Goal: Task Accomplishment & Management: Manage account settings

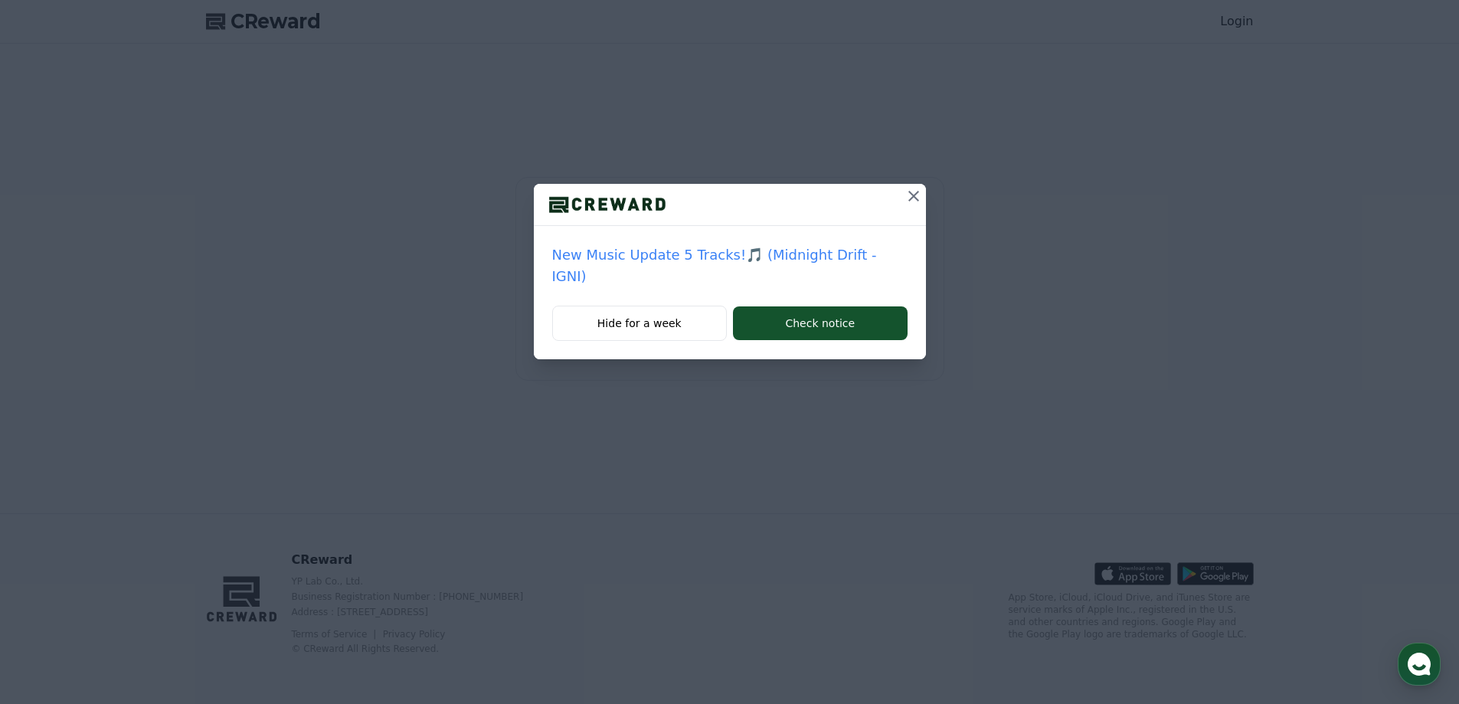
drag, startPoint x: 924, startPoint y: 201, endPoint x: 913, endPoint y: 195, distance: 12.0
click at [923, 200] on button at bounding box center [914, 196] width 25 height 25
click at [784, 322] on button "Check notice" at bounding box center [820, 323] width 174 height 34
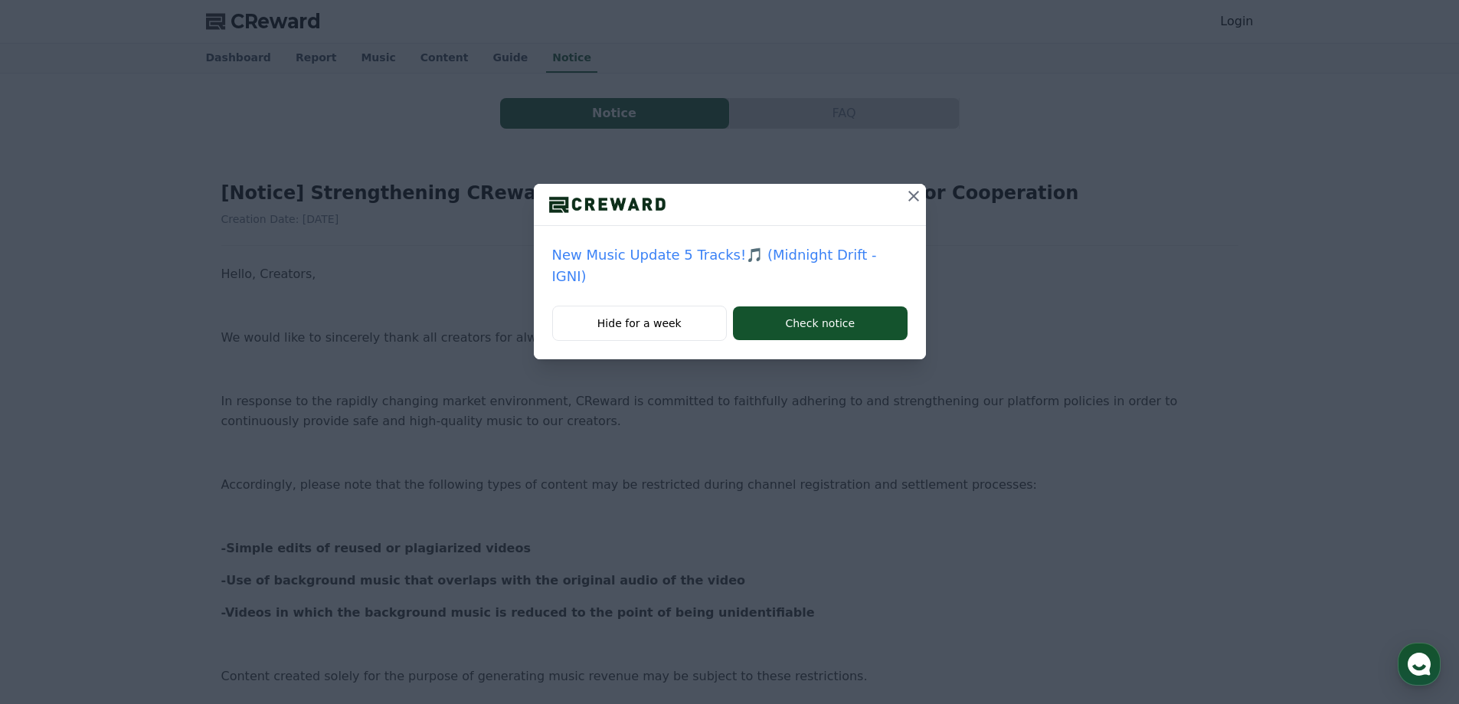
click at [916, 205] on button at bounding box center [914, 196] width 25 height 25
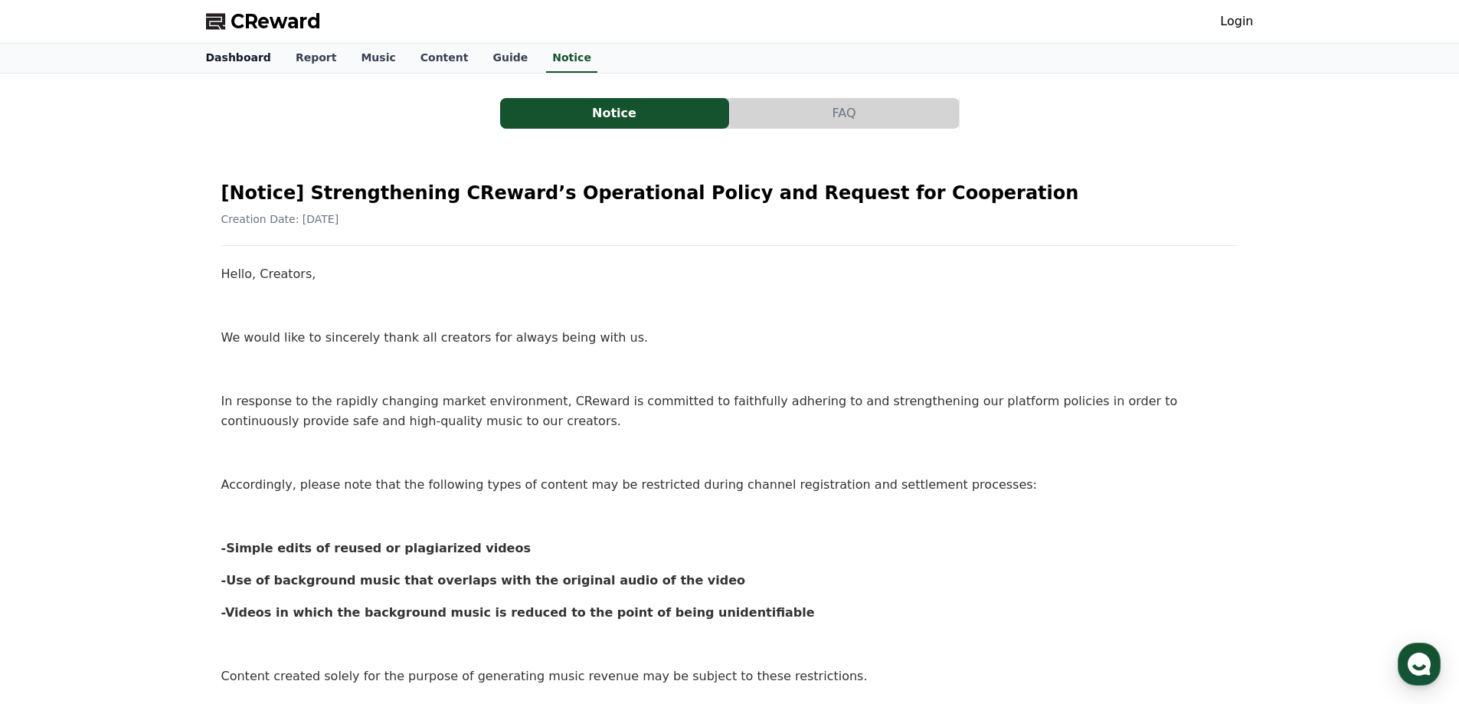
click at [214, 62] on link "Dashboard" at bounding box center [239, 58] width 90 height 29
click at [1235, 25] on link "Login" at bounding box center [1236, 21] width 33 height 18
click at [1233, 20] on link "Login" at bounding box center [1236, 21] width 33 height 18
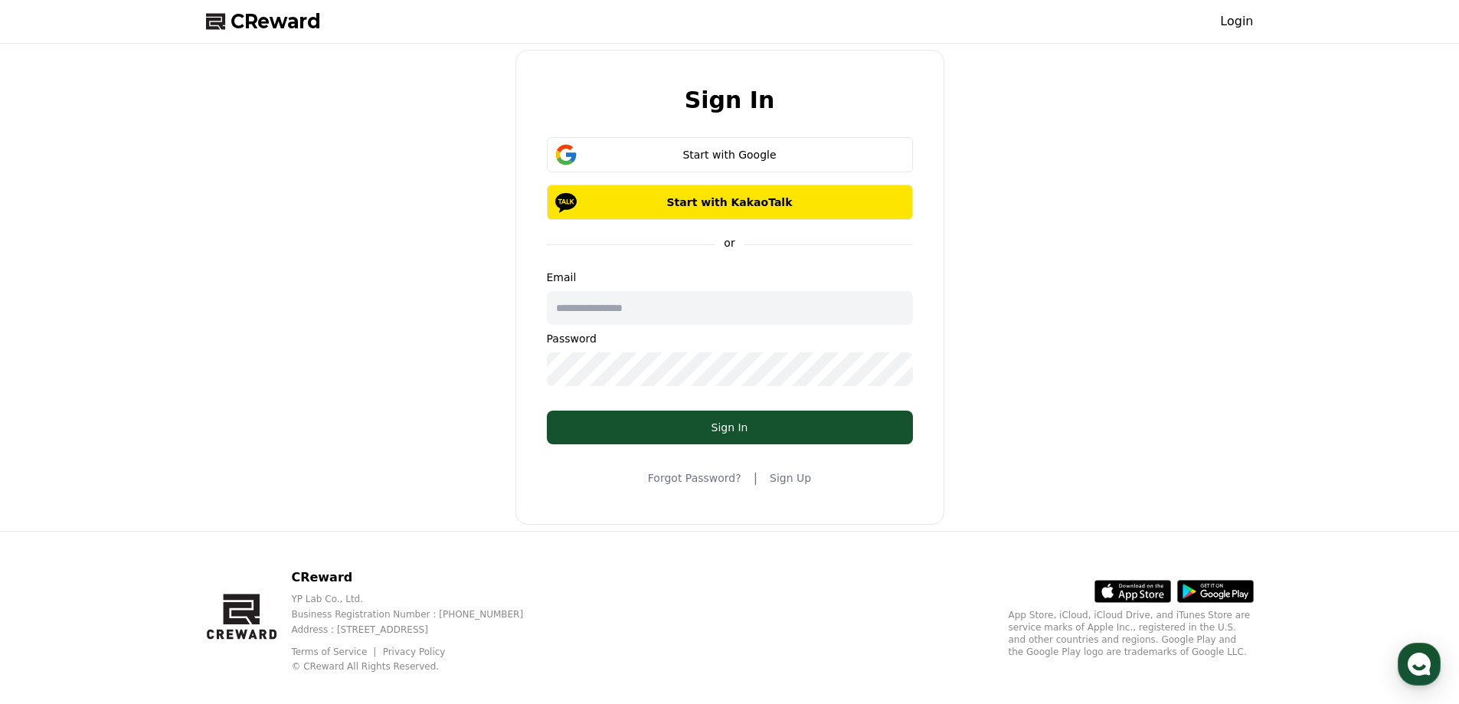
click at [652, 313] on input "text" at bounding box center [730, 308] width 366 height 34
click at [992, 264] on div "Sign In Start with Google Start with KakaoTalk or Email Password Sign In Forgot…" at bounding box center [730, 287] width 1060 height 475
click at [1142, 218] on div "Sign In Start with Google Start with KakaoTalk or Email Password Sign In Forgot…" at bounding box center [730, 287] width 1060 height 475
click at [1147, 231] on div "Sign In Start with Google Start with KakaoTalk or Email Password Sign In Forgot…" at bounding box center [730, 287] width 1060 height 475
click at [1232, 113] on div "Sign In Start with Google Start with KakaoTalk or Email Password Sign In Forgot…" at bounding box center [730, 287] width 1060 height 475
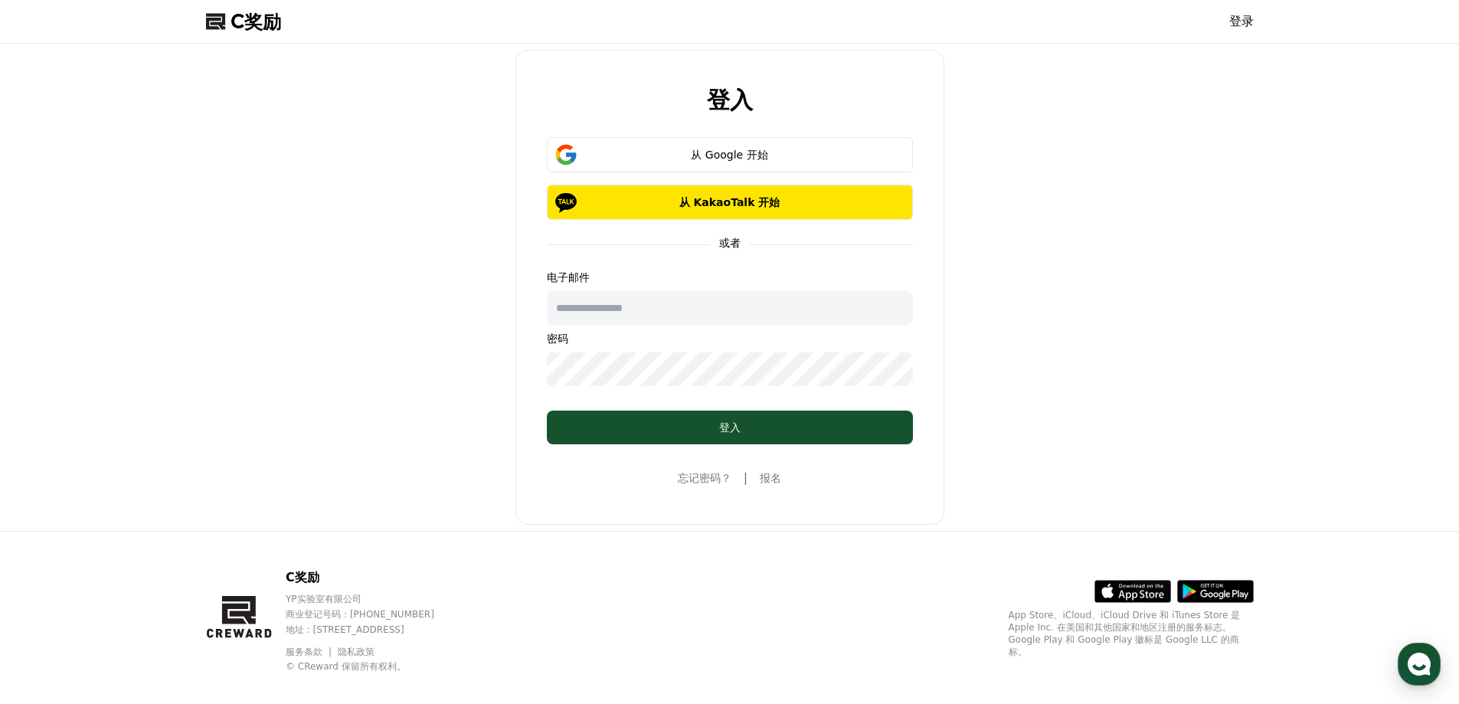
click at [1073, 168] on div "登入 从 Google 开始 从 KakaoTalk 开始 或者 电子邮件 密码 登入 忘记密码？ | 报名" at bounding box center [730, 287] width 1060 height 475
click at [709, 152] on font "从 Google 开始" at bounding box center [729, 155] width 77 height 12
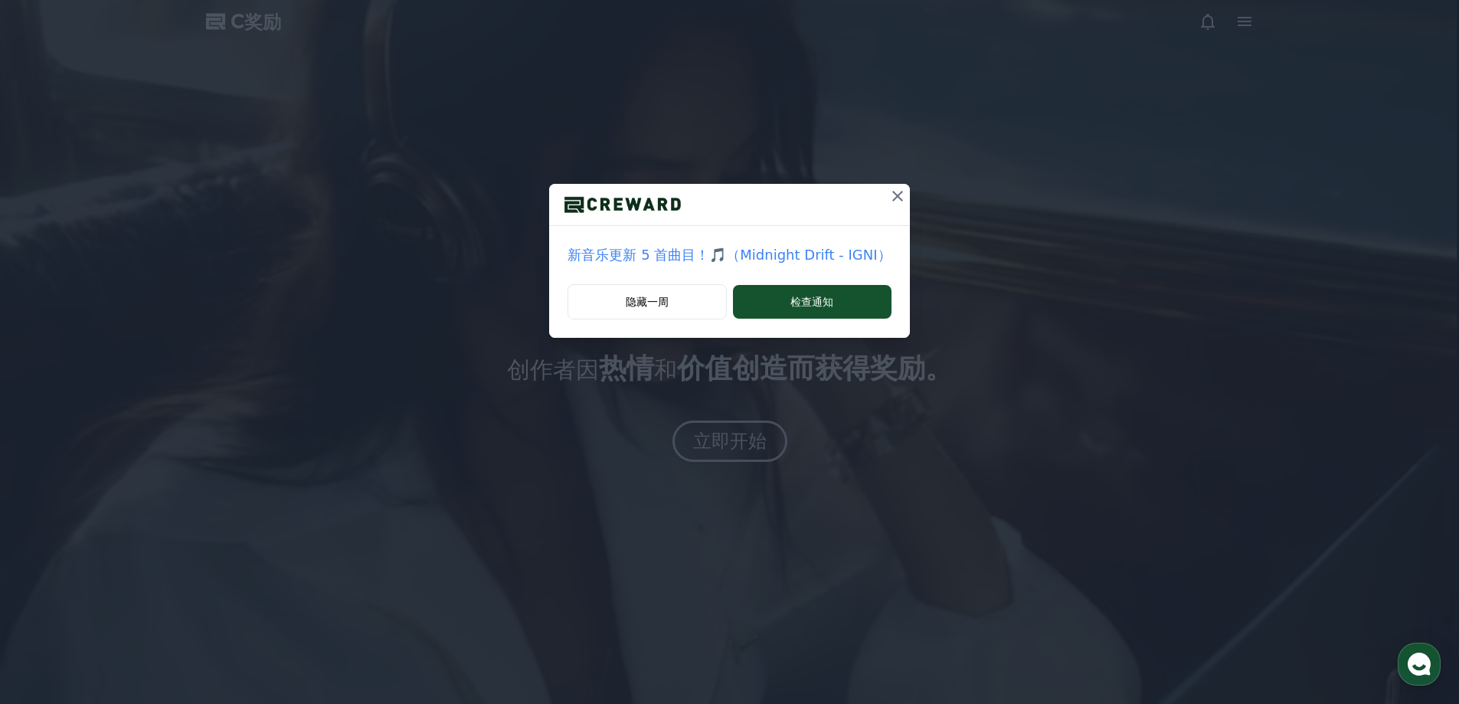
click at [893, 194] on icon at bounding box center [898, 196] width 18 height 18
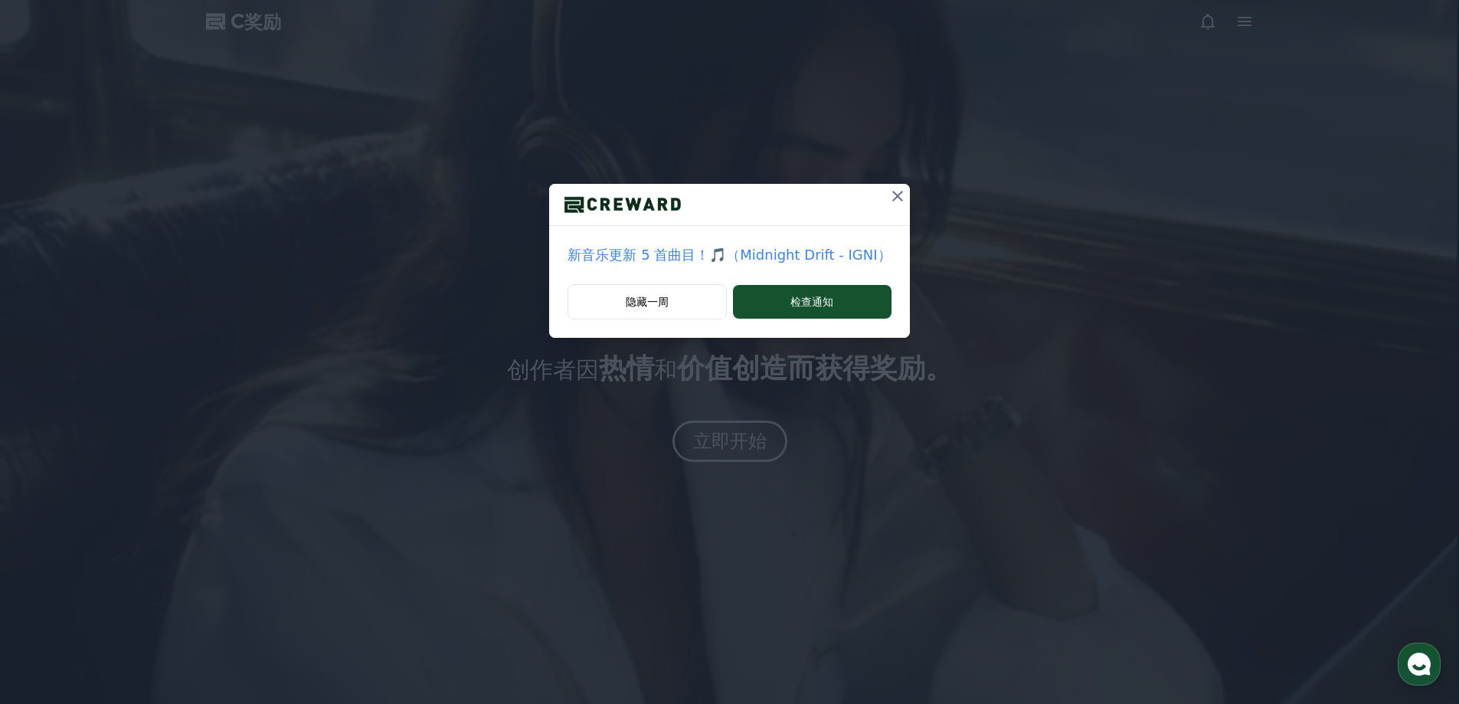
click at [896, 196] on icon at bounding box center [898, 196] width 18 height 18
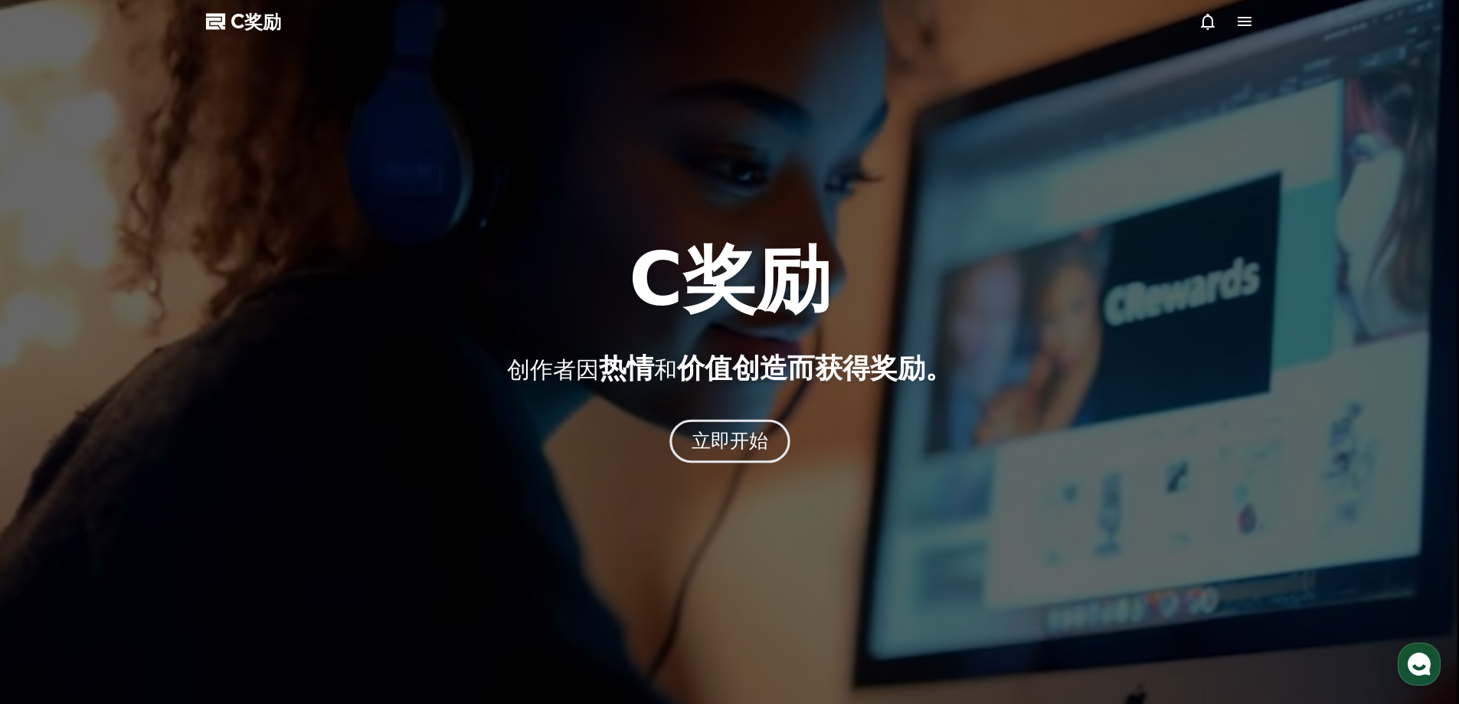
click at [743, 442] on font "立即开始" at bounding box center [729, 441] width 77 height 22
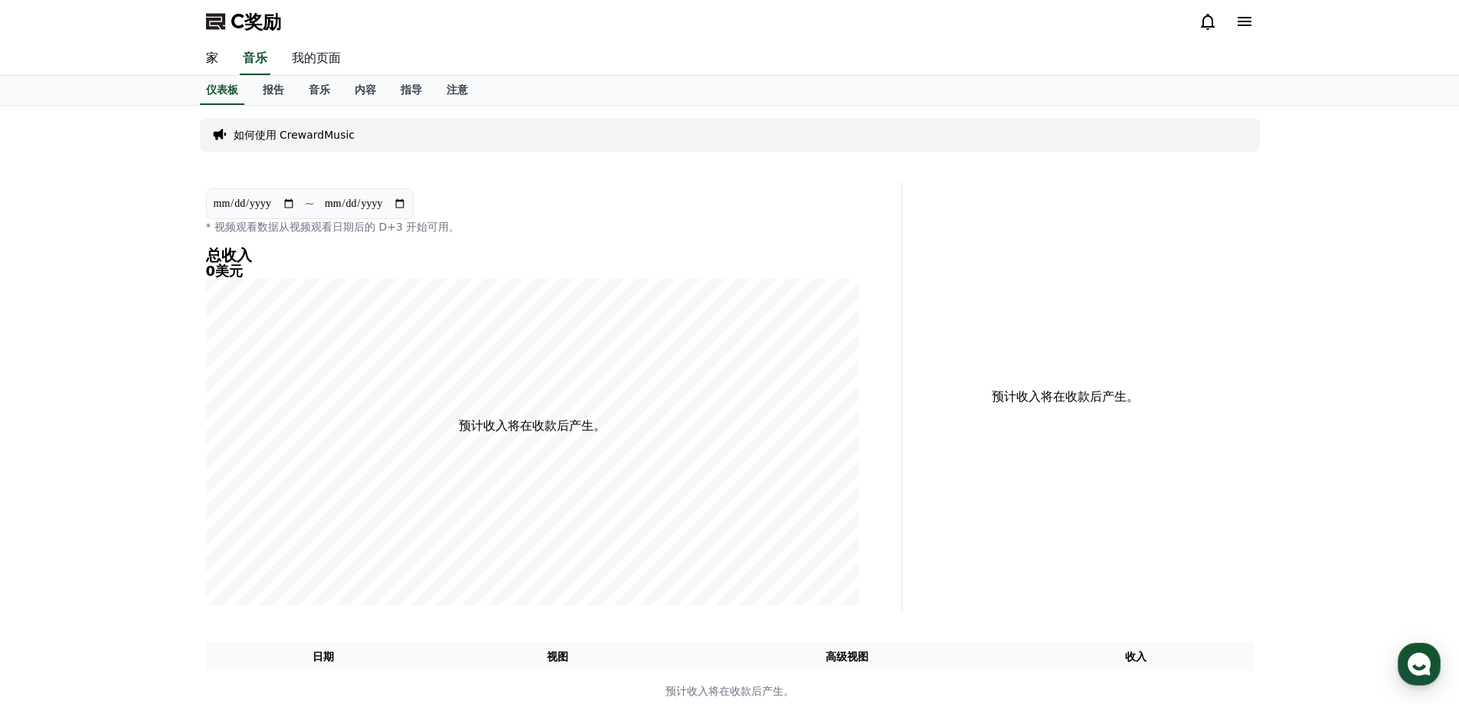
click at [308, 63] on font "我的页面" at bounding box center [316, 58] width 49 height 15
select select "**********"
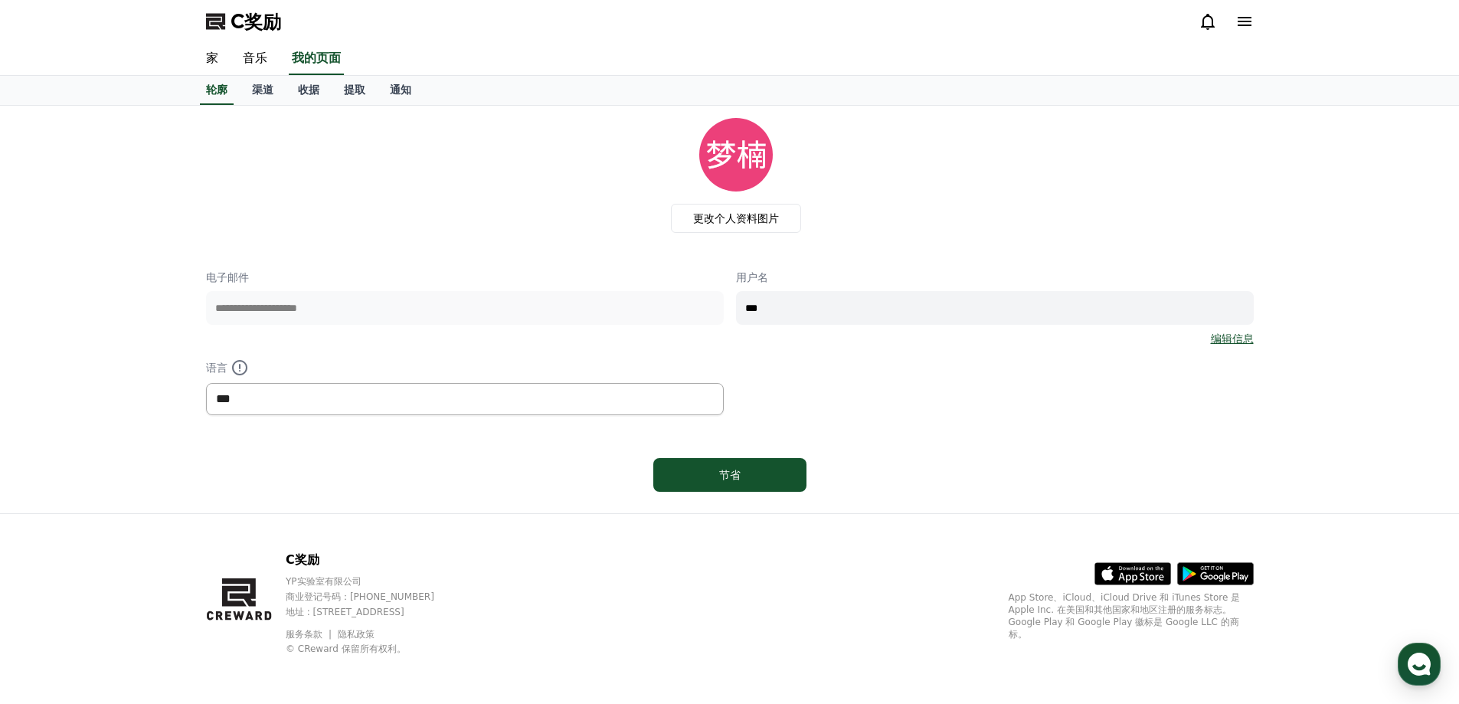
click at [440, 393] on select "*** ** ***" at bounding box center [465, 399] width 518 height 32
click at [206, 383] on select "*** ** ***" at bounding box center [465, 399] width 518 height 32
click at [808, 309] on input "***" at bounding box center [995, 308] width 518 height 34
click at [703, 309] on div "**********" at bounding box center [730, 343] width 1048 height 146
type input "*"
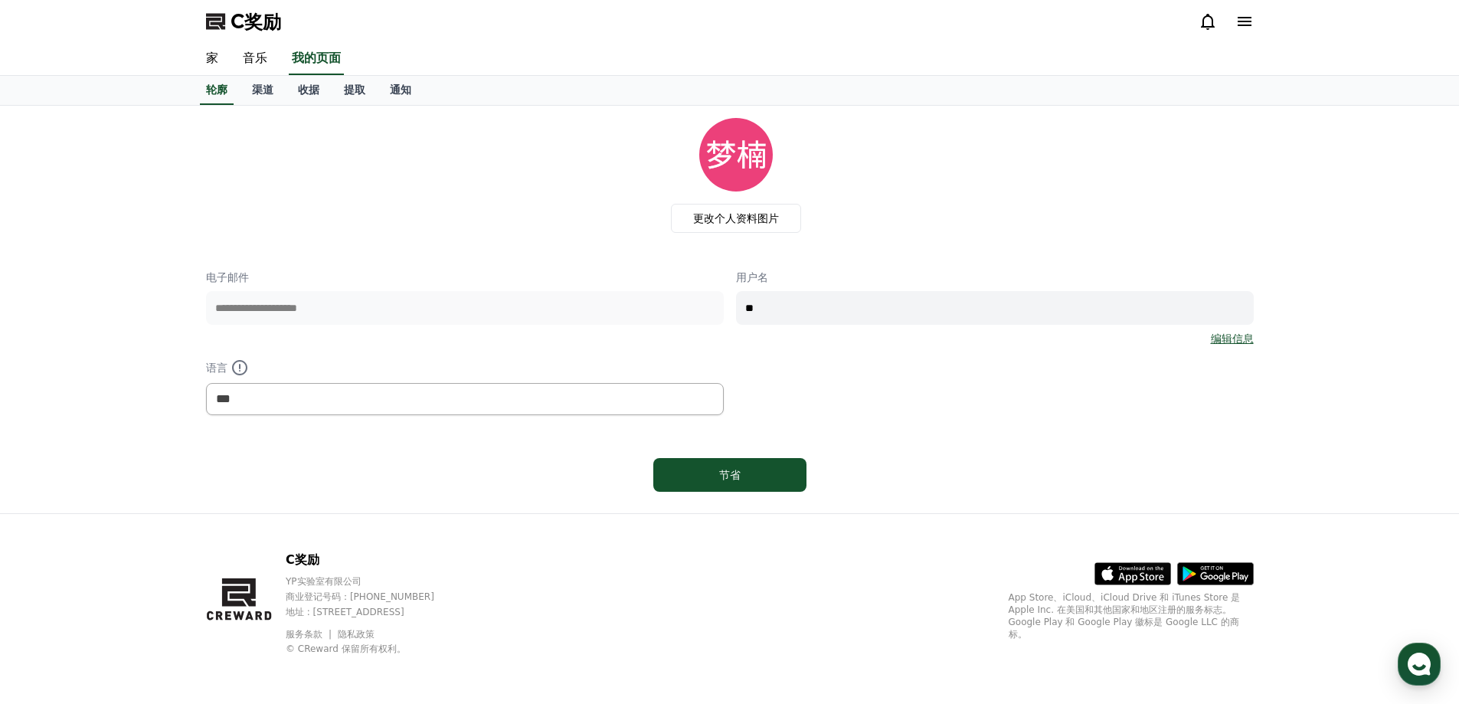
type input "**"
drag, startPoint x: 1225, startPoint y: 409, endPoint x: 1223, endPoint y: 375, distance: 34.5
click at [1225, 409] on div "**********" at bounding box center [730, 343] width 1048 height 146
click at [1236, 334] on font "编辑信息" at bounding box center [1232, 338] width 43 height 12
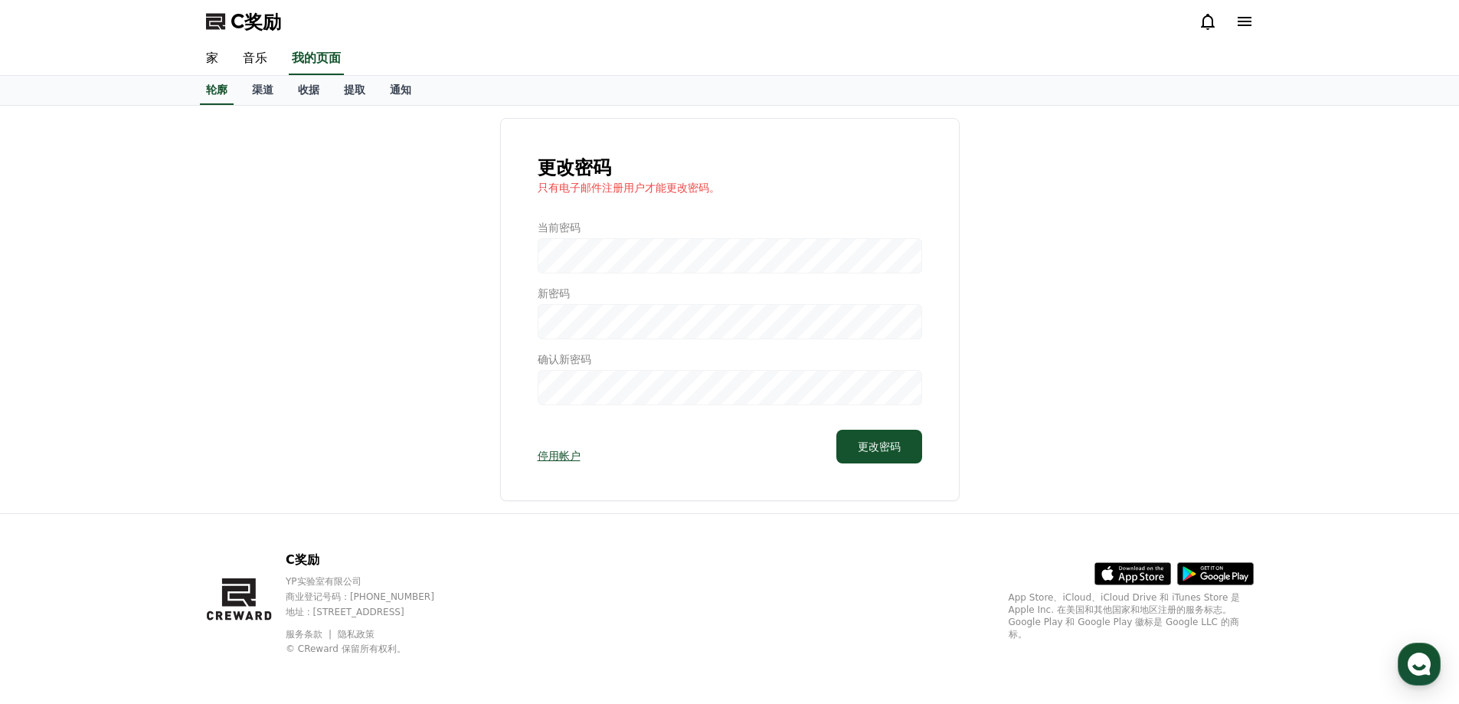
click at [1085, 263] on div "更改密码 只有电子邮件注册用户才能更改密码。 当前密码 新密码 确认新密码 停用帐户 更改密码" at bounding box center [730, 309] width 1048 height 383
click at [260, 90] on font "渠道" at bounding box center [262, 90] width 21 height 12
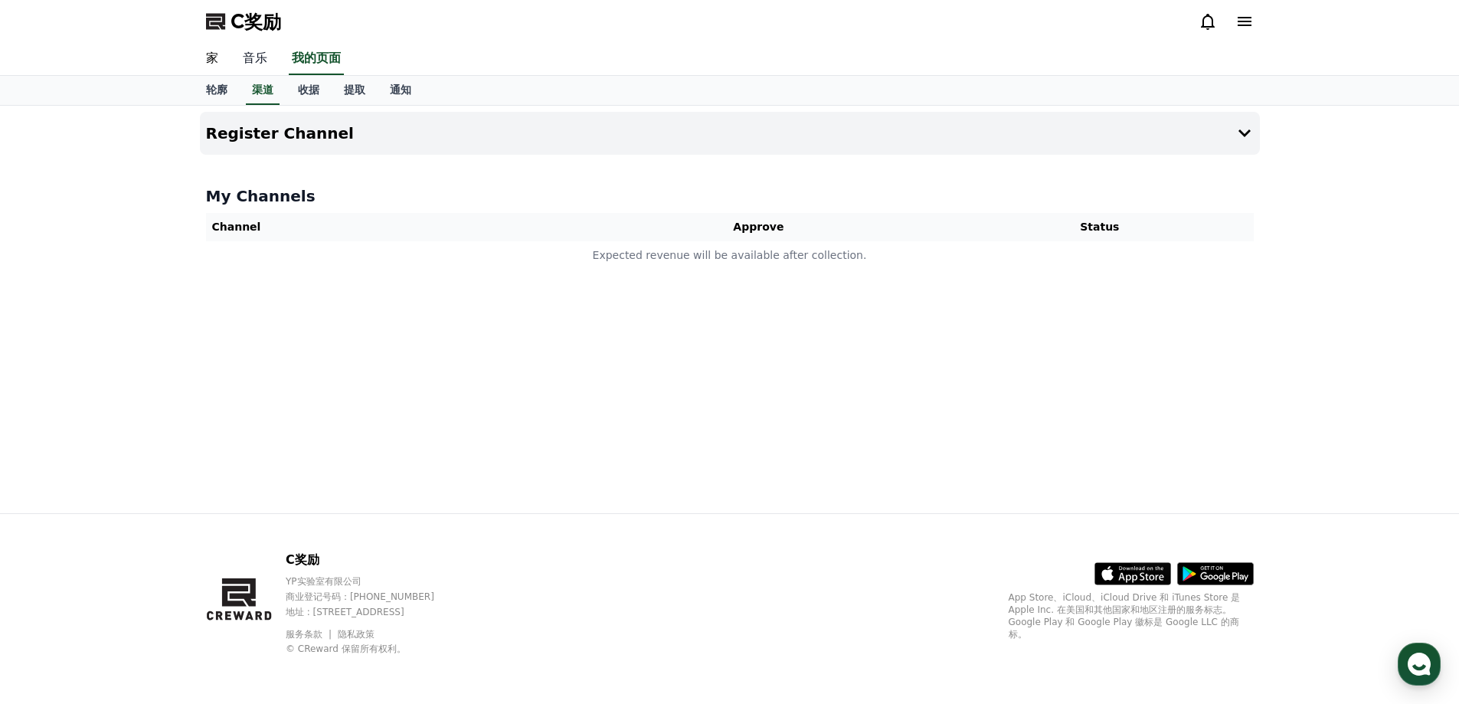
click at [260, 51] on font "音乐" at bounding box center [255, 58] width 25 height 15
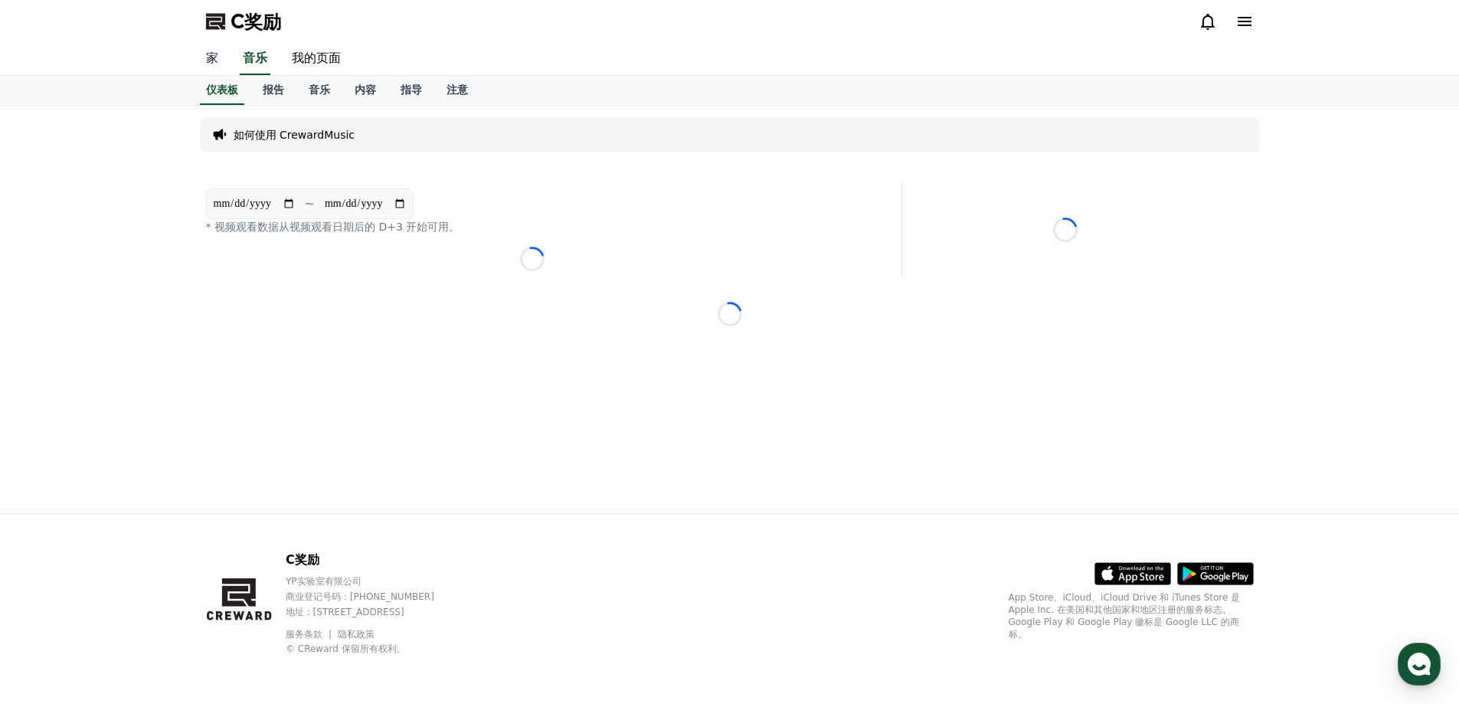
click at [208, 53] on font "家" at bounding box center [212, 58] width 12 height 15
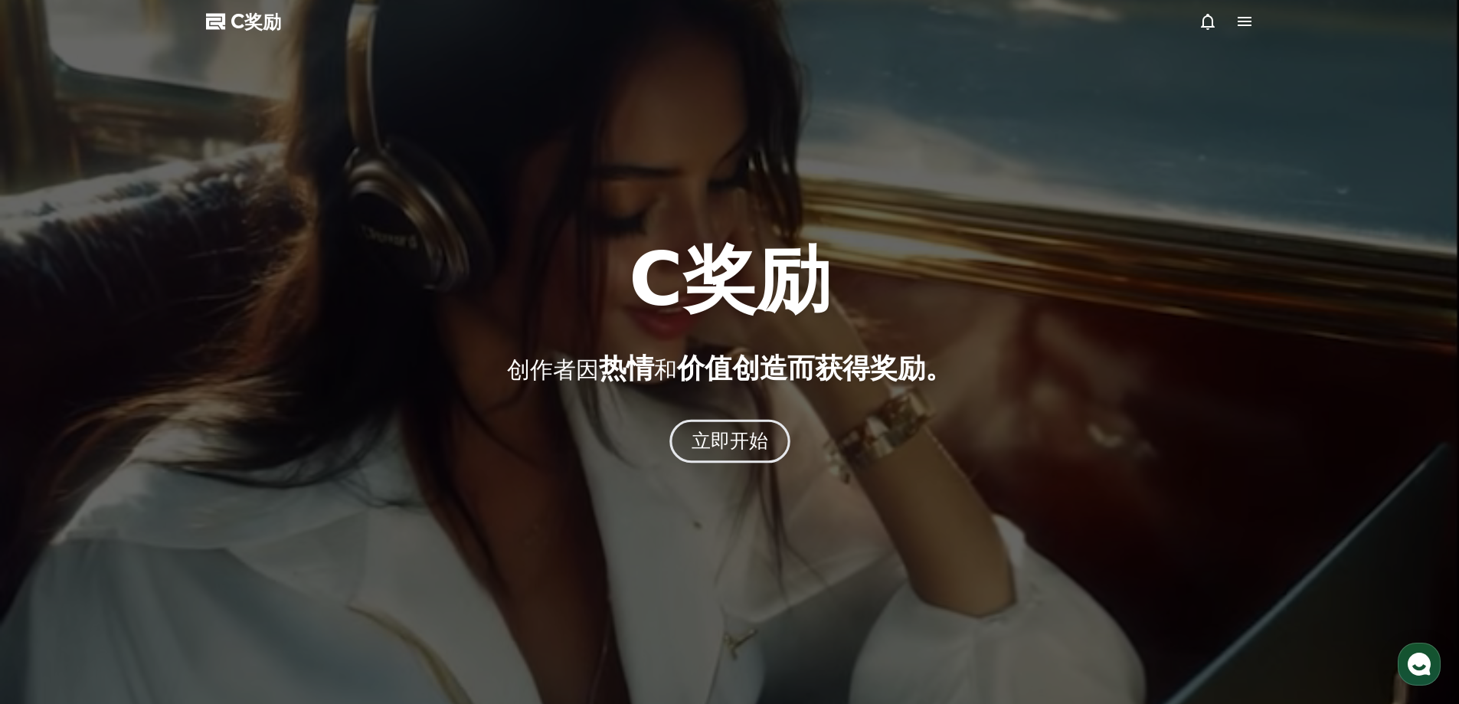
click at [732, 445] on font "立即开始" at bounding box center [729, 441] width 77 height 22
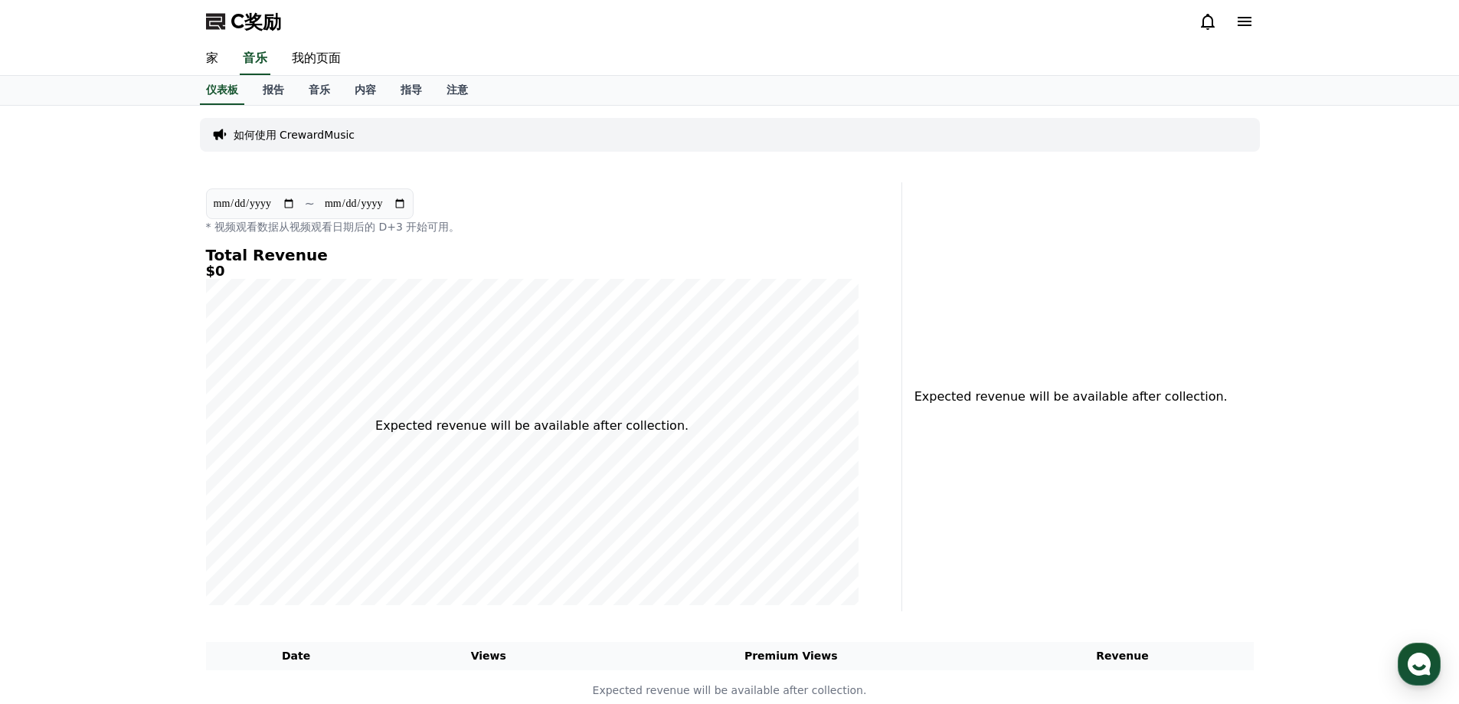
click at [1246, 19] on icon at bounding box center [1245, 21] width 18 height 18
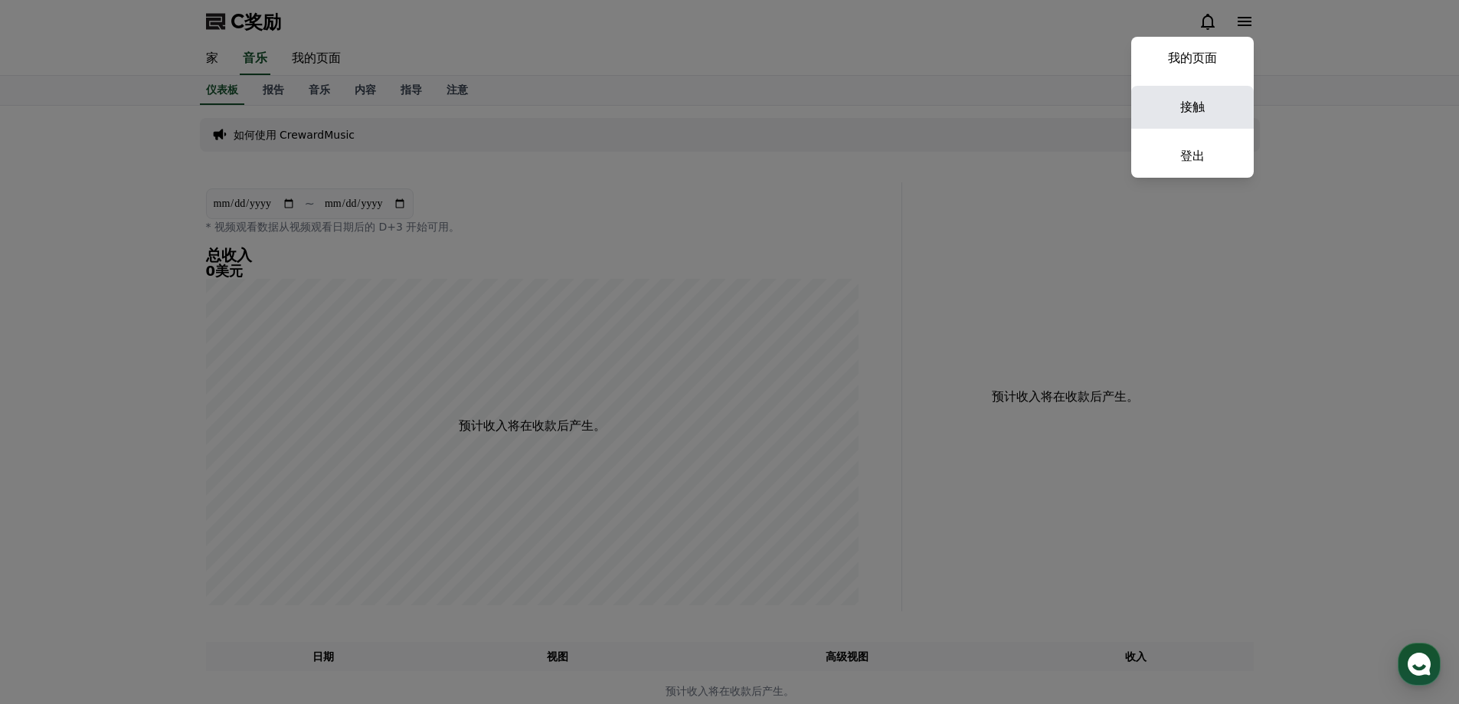
click at [1197, 107] on font "接触" at bounding box center [1193, 107] width 25 height 15
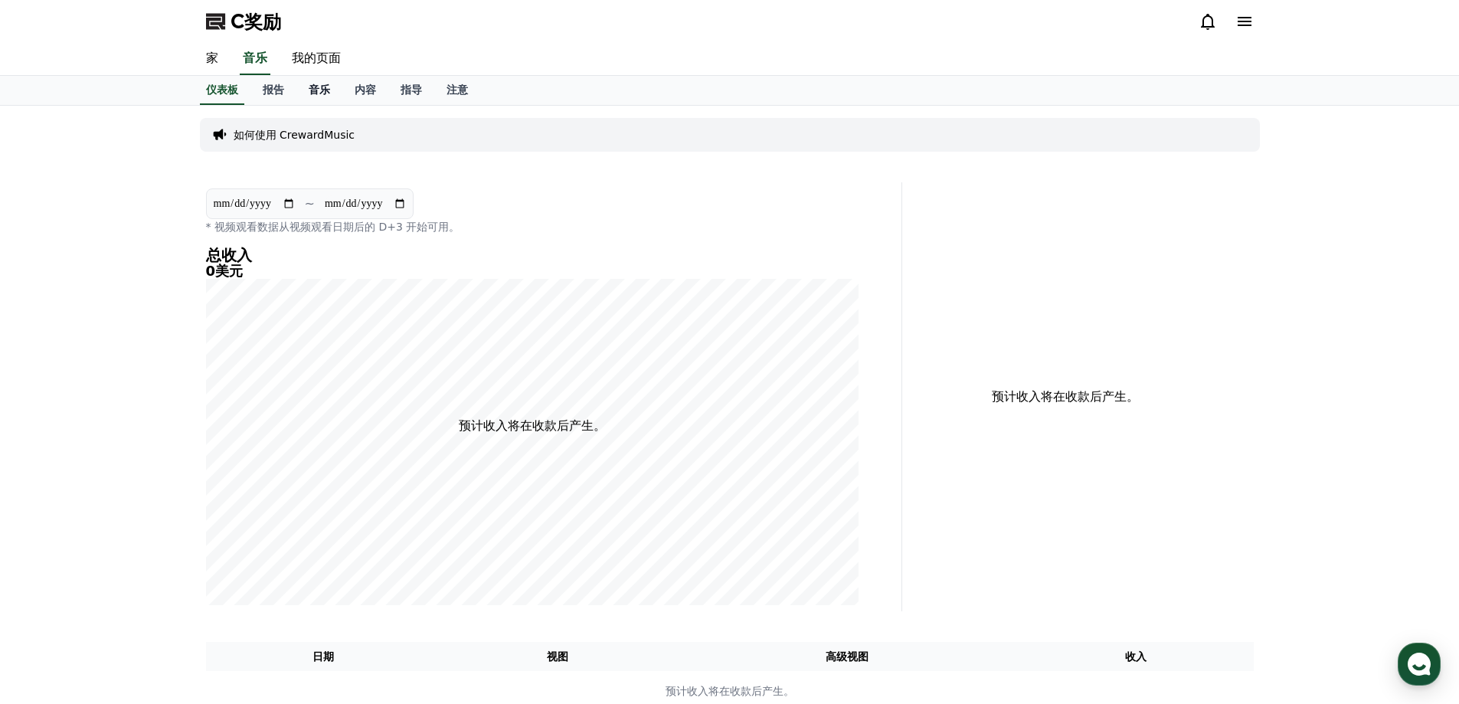
click at [326, 88] on font "音乐" at bounding box center [319, 90] width 21 height 12
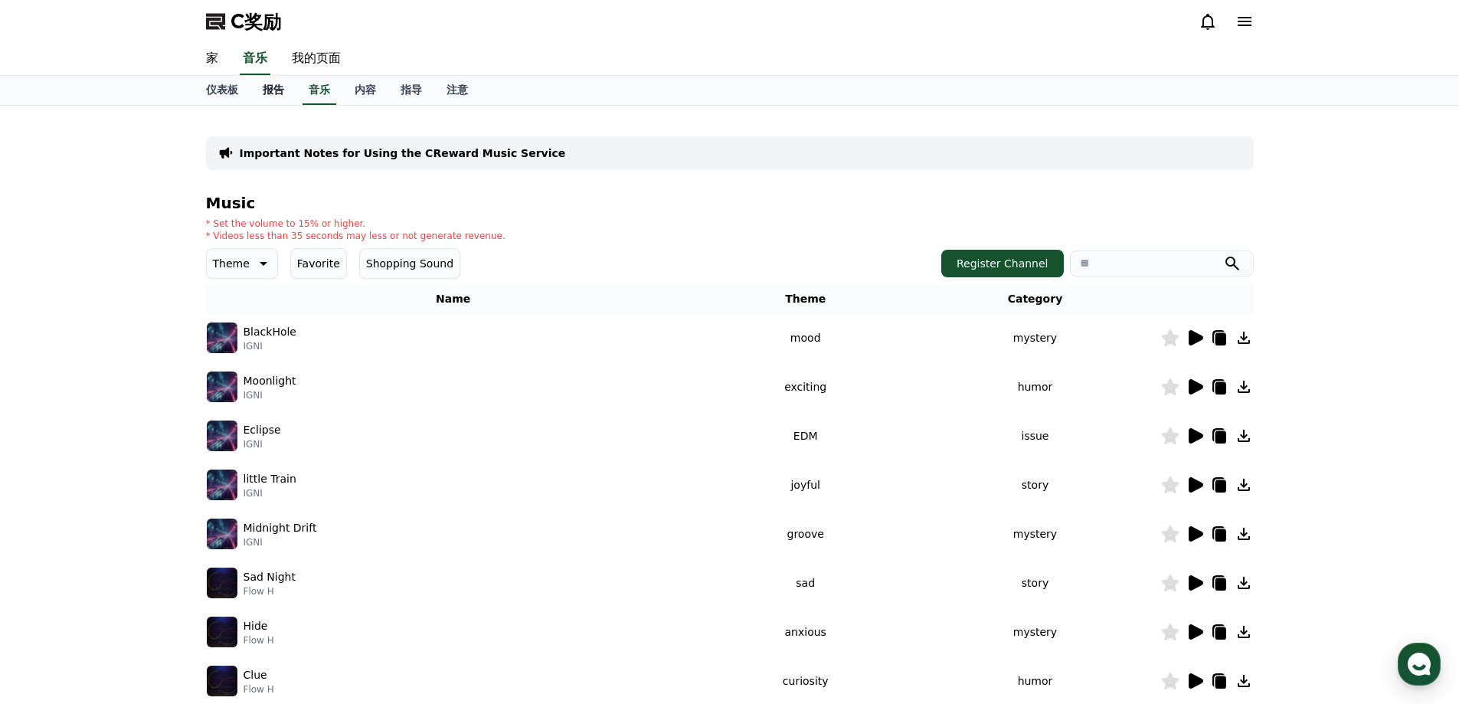
click at [268, 90] on font "报告" at bounding box center [273, 90] width 21 height 12
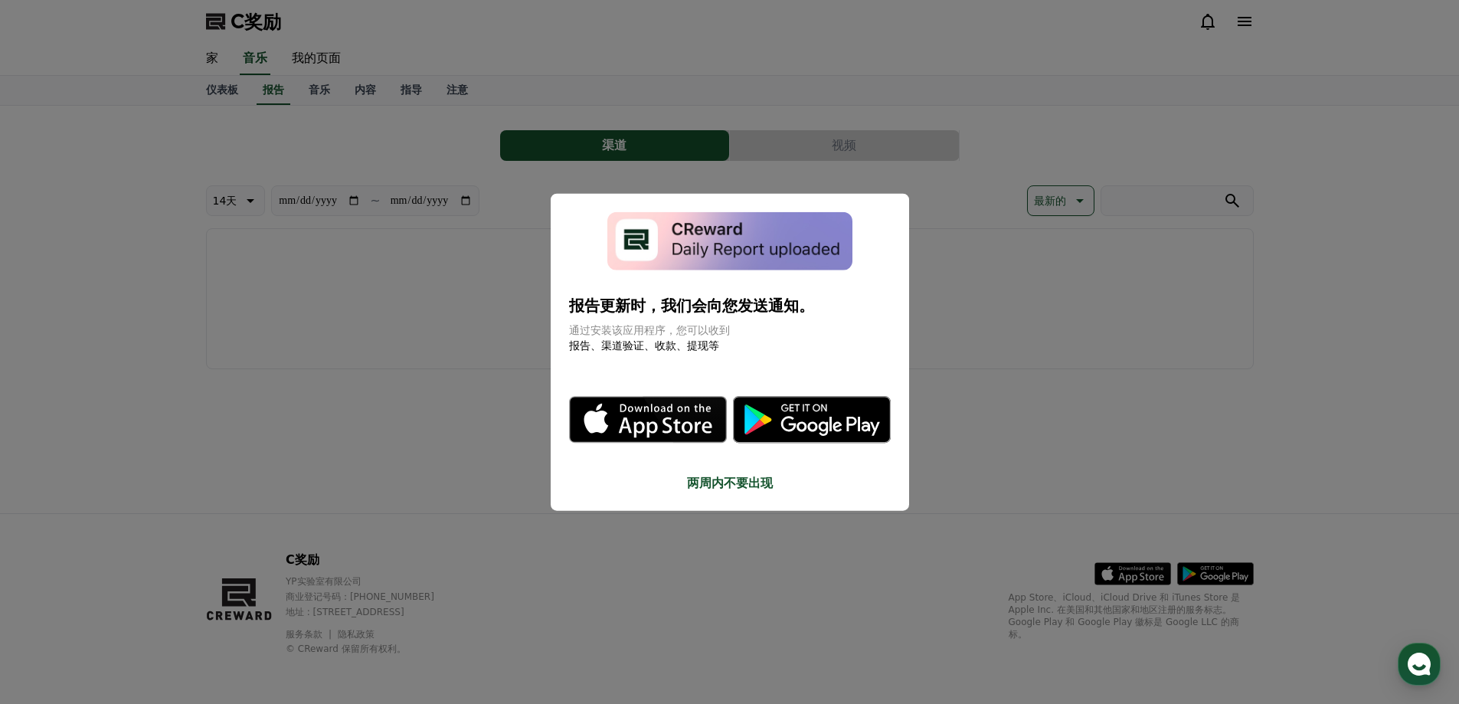
click at [716, 483] on font "两周内不要出现" at bounding box center [730, 483] width 86 height 15
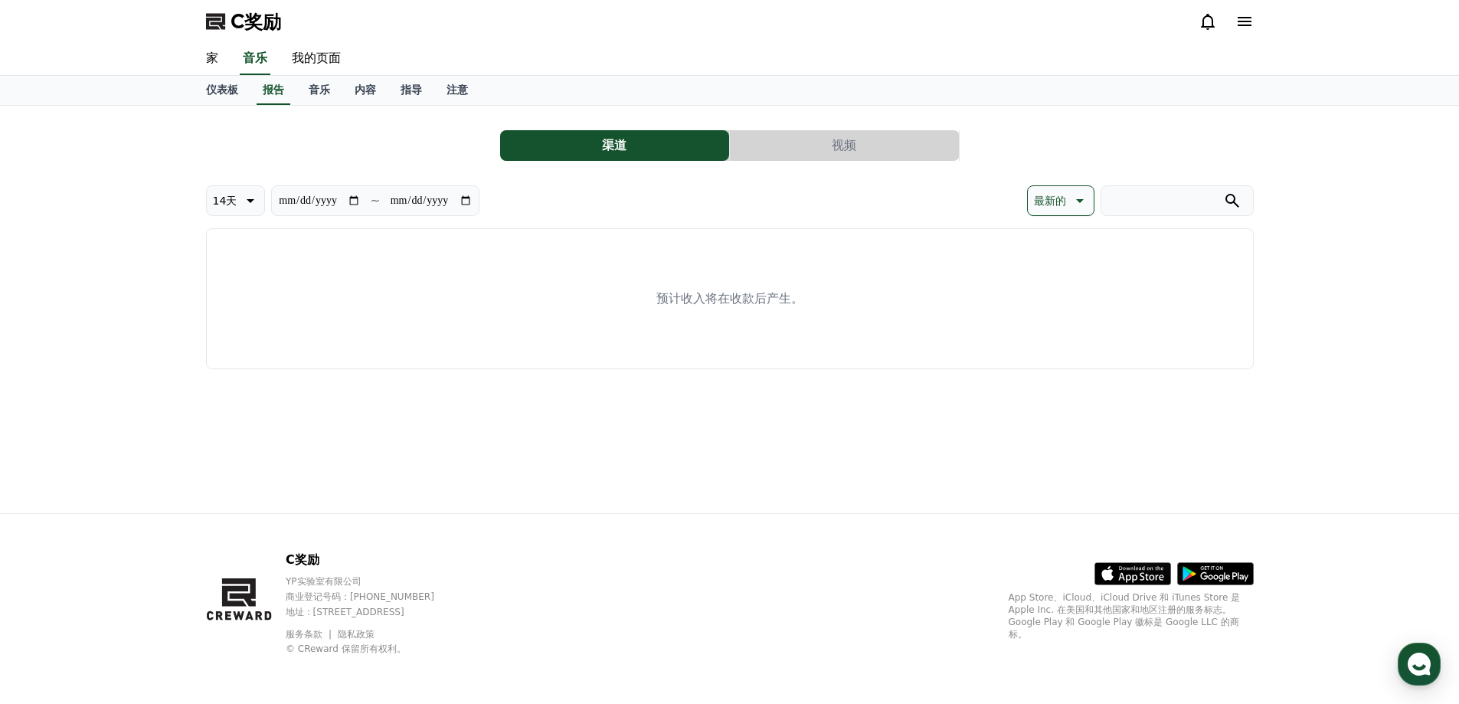
click at [1243, 17] on icon at bounding box center [1245, 21] width 14 height 9
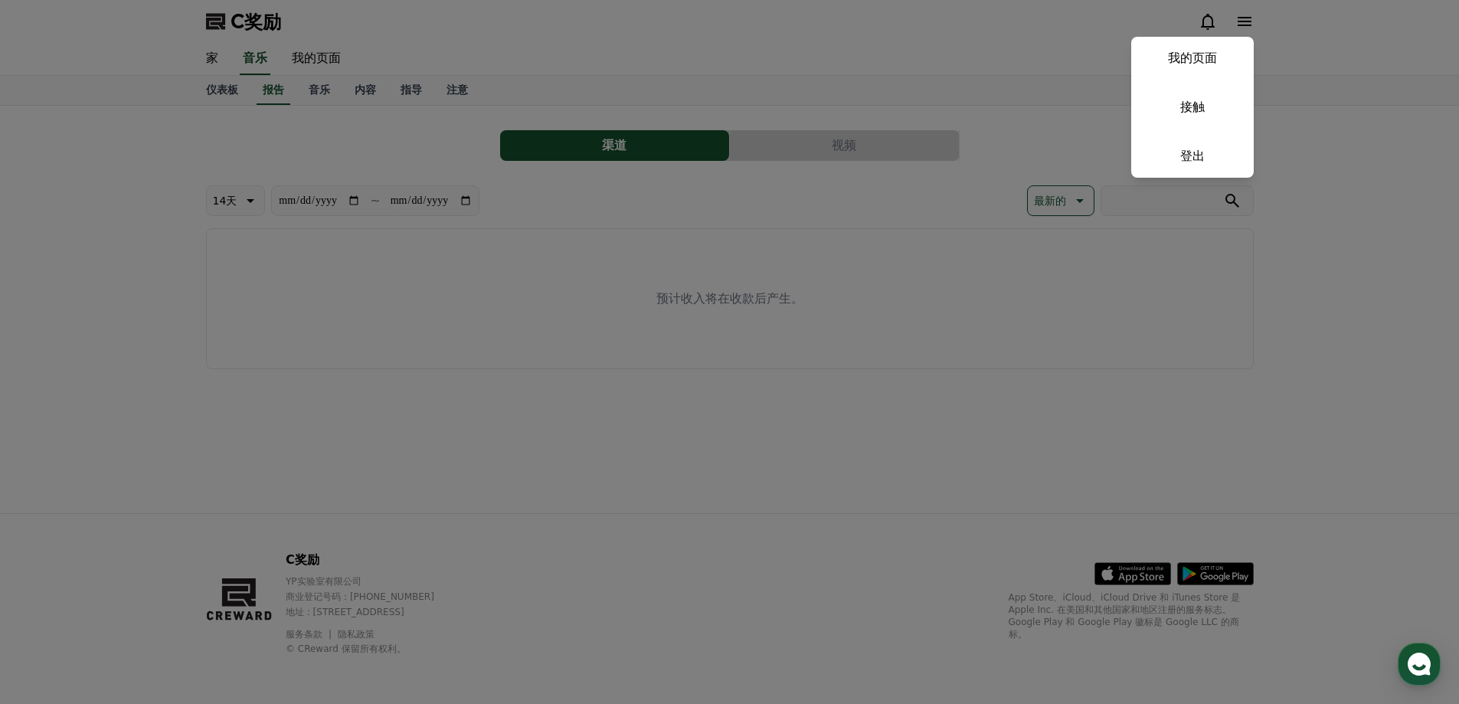
click at [1078, 167] on button "关闭" at bounding box center [729, 352] width 1459 height 704
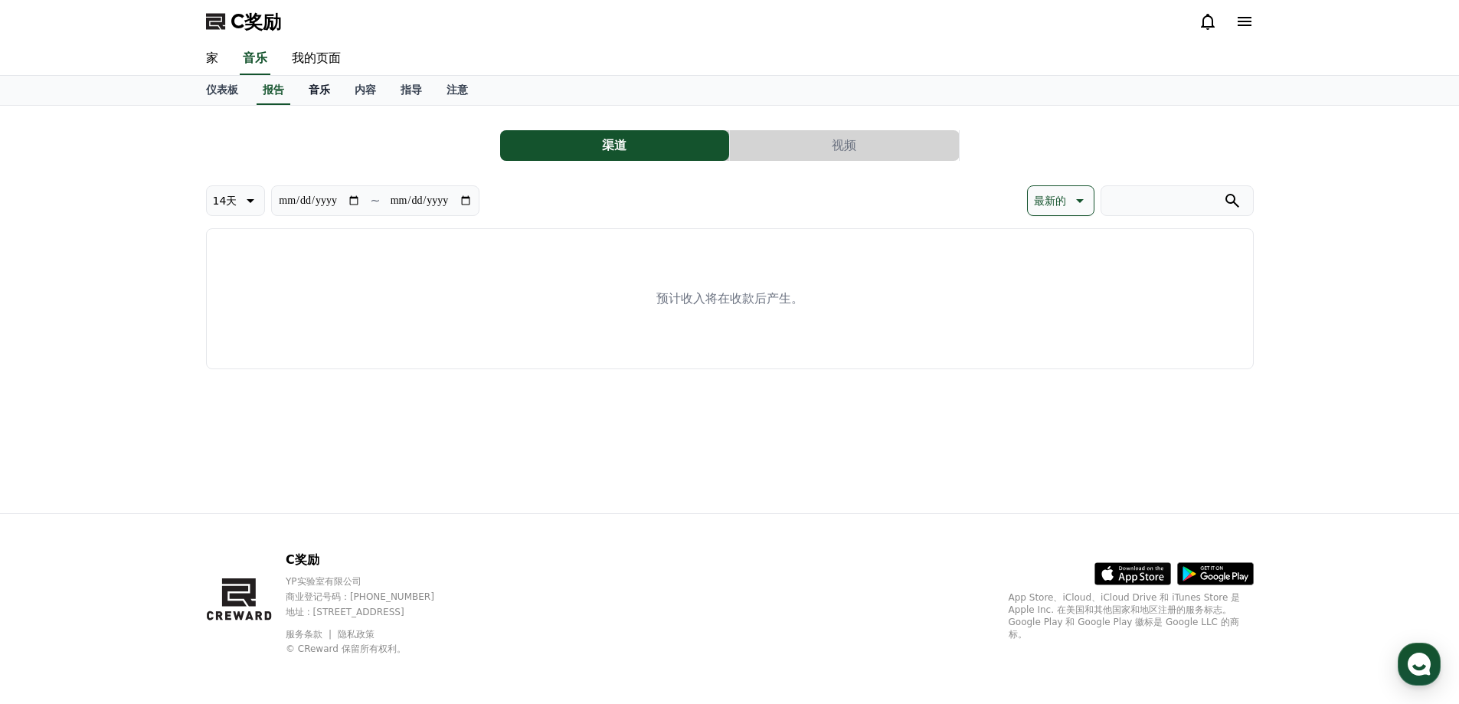
click at [311, 92] on font "音乐" at bounding box center [319, 90] width 21 height 12
click at [216, 93] on font "仪表板" at bounding box center [222, 90] width 32 height 12
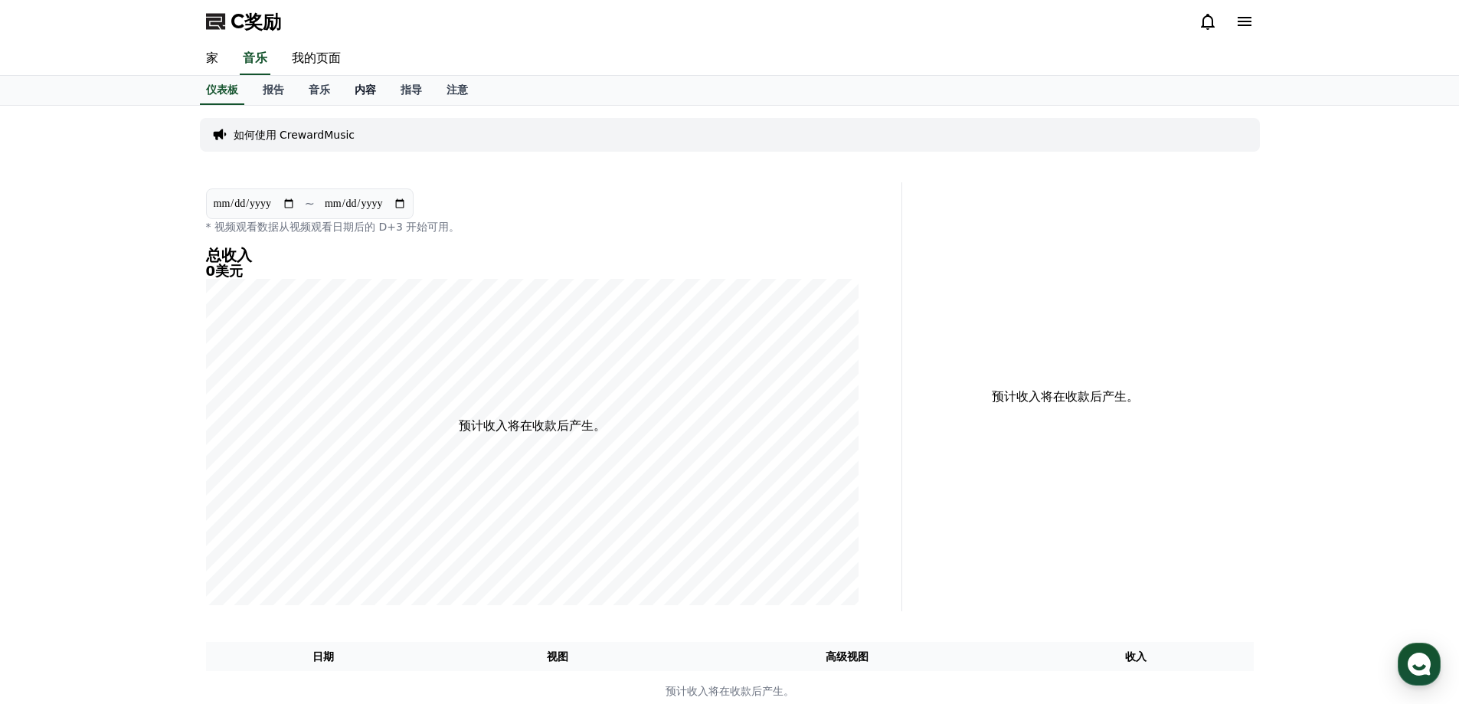
click at [362, 90] on font "内容" at bounding box center [365, 90] width 21 height 12
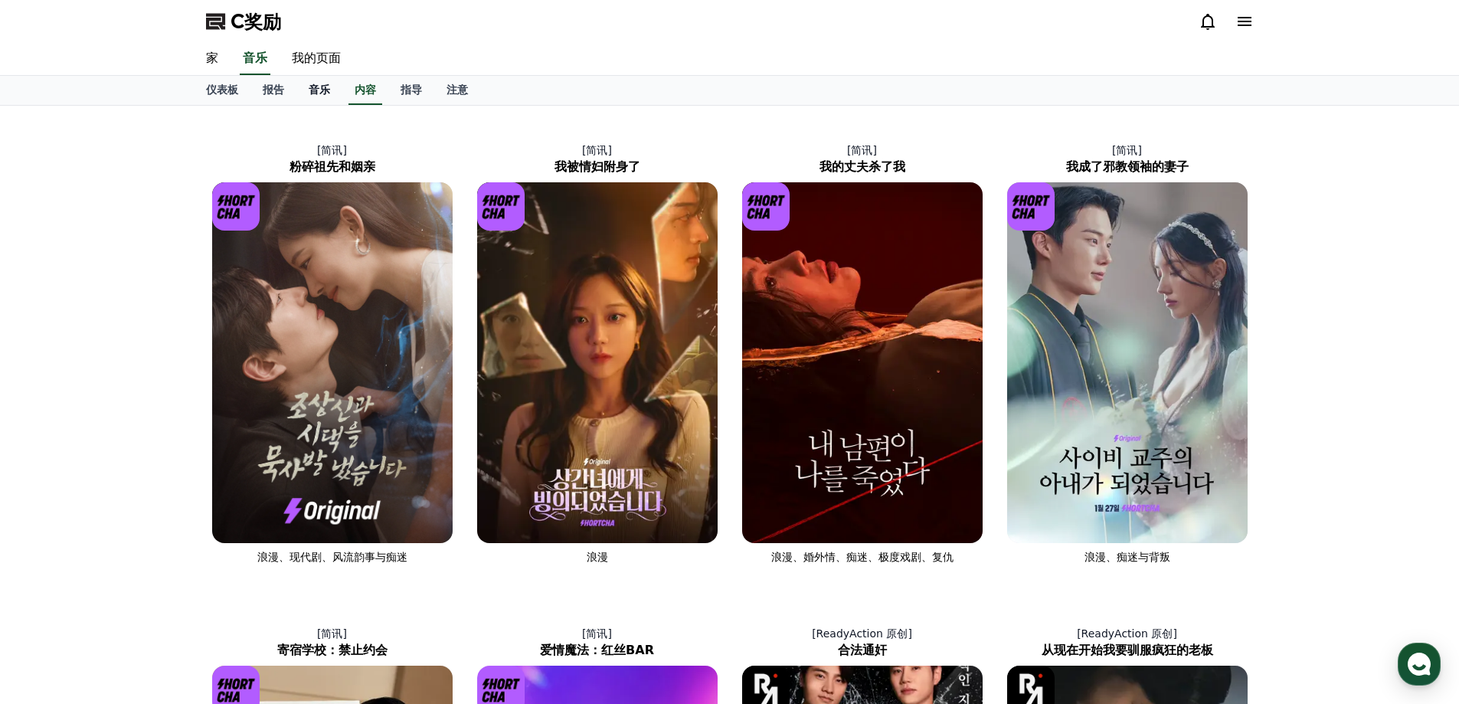
click at [318, 93] on font "音乐" at bounding box center [319, 90] width 21 height 12
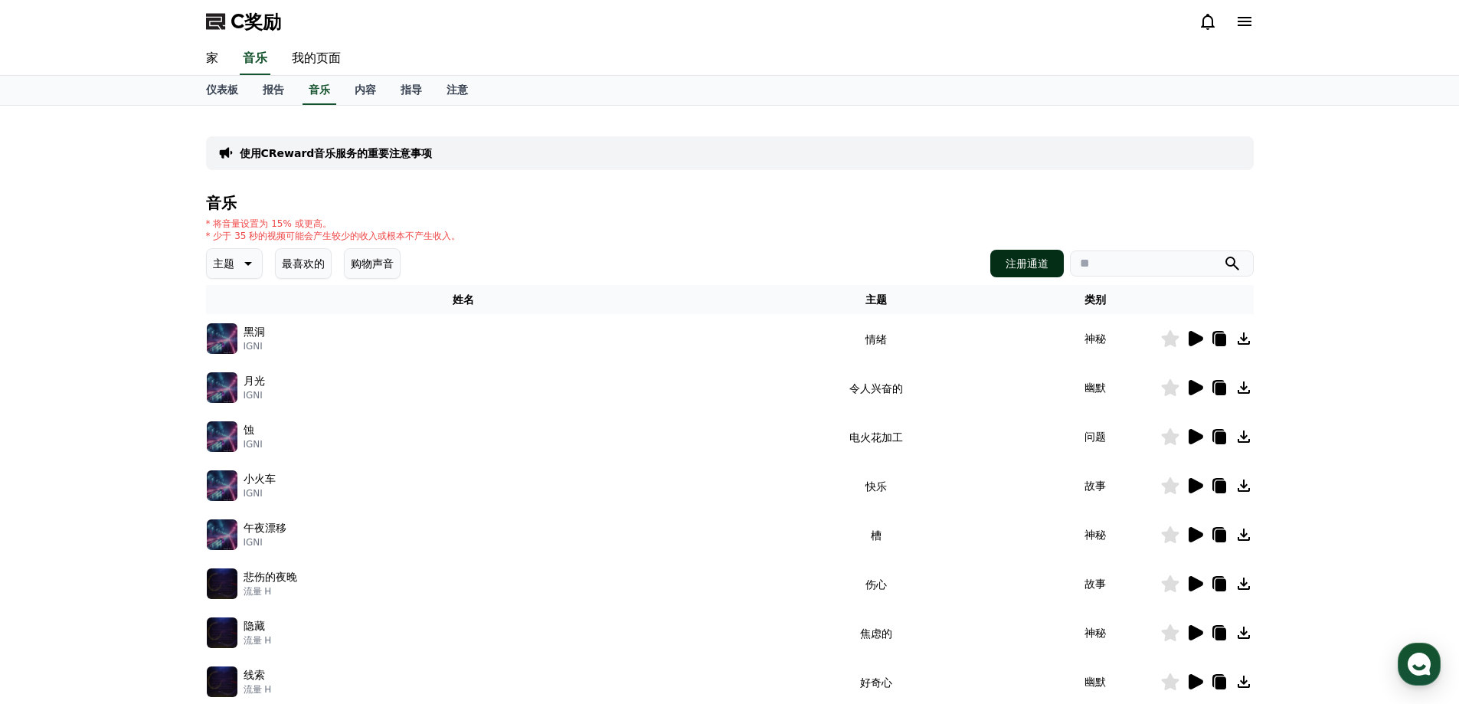
click at [1027, 264] on font "注册通道" at bounding box center [1027, 263] width 43 height 12
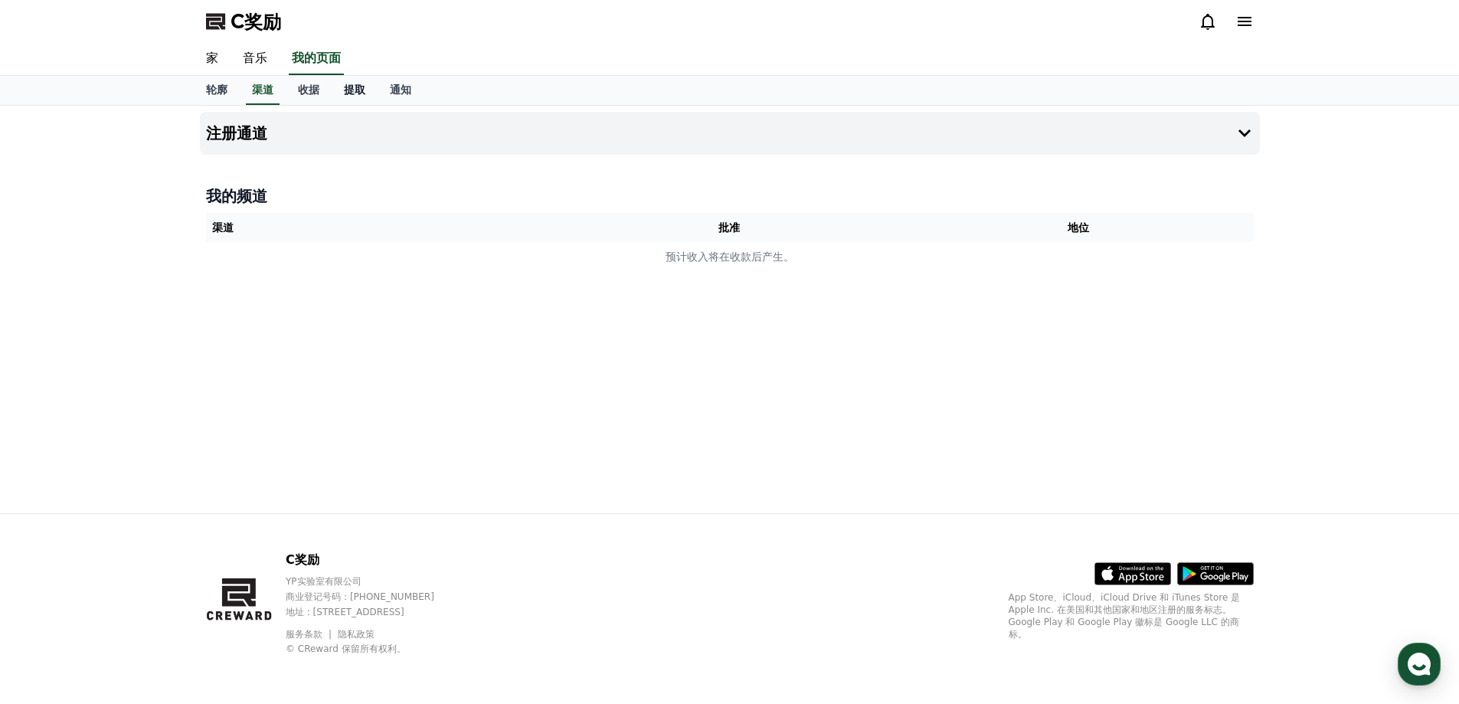
click at [349, 92] on font "提取" at bounding box center [354, 90] width 21 height 12
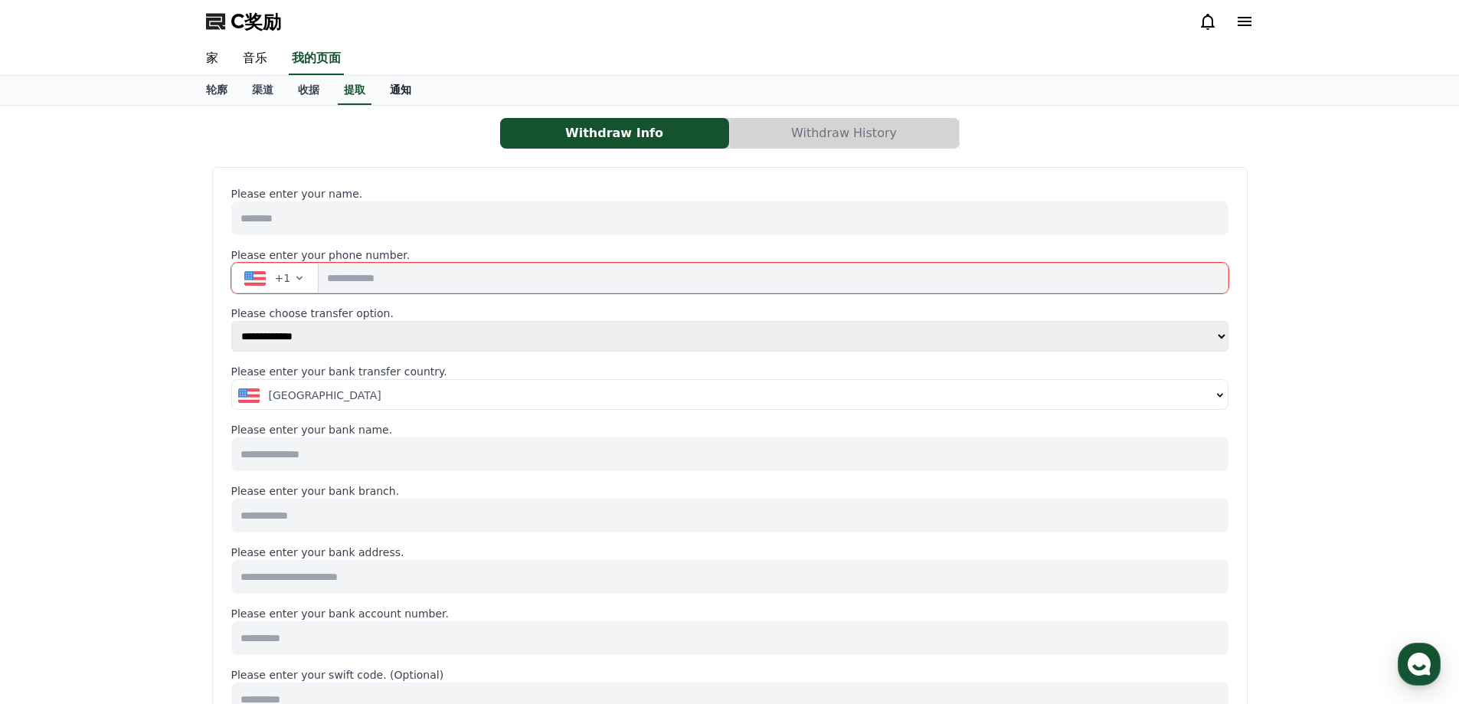
select select
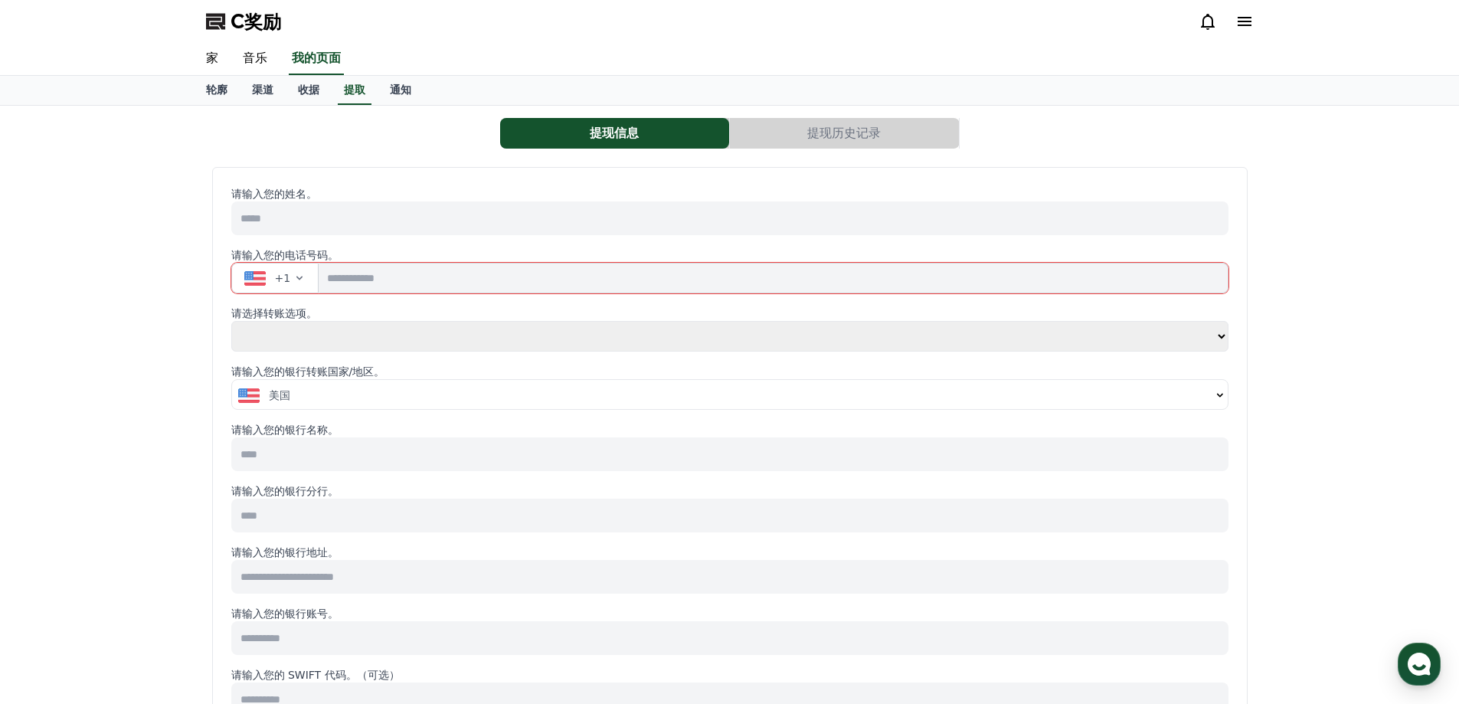
click at [287, 217] on input at bounding box center [729, 218] width 997 height 34
click at [309, 394] on div "美国" at bounding box center [724, 395] width 973 height 15
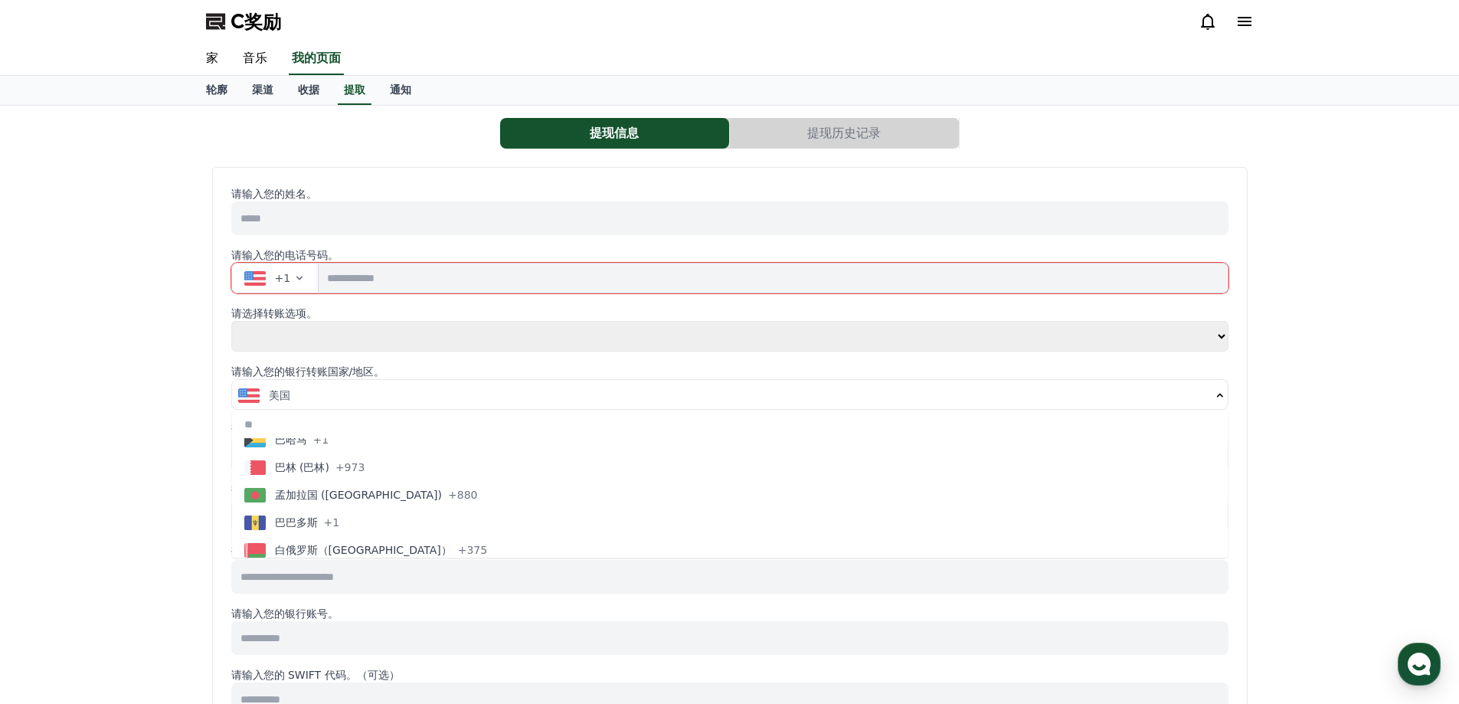
scroll to position [536, 0]
click at [300, 279] on icon "button" at bounding box center [299, 278] width 12 height 12
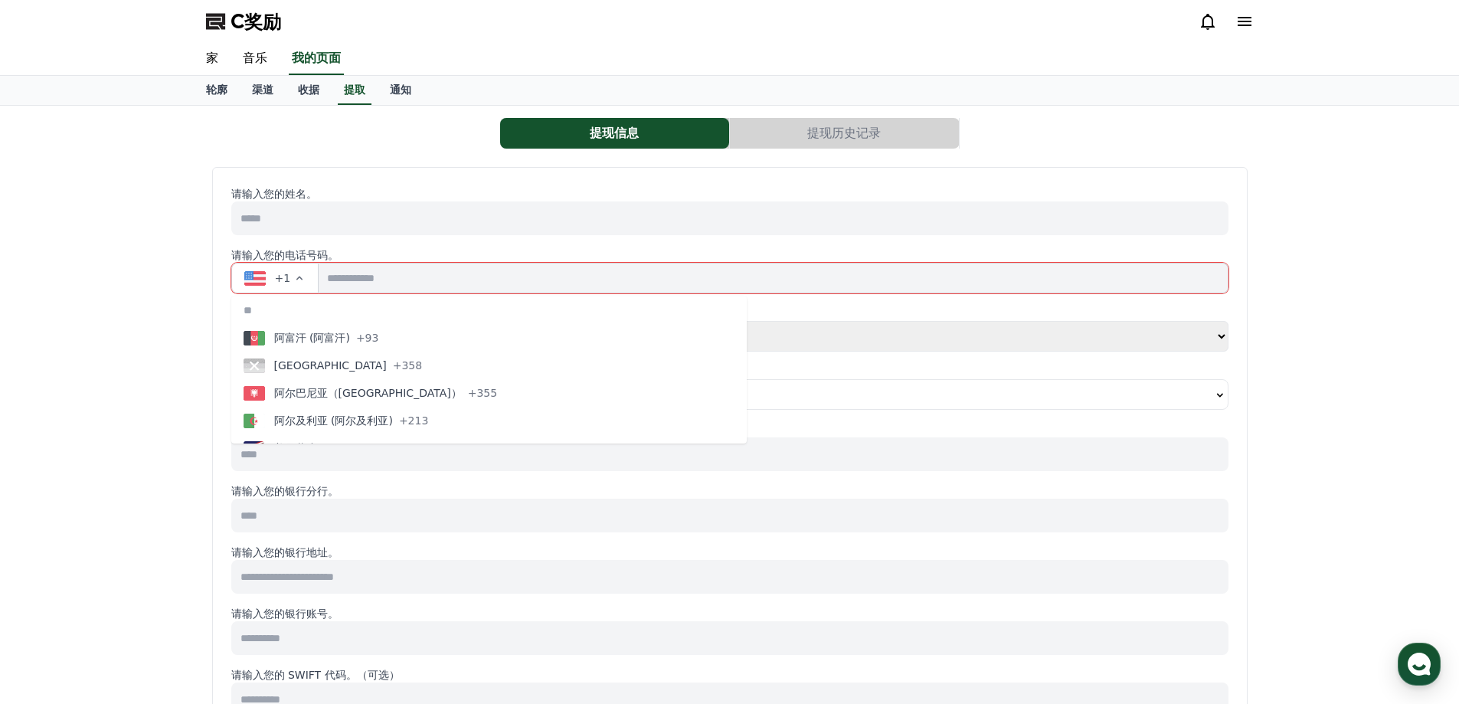
click at [385, 279] on input "tel" at bounding box center [773, 278] width 909 height 31
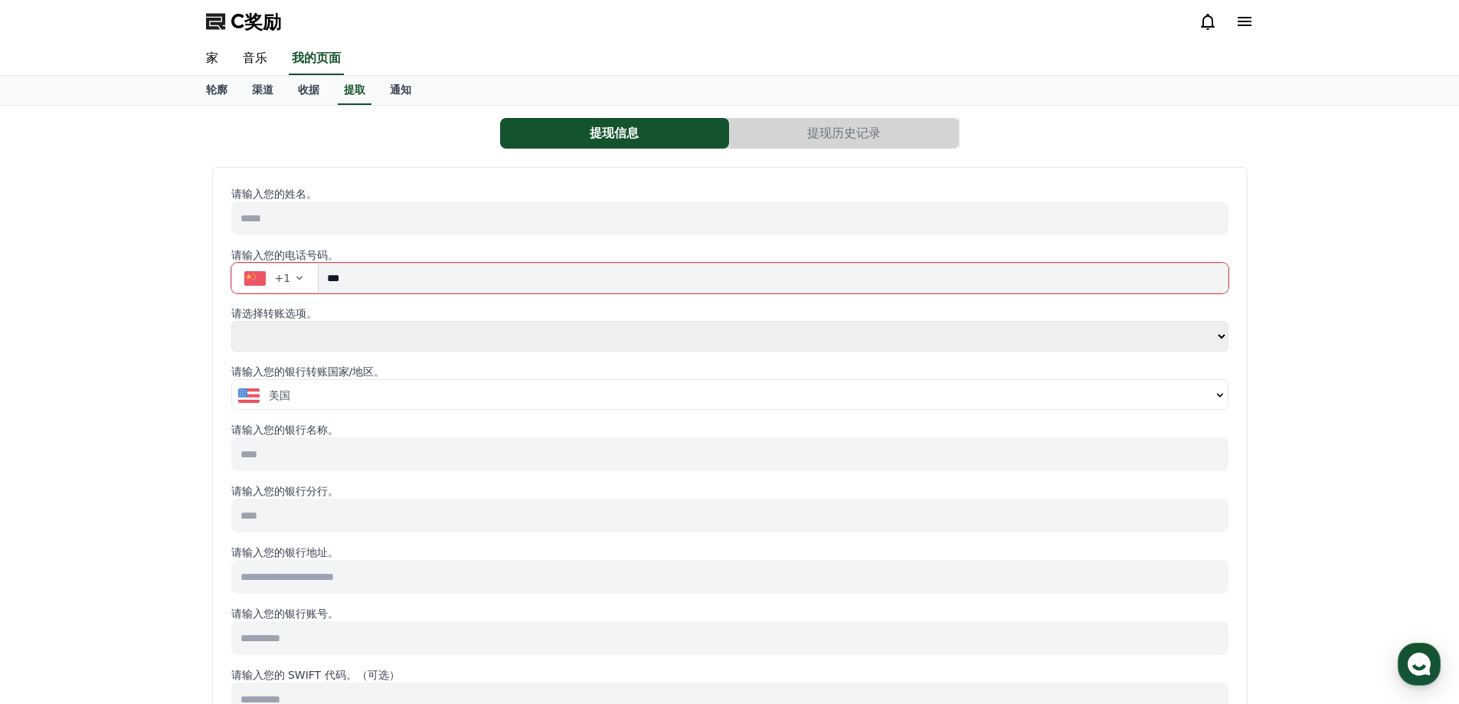
click at [378, 280] on input "***" at bounding box center [773, 278] width 909 height 31
type input "**********"
click at [304, 218] on input at bounding box center [729, 218] width 997 height 34
type input "**********"
click at [340, 342] on select "**** **" at bounding box center [729, 336] width 997 height 31
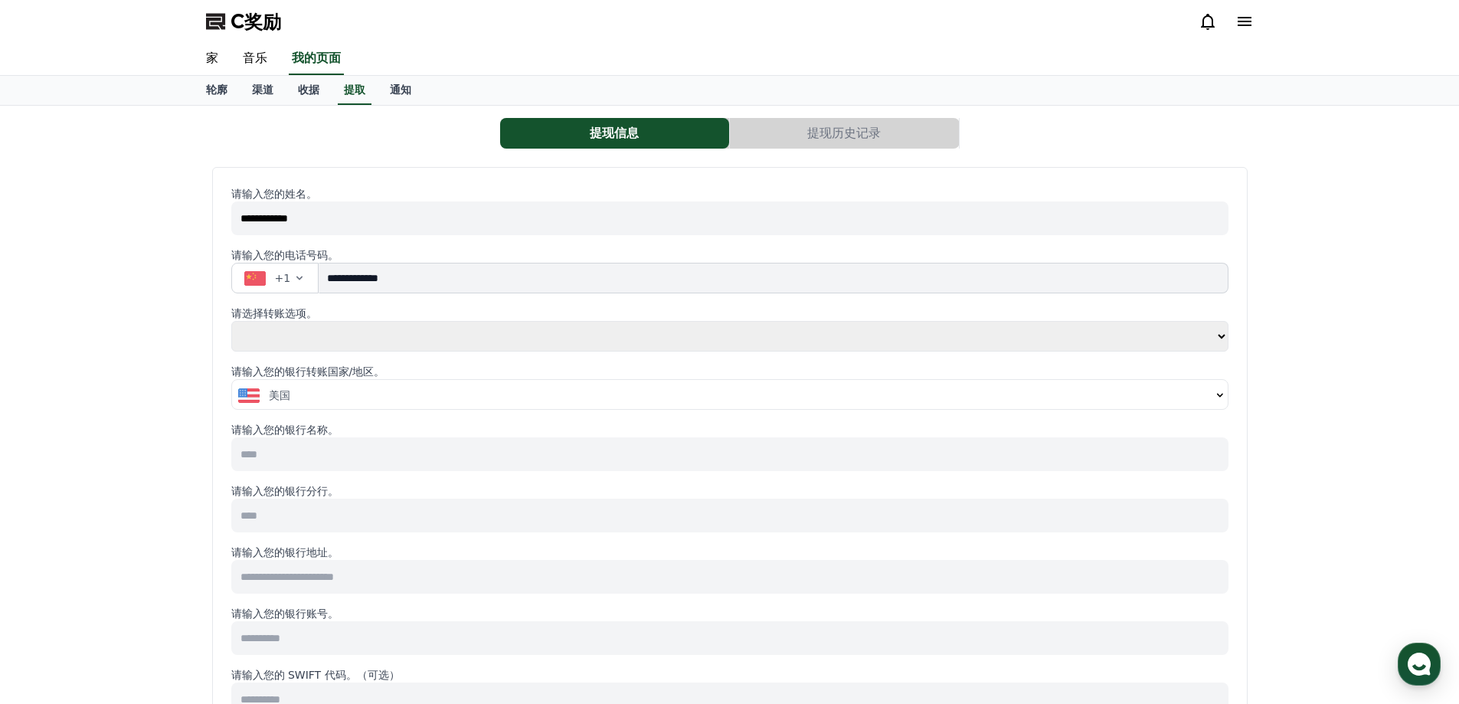
select select "******"
click at [231, 321] on select "**** **" at bounding box center [729, 336] width 997 height 31
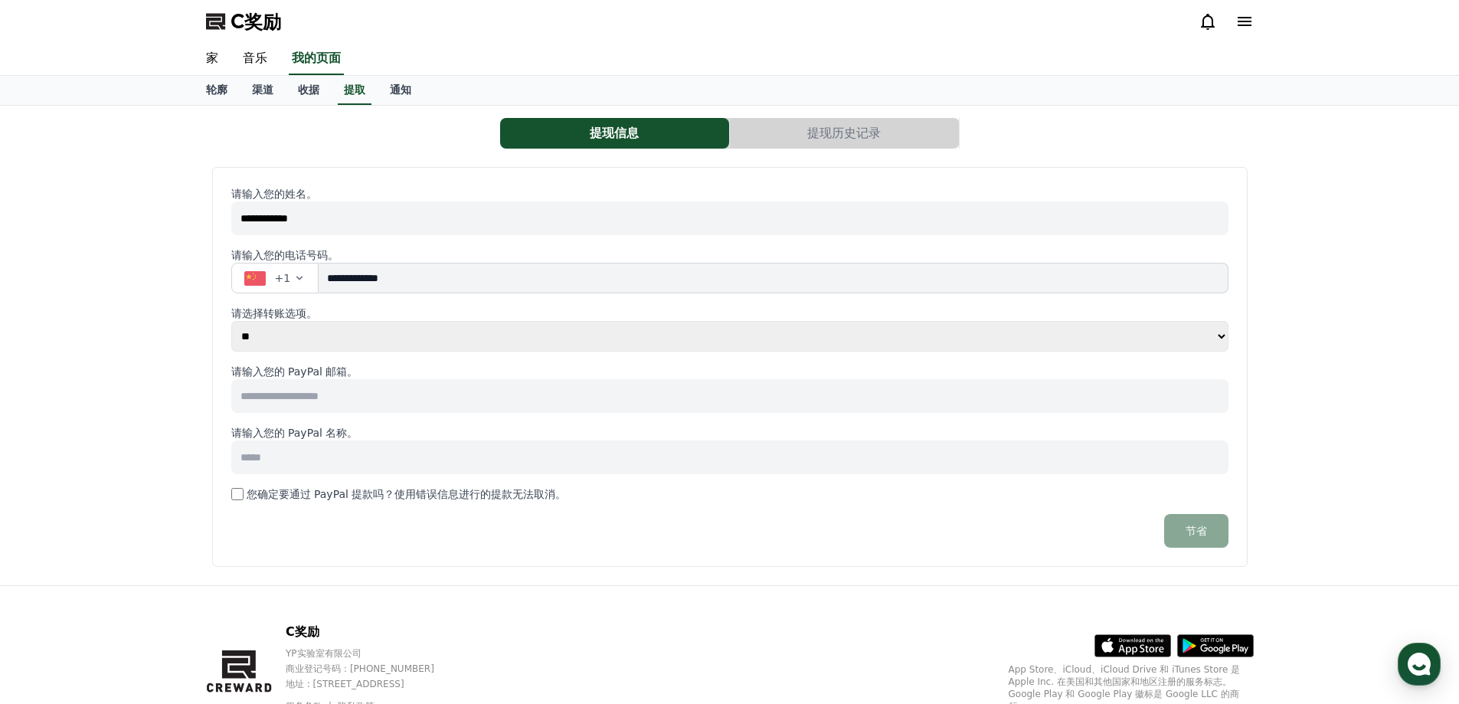
click at [322, 333] on select "**** **" at bounding box center [729, 336] width 997 height 31
click at [231, 321] on select "**** **" at bounding box center [729, 336] width 997 height 31
drag, startPoint x: 347, startPoint y: 217, endPoint x: 188, endPoint y: 214, distance: 158.6
click at [170, 214] on div "**********" at bounding box center [729, 346] width 1459 height 480
click at [368, 216] on input "**********" at bounding box center [729, 218] width 997 height 34
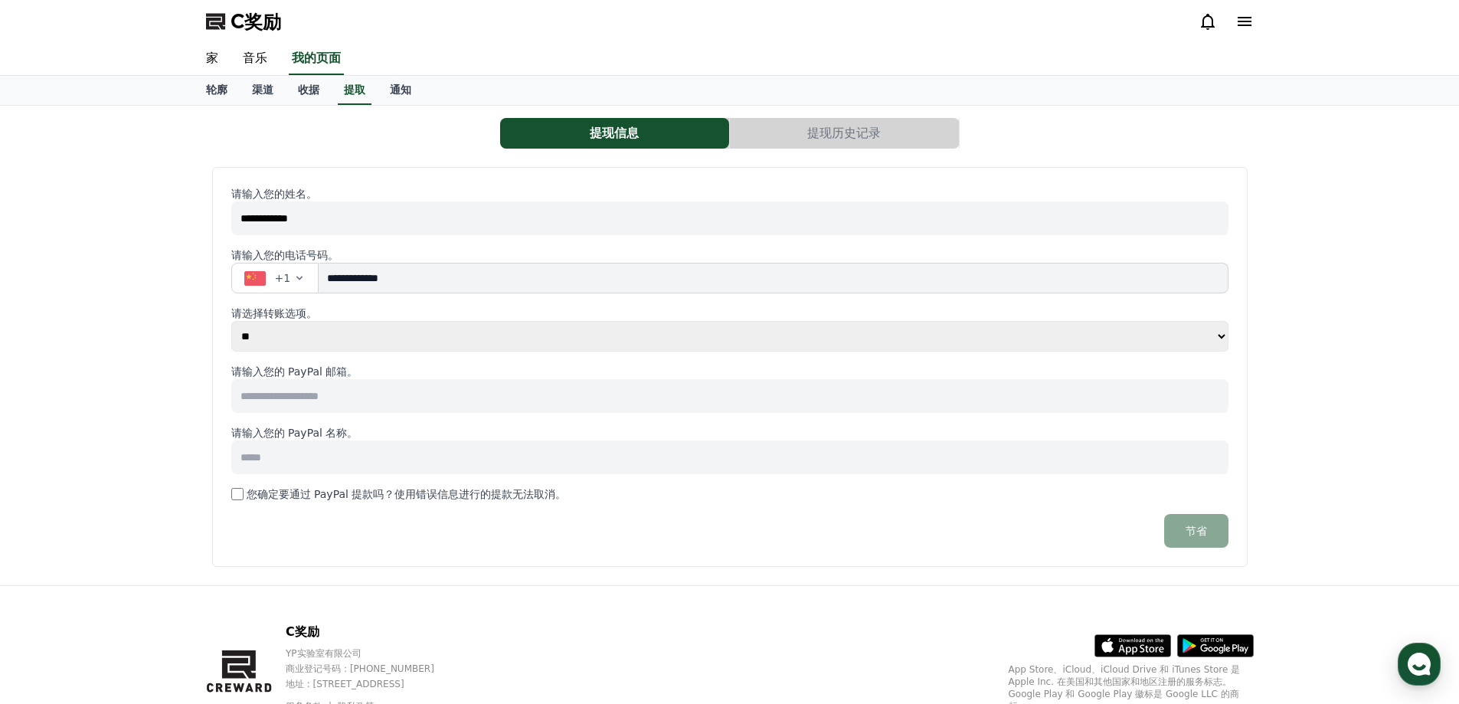
click at [390, 401] on input at bounding box center [729, 396] width 997 height 34
click at [333, 454] on input at bounding box center [729, 457] width 997 height 34
click at [349, 228] on input "**********" at bounding box center [729, 218] width 997 height 34
click at [309, 86] on font "收据" at bounding box center [308, 90] width 21 height 12
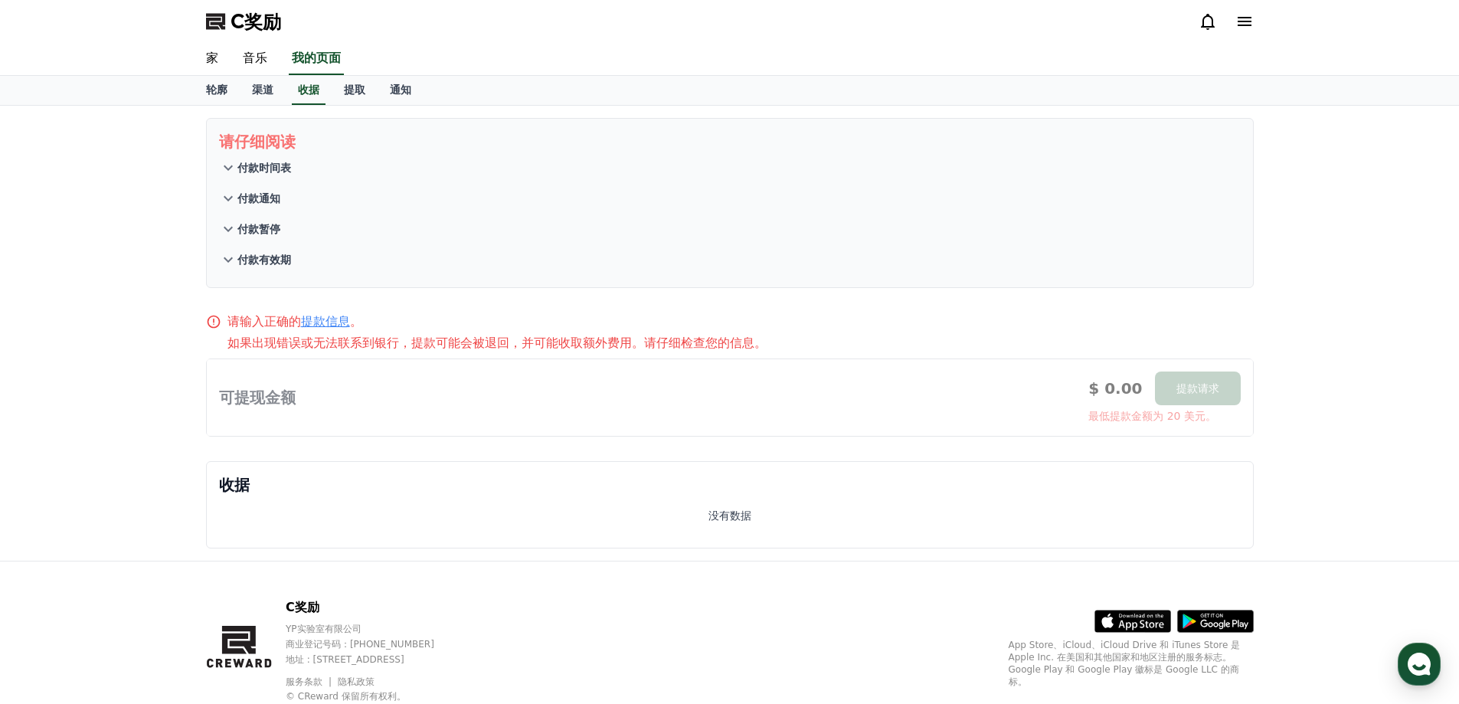
click at [272, 162] on font "付款时间表" at bounding box center [264, 168] width 54 height 12
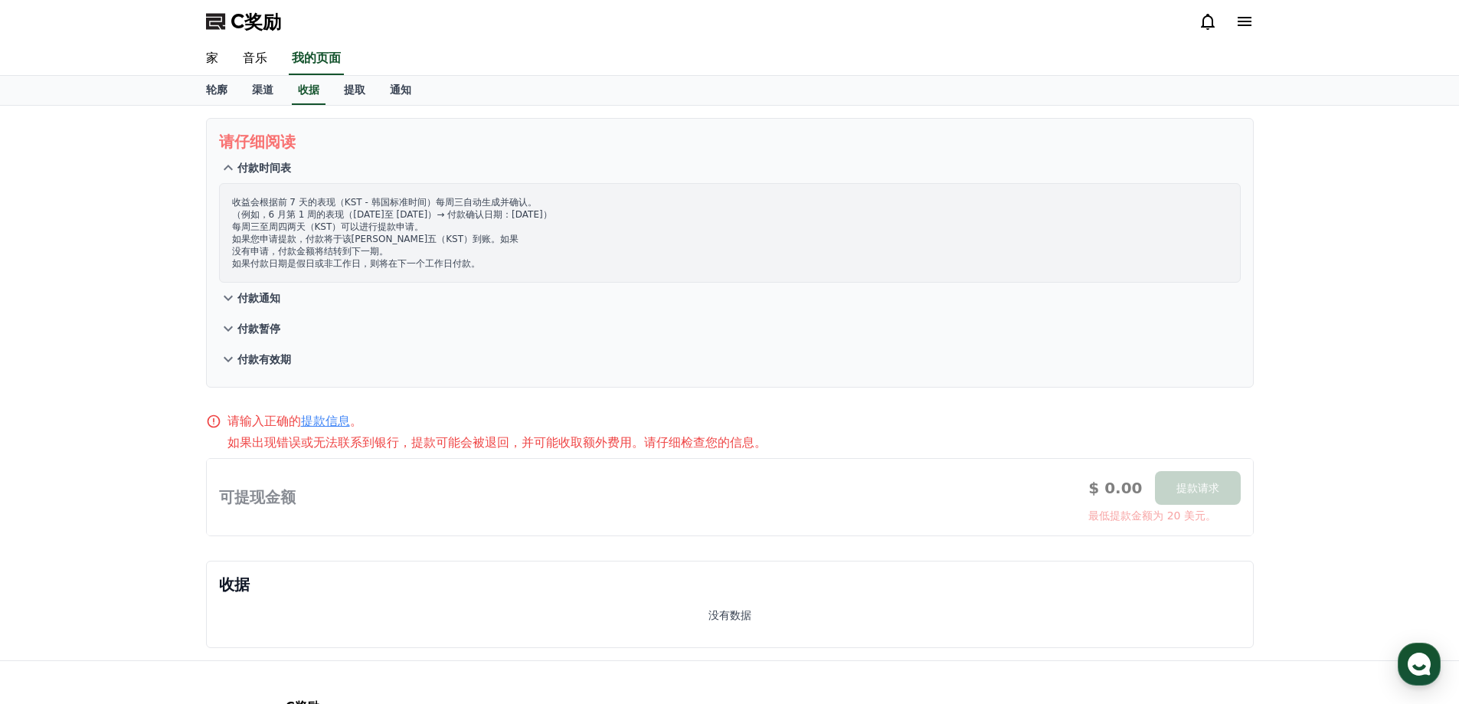
click at [256, 300] on font "付款通知" at bounding box center [258, 298] width 43 height 12
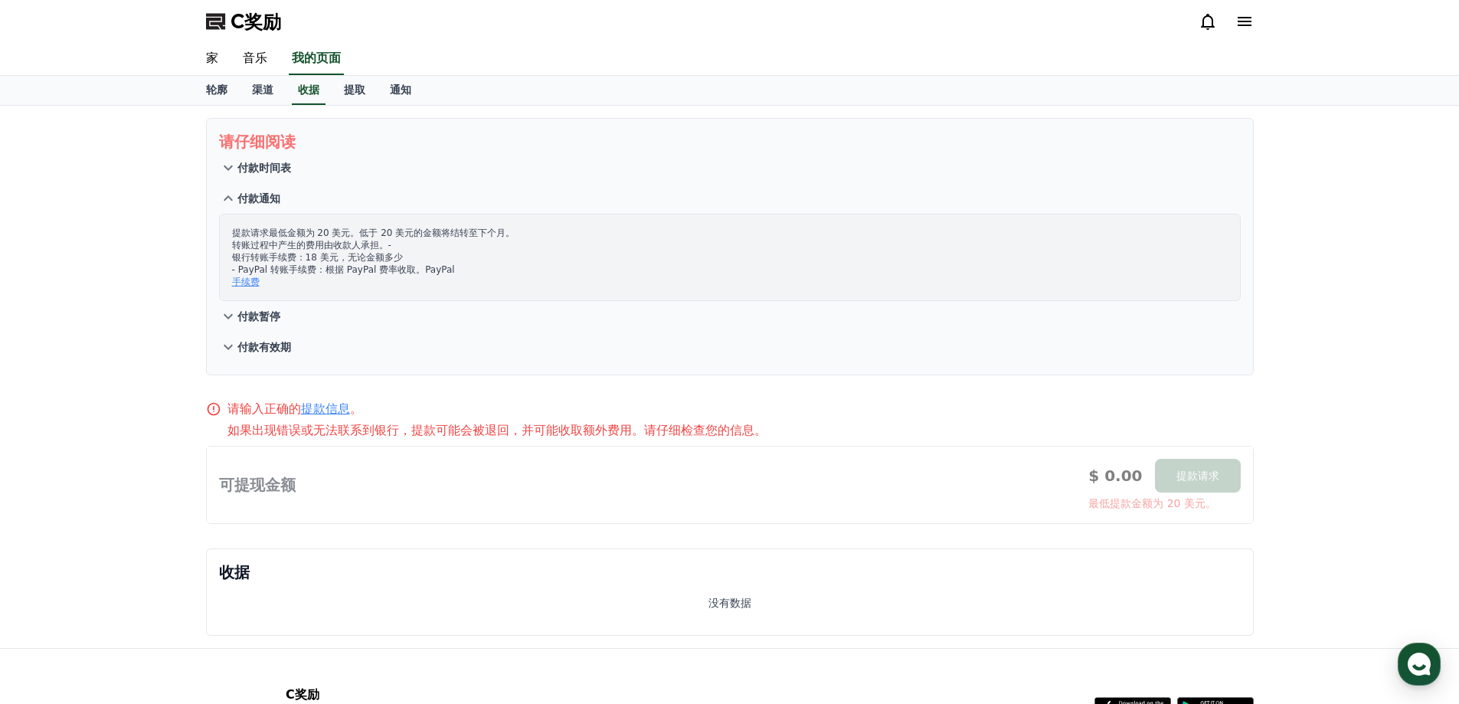
click at [260, 316] on font "付款暂停" at bounding box center [258, 316] width 43 height 12
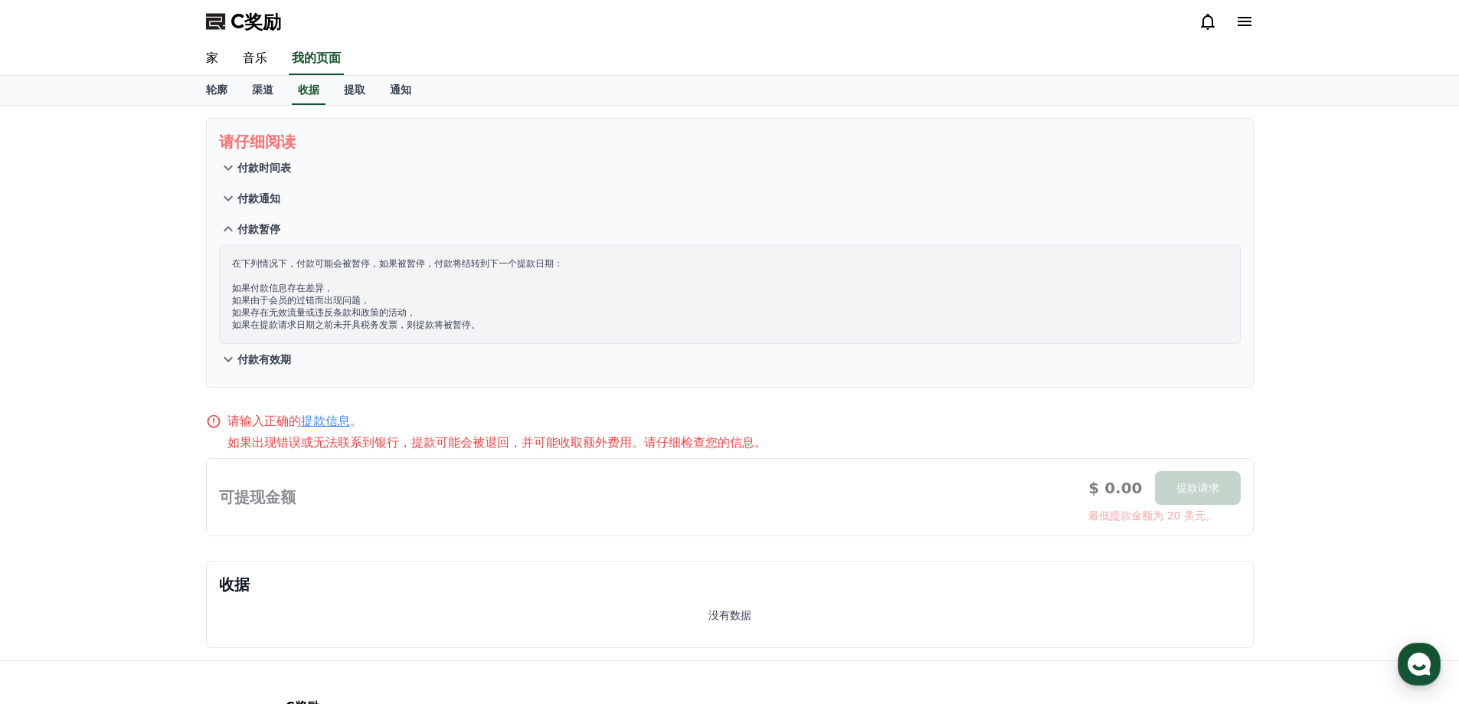
click at [263, 359] on font "付款有效期" at bounding box center [264, 359] width 54 height 12
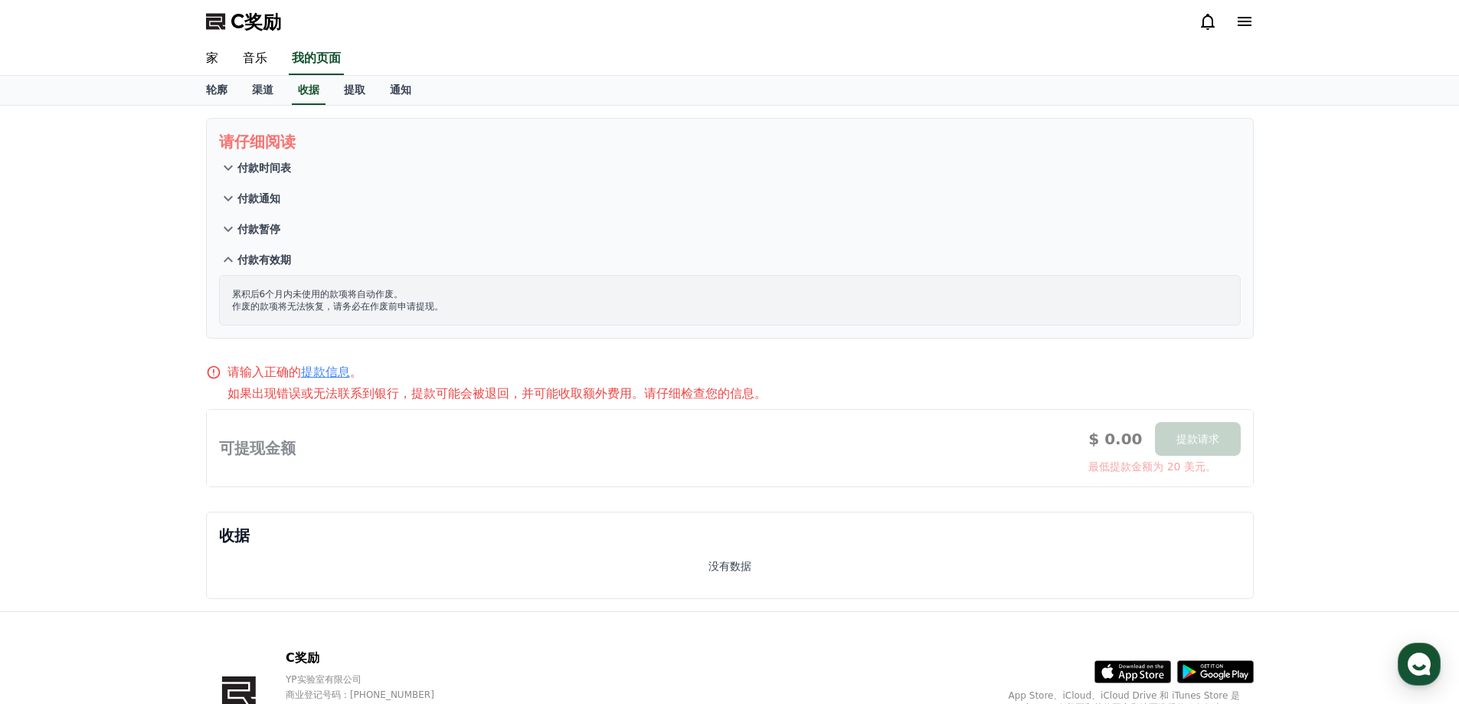
click at [257, 182] on button "付款时间表" at bounding box center [730, 167] width 1022 height 31
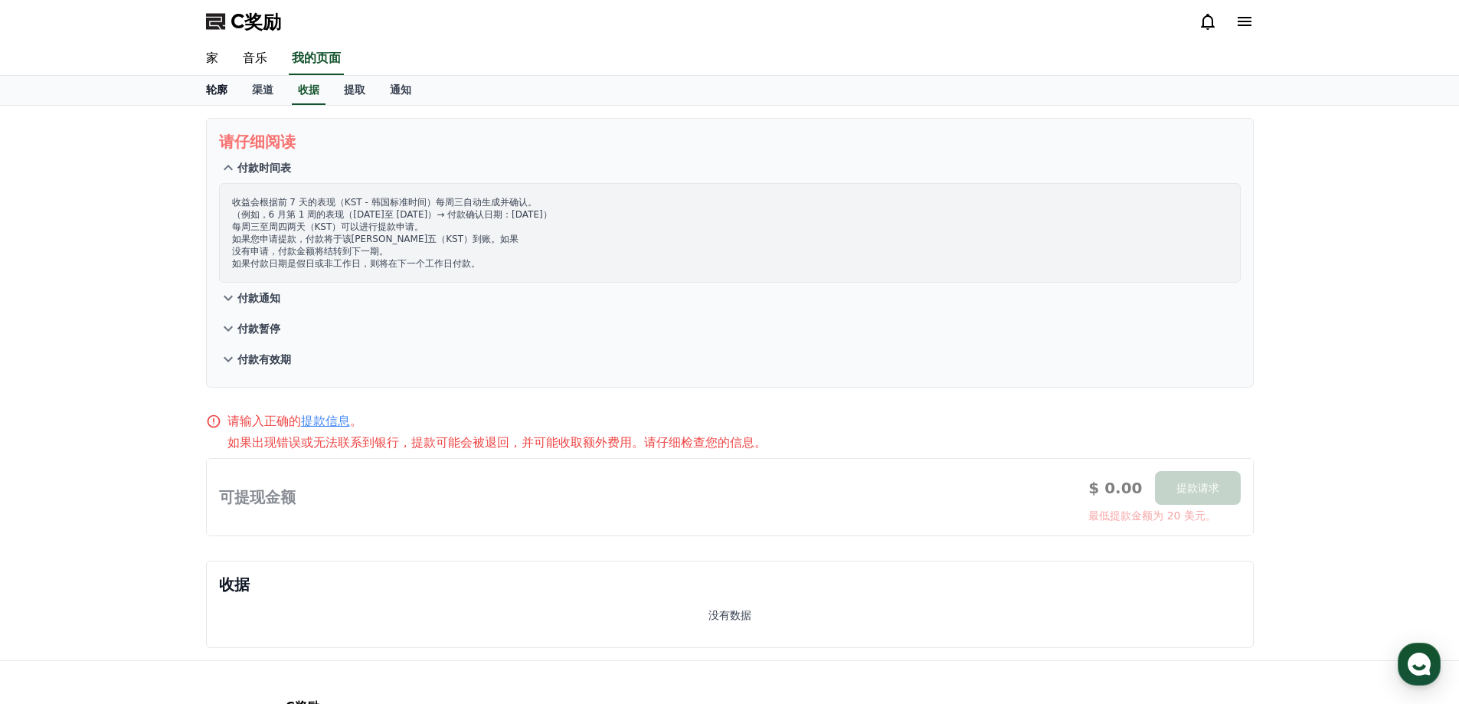
click at [214, 91] on font "轮廓" at bounding box center [216, 90] width 21 height 12
select select "**********"
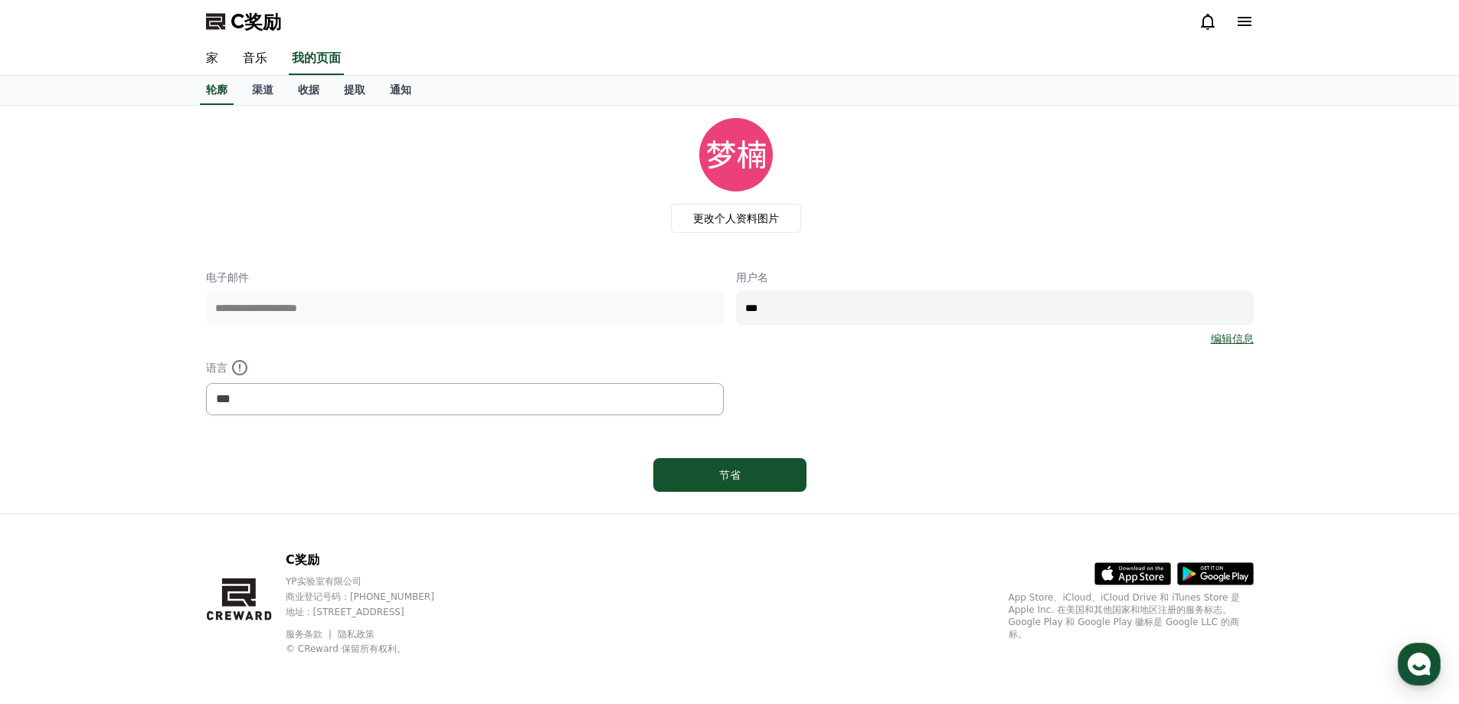
click at [211, 56] on font "家" at bounding box center [212, 58] width 12 height 15
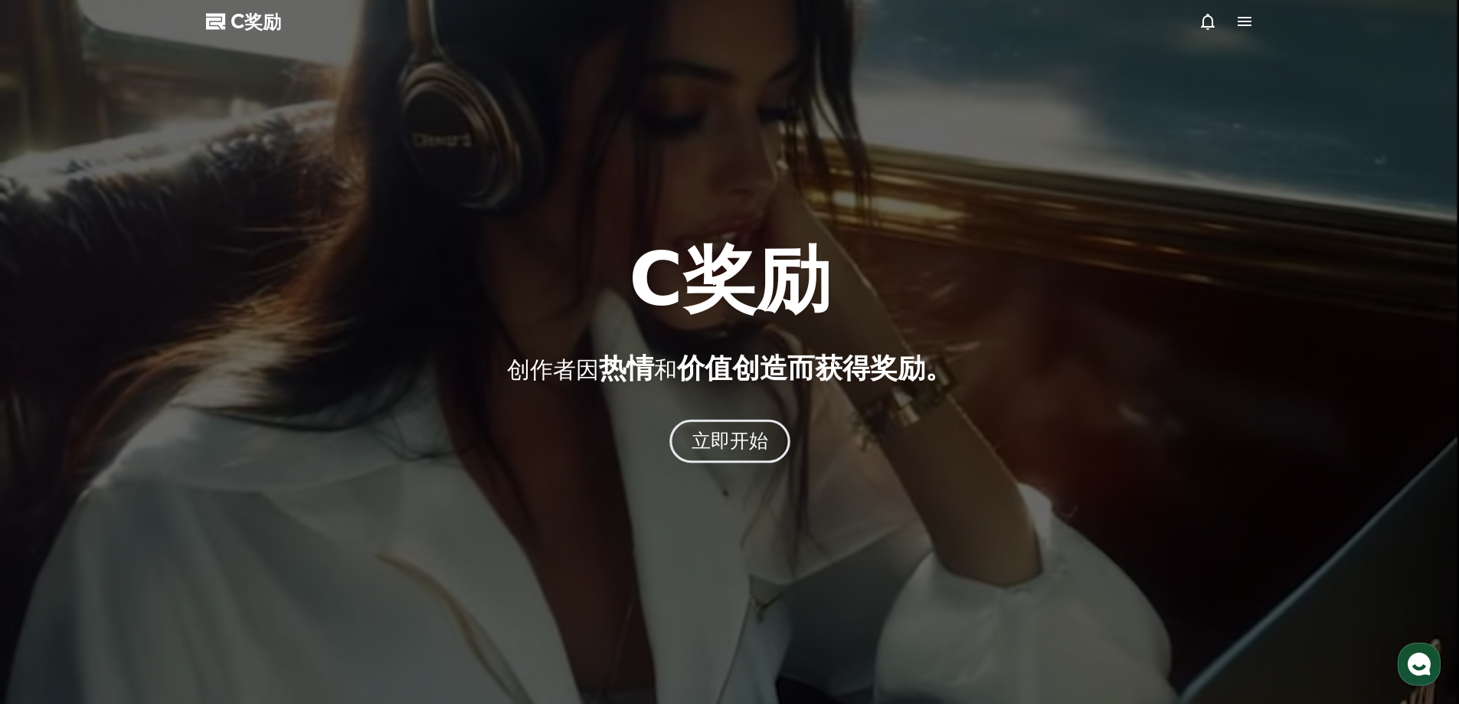
click at [738, 445] on font "立即开始" at bounding box center [729, 441] width 77 height 22
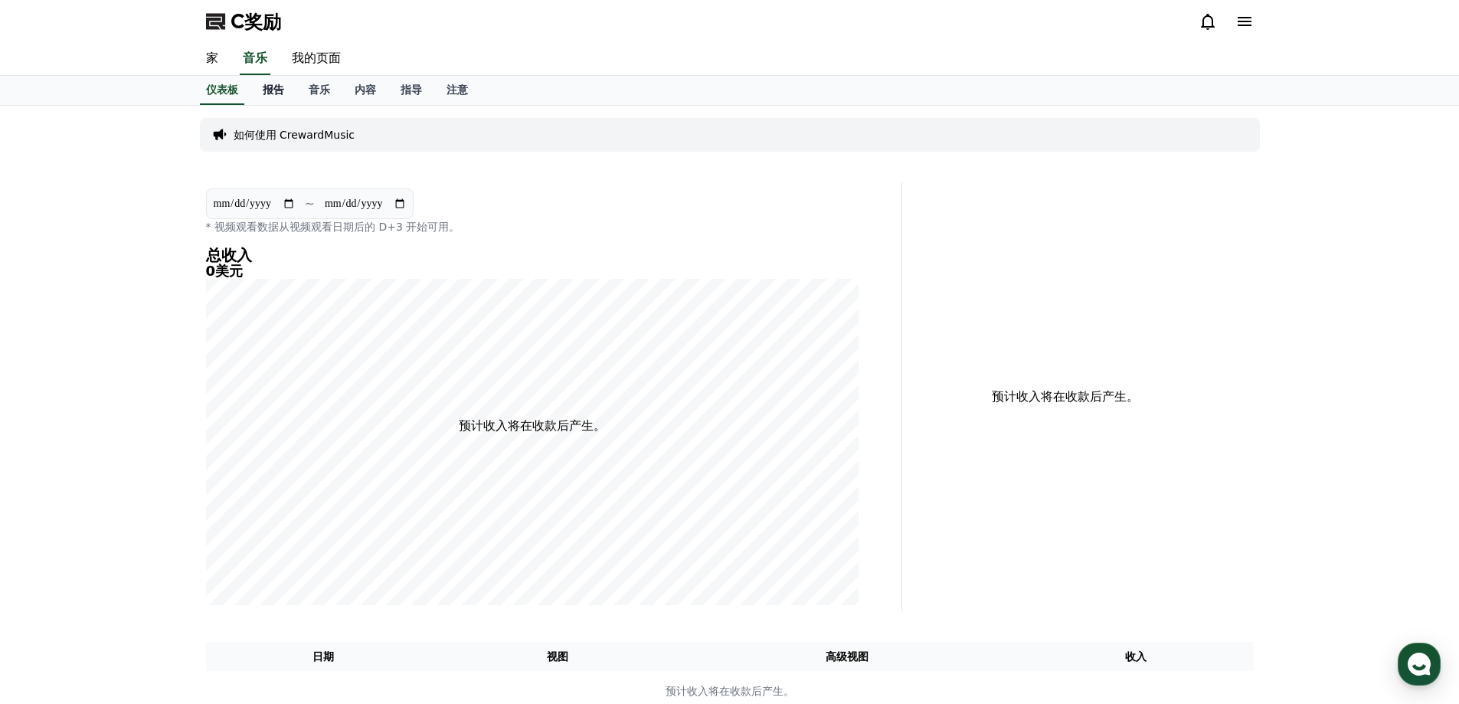
click at [271, 96] on font "报告" at bounding box center [273, 90] width 21 height 12
click at [300, 90] on link "音乐" at bounding box center [319, 90] width 46 height 29
click at [342, 92] on link "内容" at bounding box center [365, 90] width 46 height 29
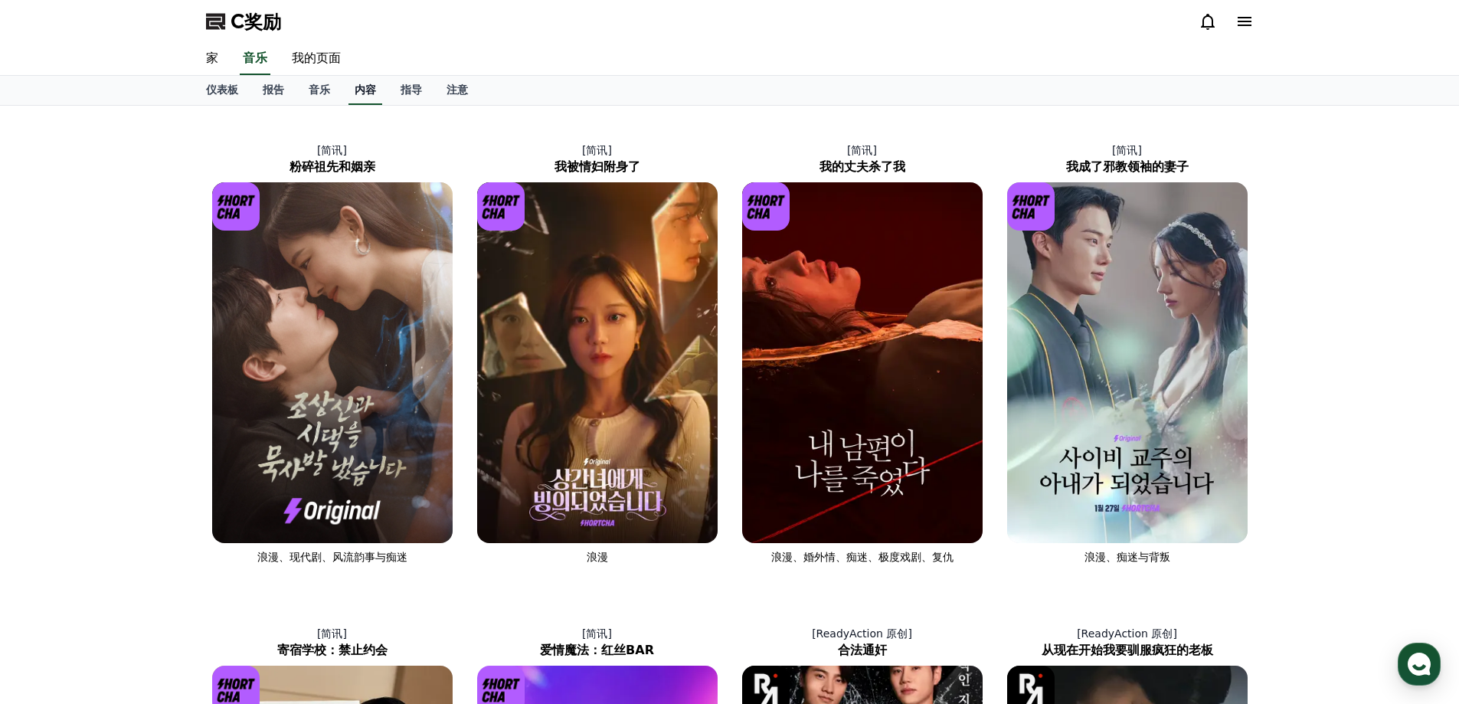
click at [357, 93] on font "内容" at bounding box center [365, 90] width 21 height 12
click at [309, 94] on font "音乐" at bounding box center [319, 90] width 21 height 12
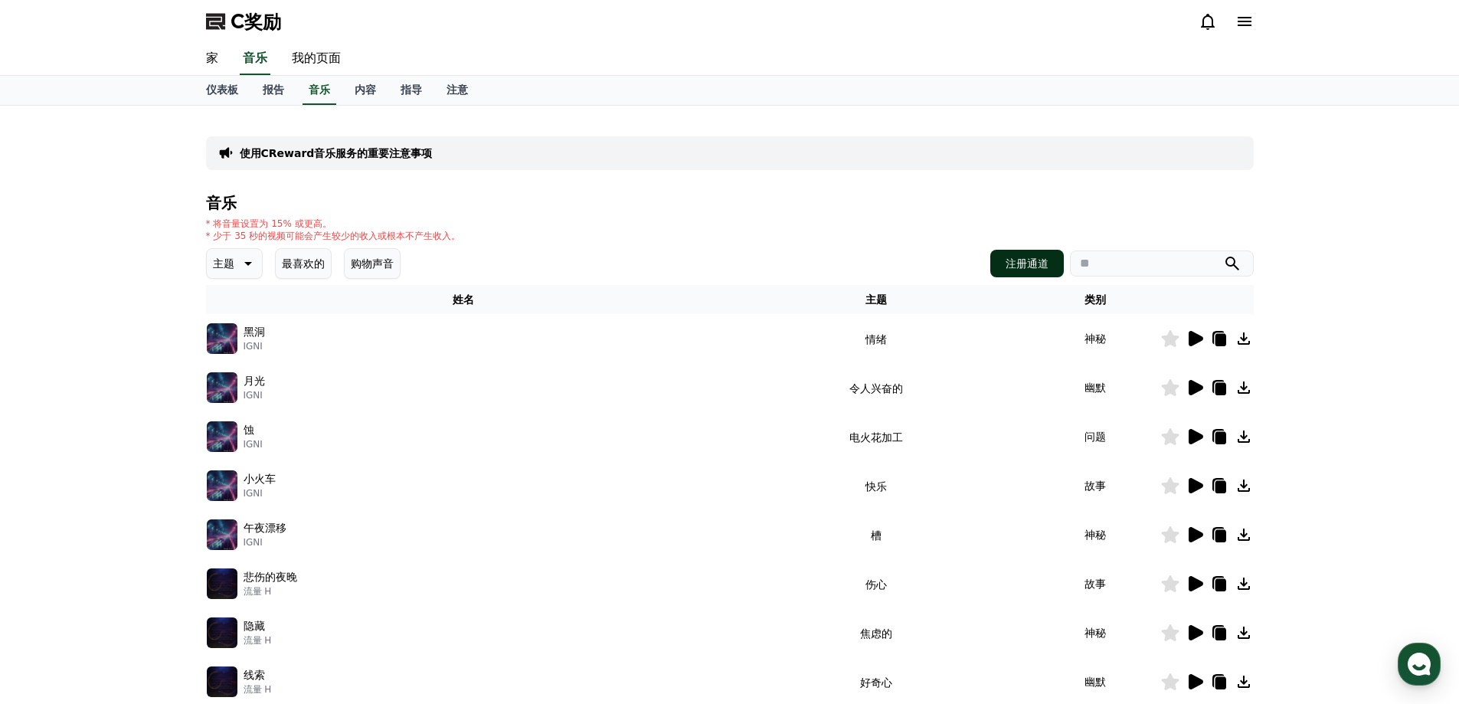
click at [1046, 268] on font "注册通道" at bounding box center [1027, 263] width 43 height 12
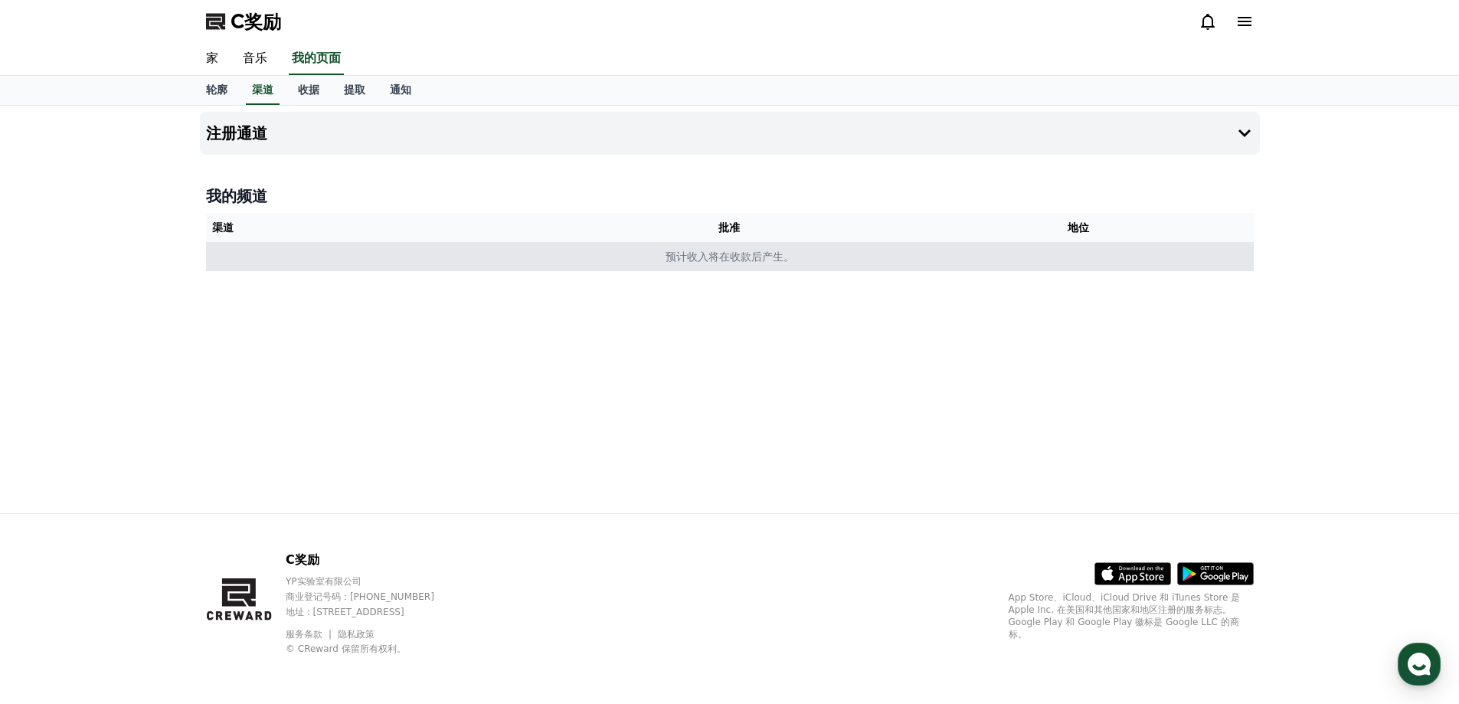
click at [721, 263] on font "预计收入将在收款后产生。" at bounding box center [730, 257] width 129 height 12
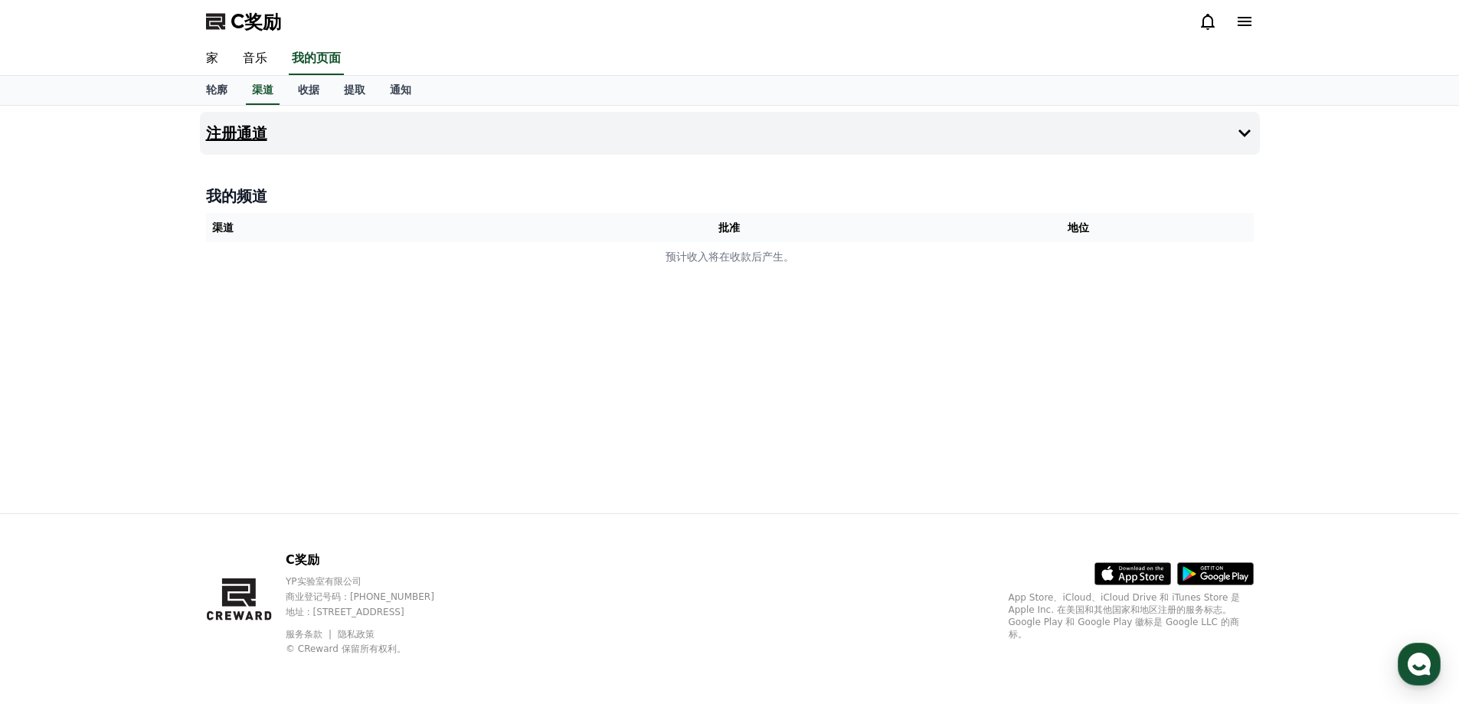
click at [467, 129] on button "注册通道" at bounding box center [730, 133] width 1060 height 43
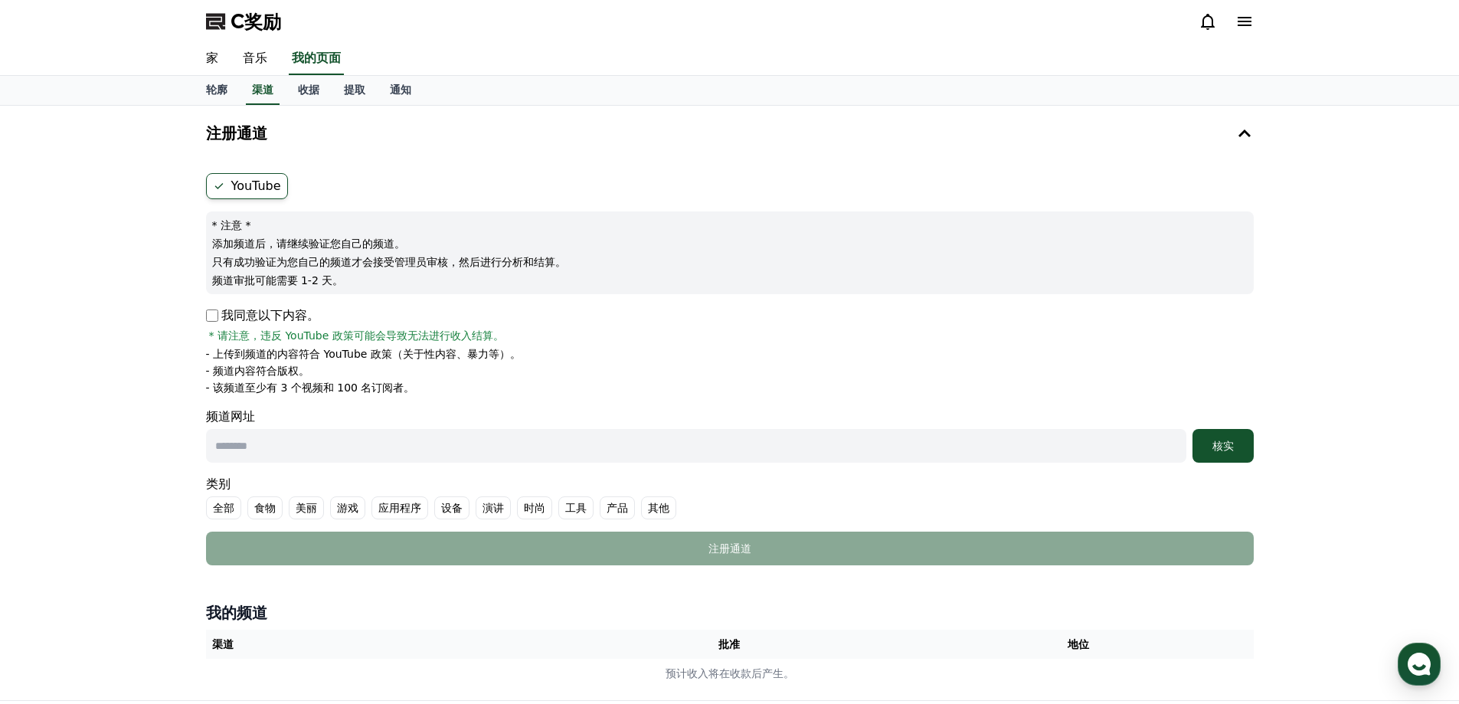
drag, startPoint x: 323, startPoint y: 397, endPoint x: 199, endPoint y: 345, distance: 134.3
click at [200, 345] on div "YouTube * 注意 * 添加频道后，请继续验证您自己的频道。 只有成功验证为您自己的频道才会接受管理员审核，然后进行分析和结算。 频道审批可能需要 1-…" at bounding box center [730, 369] width 1060 height 404
click at [577, 438] on input "text" at bounding box center [696, 446] width 981 height 34
drag, startPoint x: 429, startPoint y: 394, endPoint x: 208, endPoint y: 349, distance: 225.8
click at [208, 349] on ul "- 上传到频道的内容符合 YouTube 政策（关于性内容、暴力等）。 - 频道内容符合版权。 - 该频道至少有 3 个视频和 100 名订阅者。" at bounding box center [730, 370] width 1048 height 49
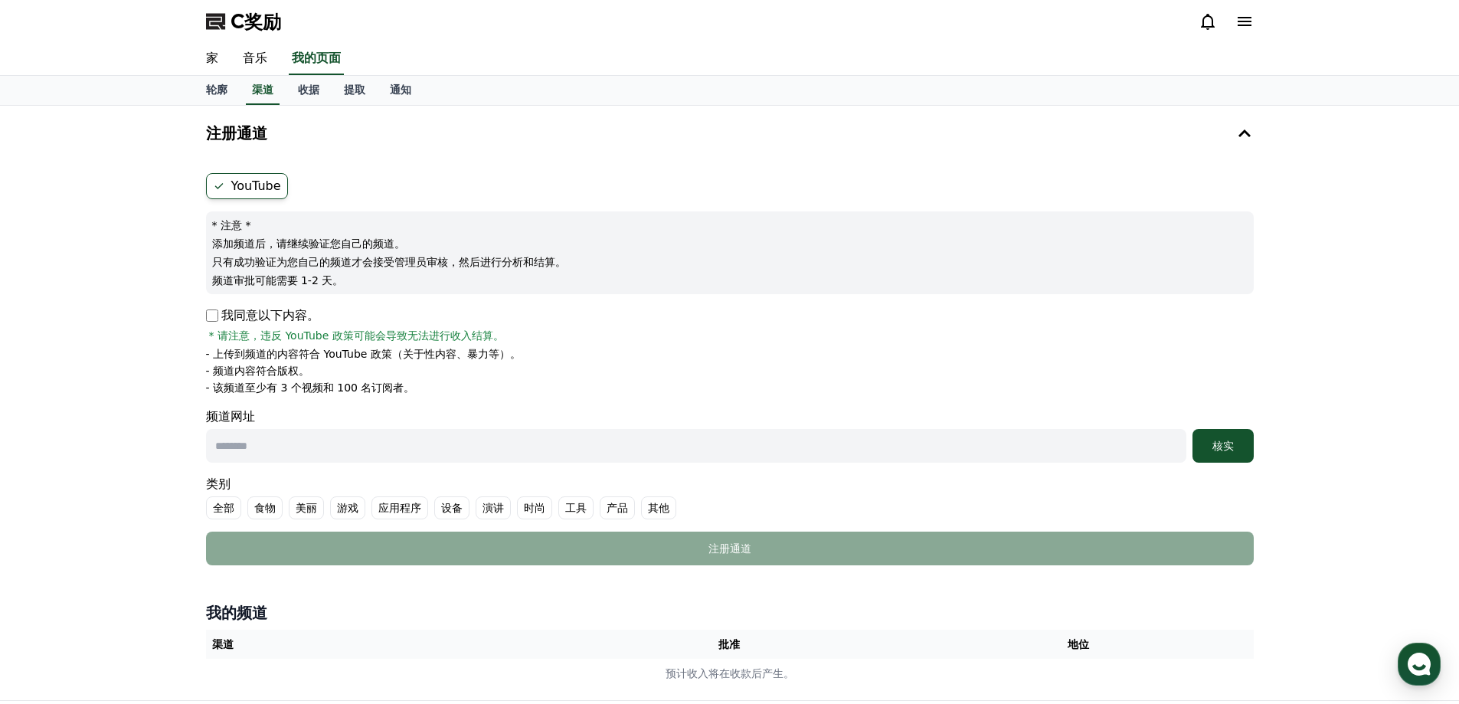
click at [545, 408] on font "频道网址" at bounding box center [730, 417] width 1048 height 18
drag, startPoint x: 427, startPoint y: 388, endPoint x: 224, endPoint y: 359, distance: 205.8
click at [215, 357] on ul "- 上传到频道的内容符合 YouTube 政策（关于性内容、暴力等）。 - 频道内容符合版权。 - 该频道至少有 3 个视频和 100 名订阅者。" at bounding box center [730, 370] width 1048 height 49
click at [528, 413] on font "频道网址" at bounding box center [730, 417] width 1048 height 18
drag, startPoint x: 368, startPoint y: 288, endPoint x: 198, endPoint y: 223, distance: 181.4
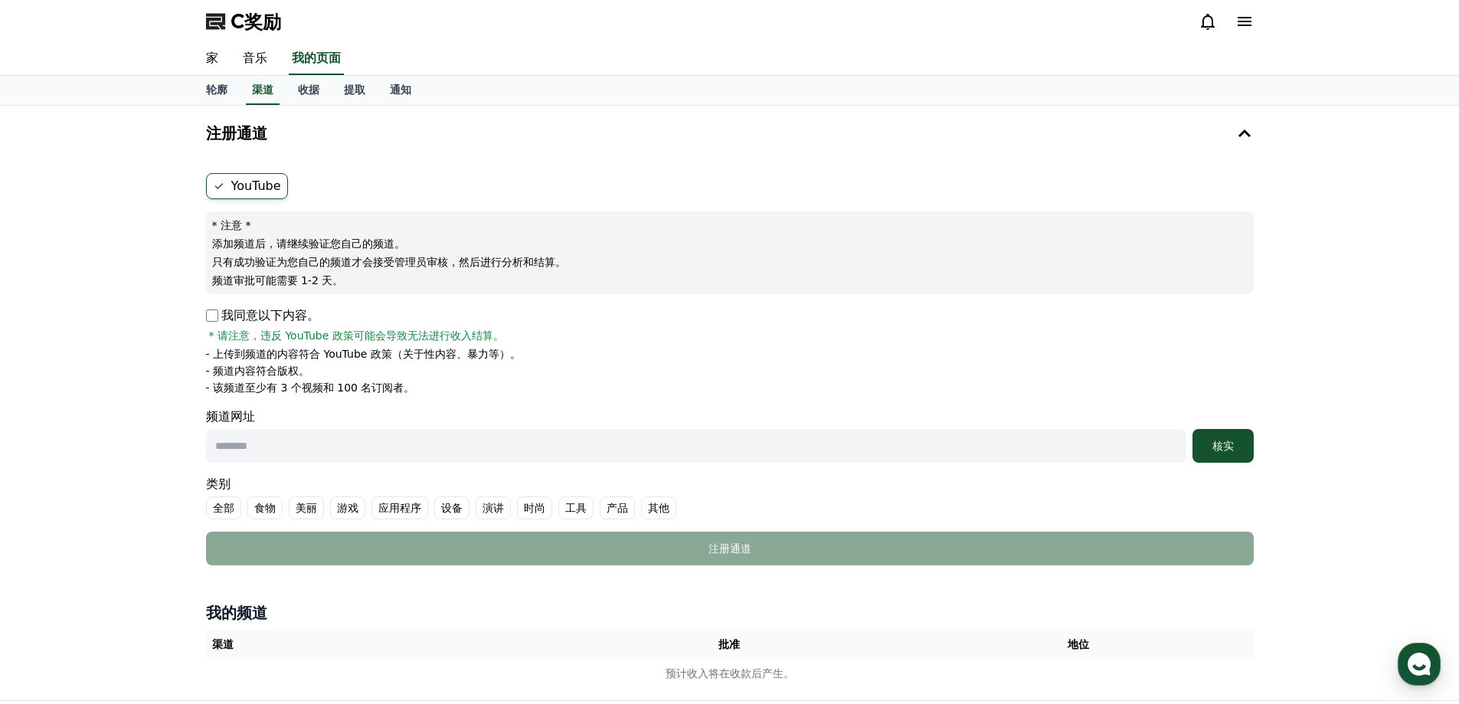
click at [198, 223] on div "注册通道 YouTube * 注意 * 添加频道后，请继续验证您自己的频道。 只有成功验证为您自己的频道才会接受管理员审核，然后进行分析和结算。 频道审批可能…" at bounding box center [730, 403] width 1072 height 594
click at [404, 280] on p "频道审批可能需要 1-2 天。" at bounding box center [730, 280] width 1036 height 15
drag, startPoint x: 351, startPoint y: 276, endPoint x: 205, endPoint y: 224, distance: 154.3
click at [206, 224] on div "* 注意 * 添加频道后，请继续验证您自己的频道。 只有成功验证为您自己的频道才会接受管理员审核，然后进行分析和结算。 频道审批可能需要 1-2 天。" at bounding box center [730, 252] width 1048 height 83
click at [398, 270] on div "* 注意 * 添加频道后，请继续验证您自己的频道。 只有成功验证为您自己的频道才会接受管理员审核，然后进行分析和结算。 频道审批可能需要 1-2 天。" at bounding box center [730, 252] width 1048 height 83
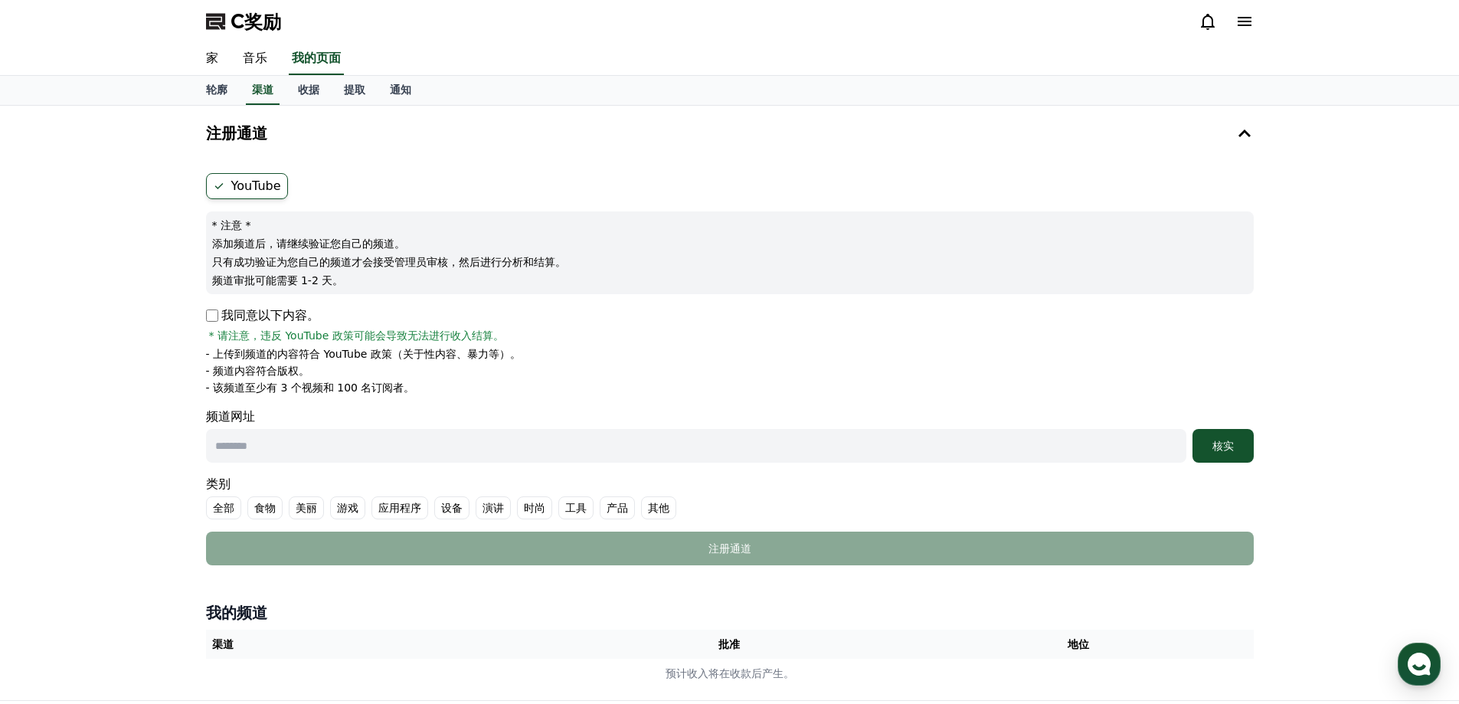
drag, startPoint x: 390, startPoint y: 283, endPoint x: 362, endPoint y: 289, distance: 29.0
click at [218, 232] on div "* 注意 * 添加频道后，请继续验证您自己的频道。 只有成功验证为您自己的频道才会接受管理员审核，然后进行分析和结算。 频道审批可能需要 1-2 天。" at bounding box center [730, 252] width 1048 height 83
click at [495, 322] on div "我同意以下内容。 * 请注意，违反 YouTube 政策可能会导致无法进行收入结算。" at bounding box center [730, 324] width 1048 height 37
click at [406, 446] on input "text" at bounding box center [696, 446] width 981 height 34
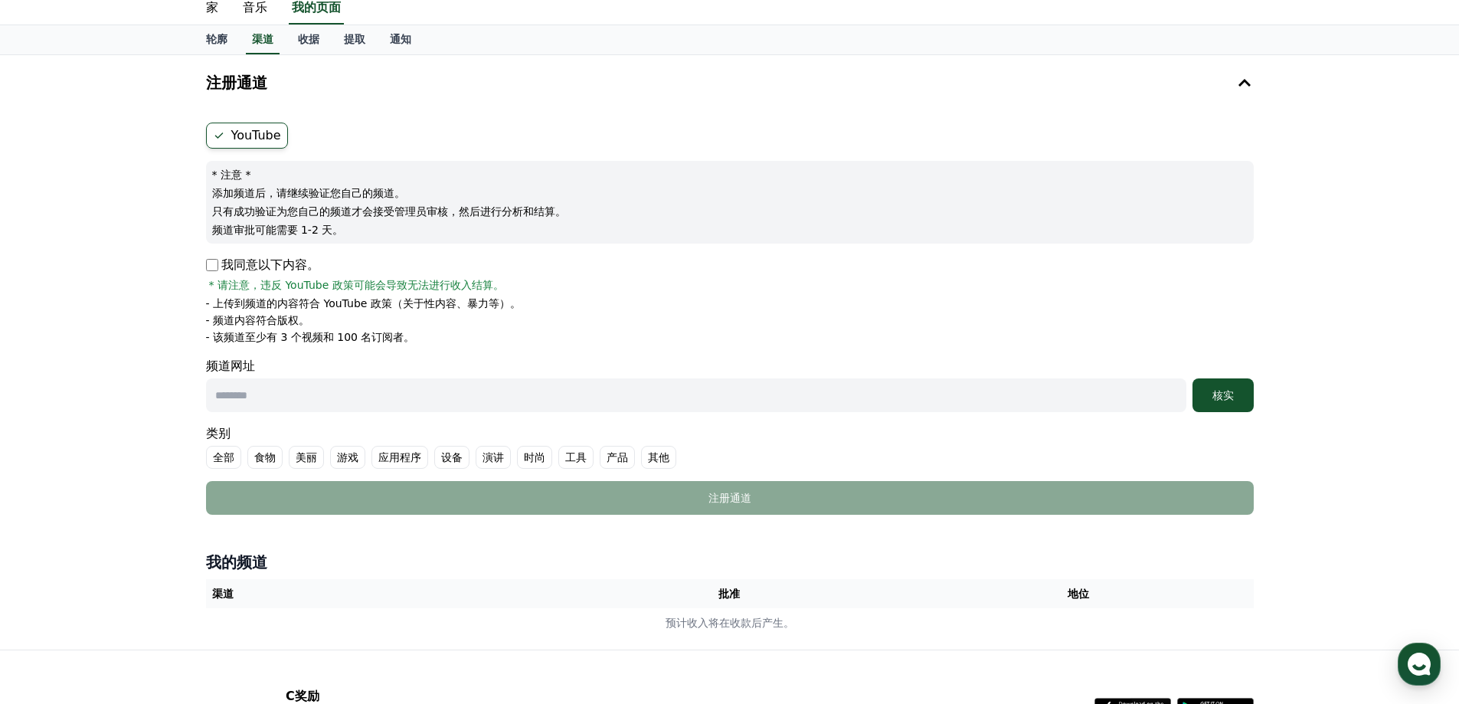
scroll to position [77, 0]
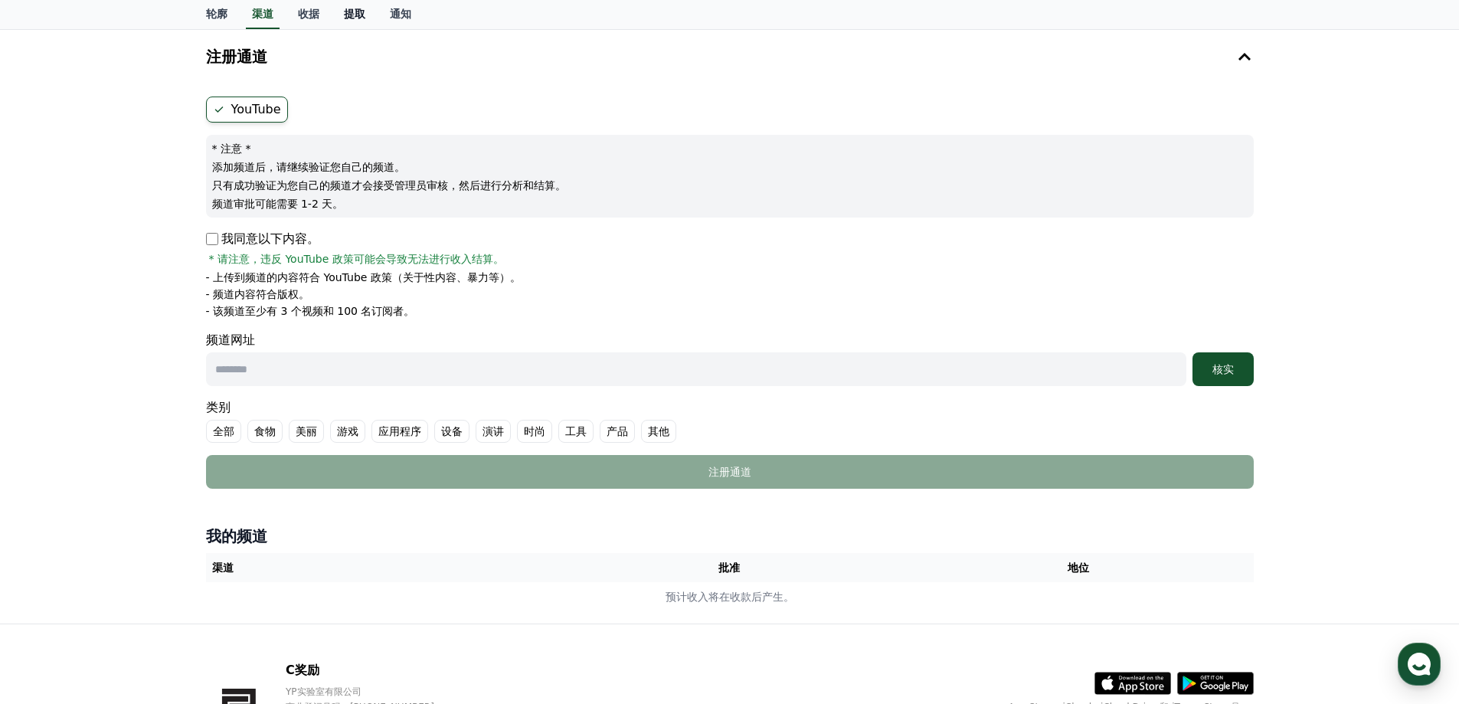
click at [347, 17] on font "提取" at bounding box center [354, 14] width 21 height 12
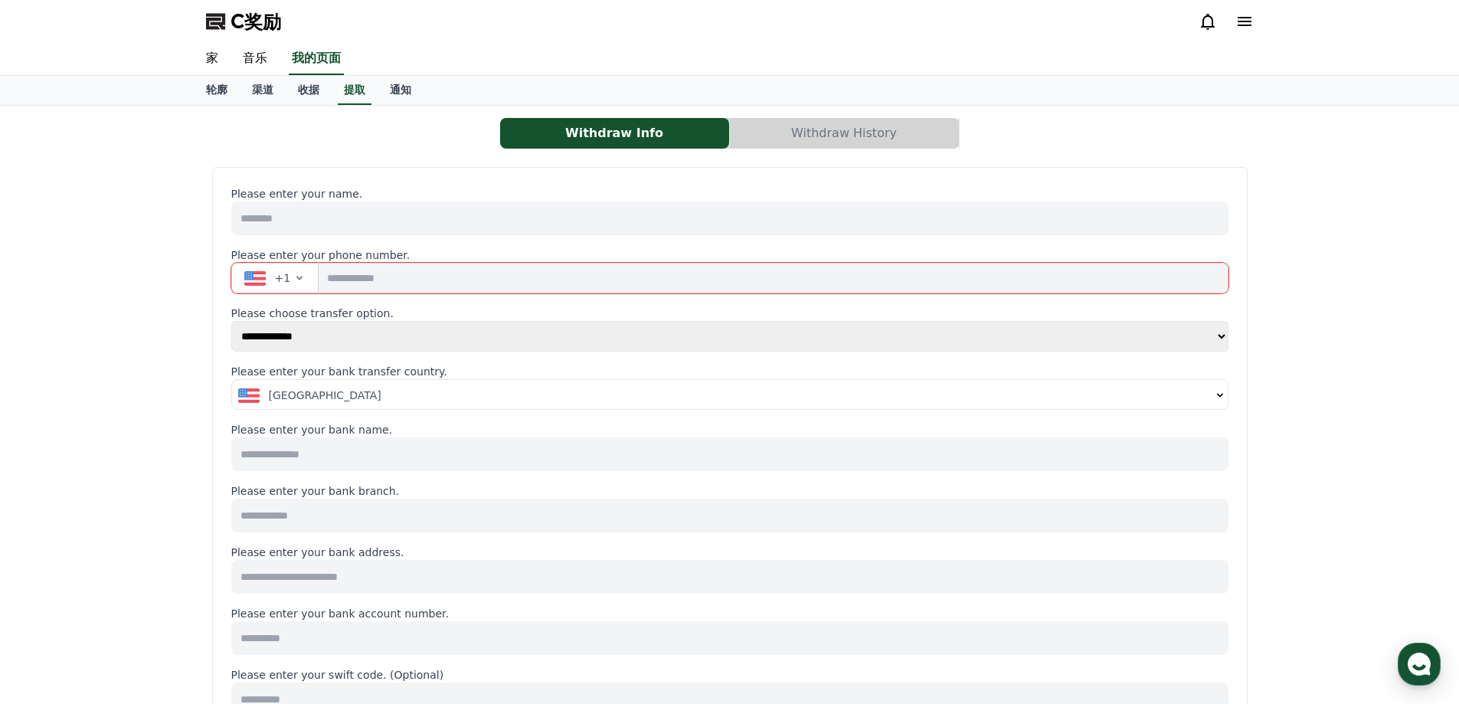
select select
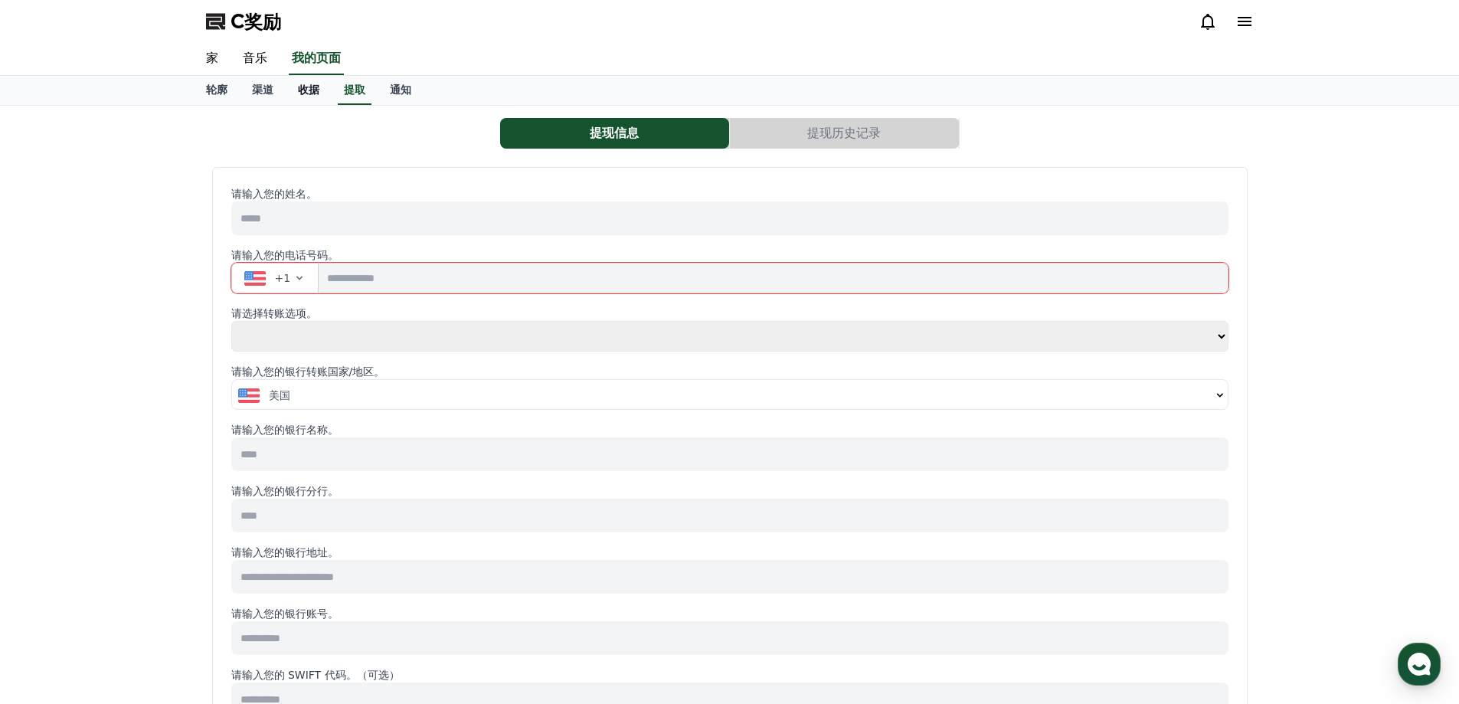
click at [313, 90] on font "收据" at bounding box center [308, 90] width 21 height 12
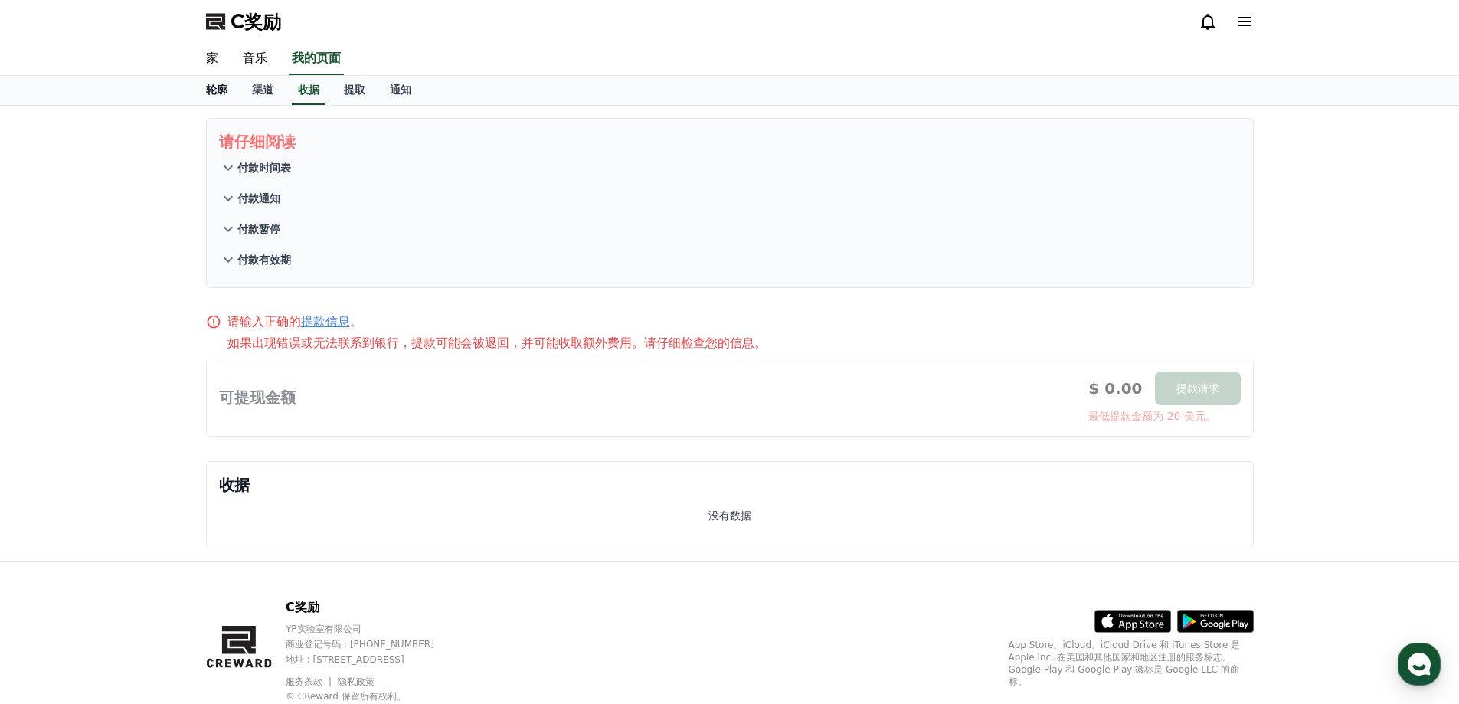
click at [237, 95] on link "轮廓" at bounding box center [217, 90] width 46 height 29
select select "**********"
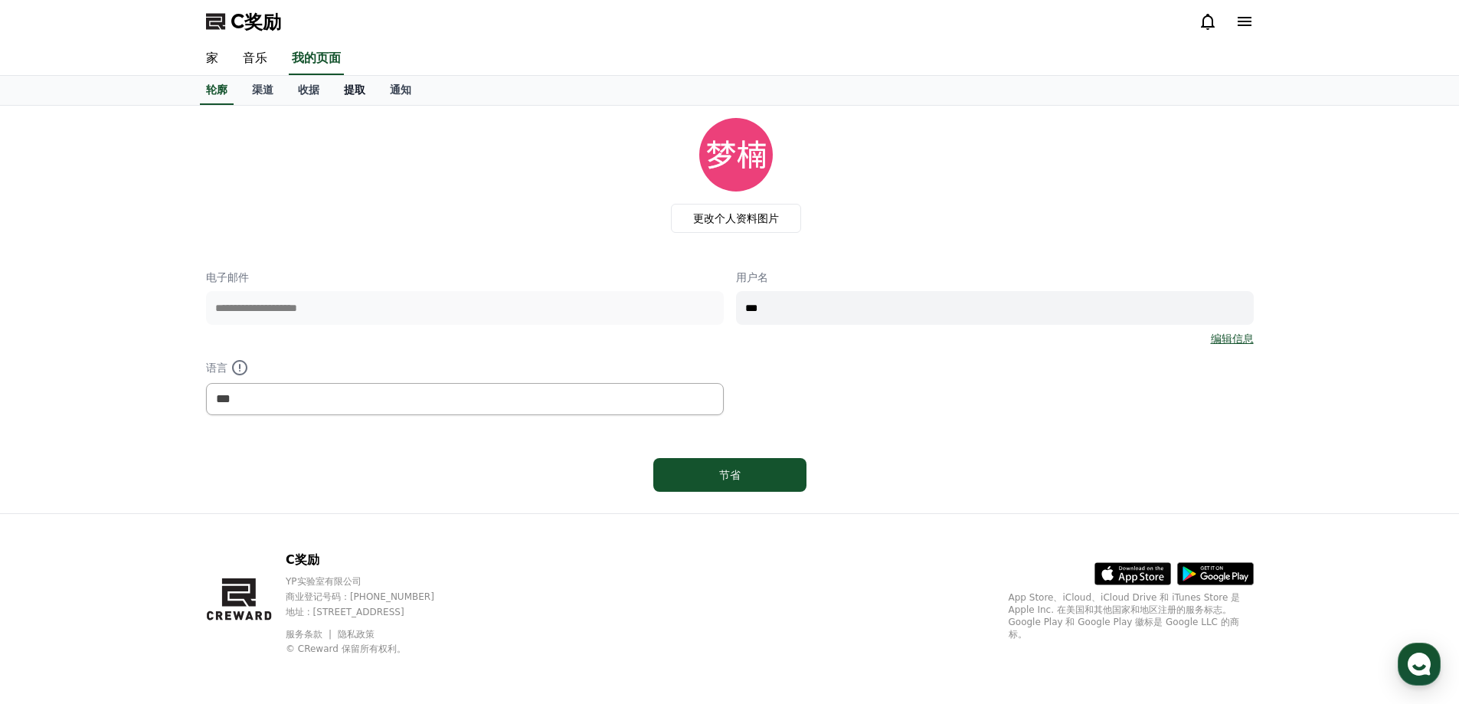
click at [345, 86] on font "提取" at bounding box center [354, 90] width 21 height 12
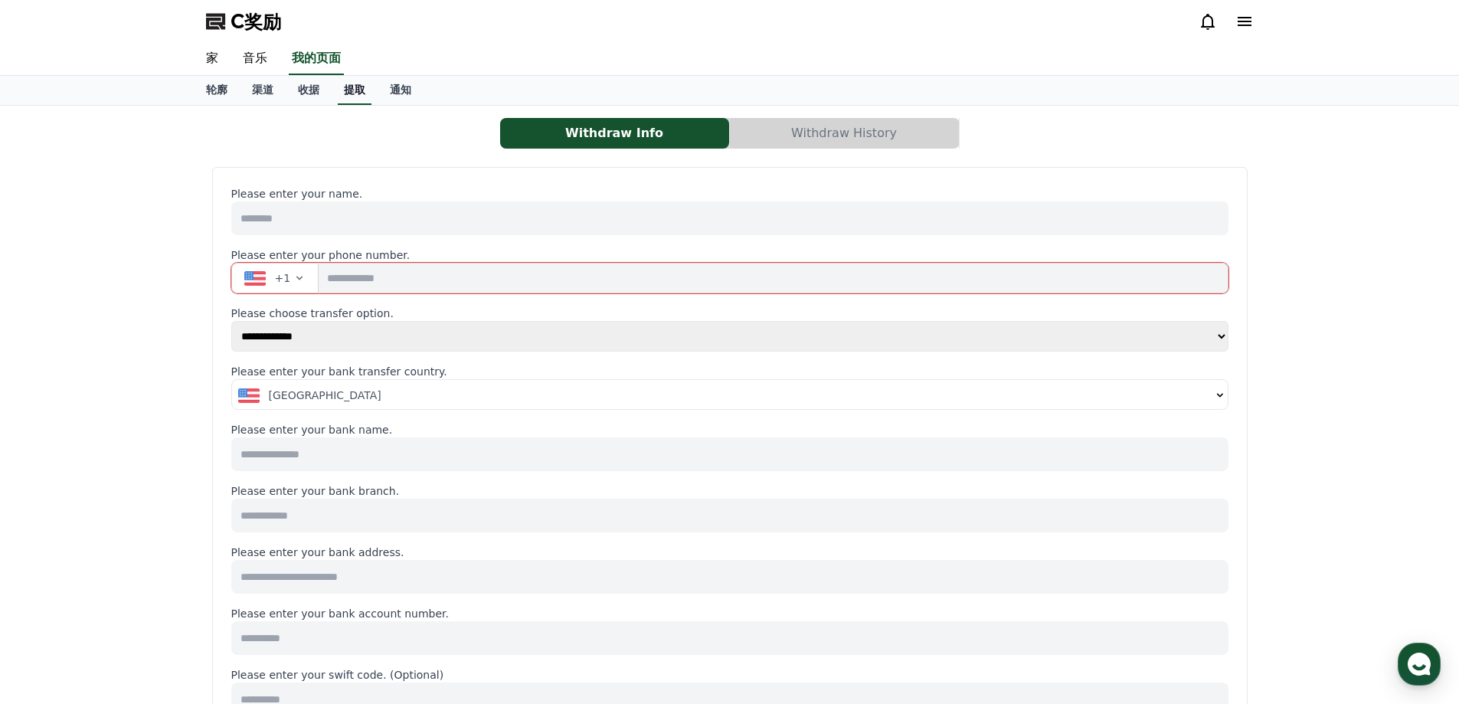
select select
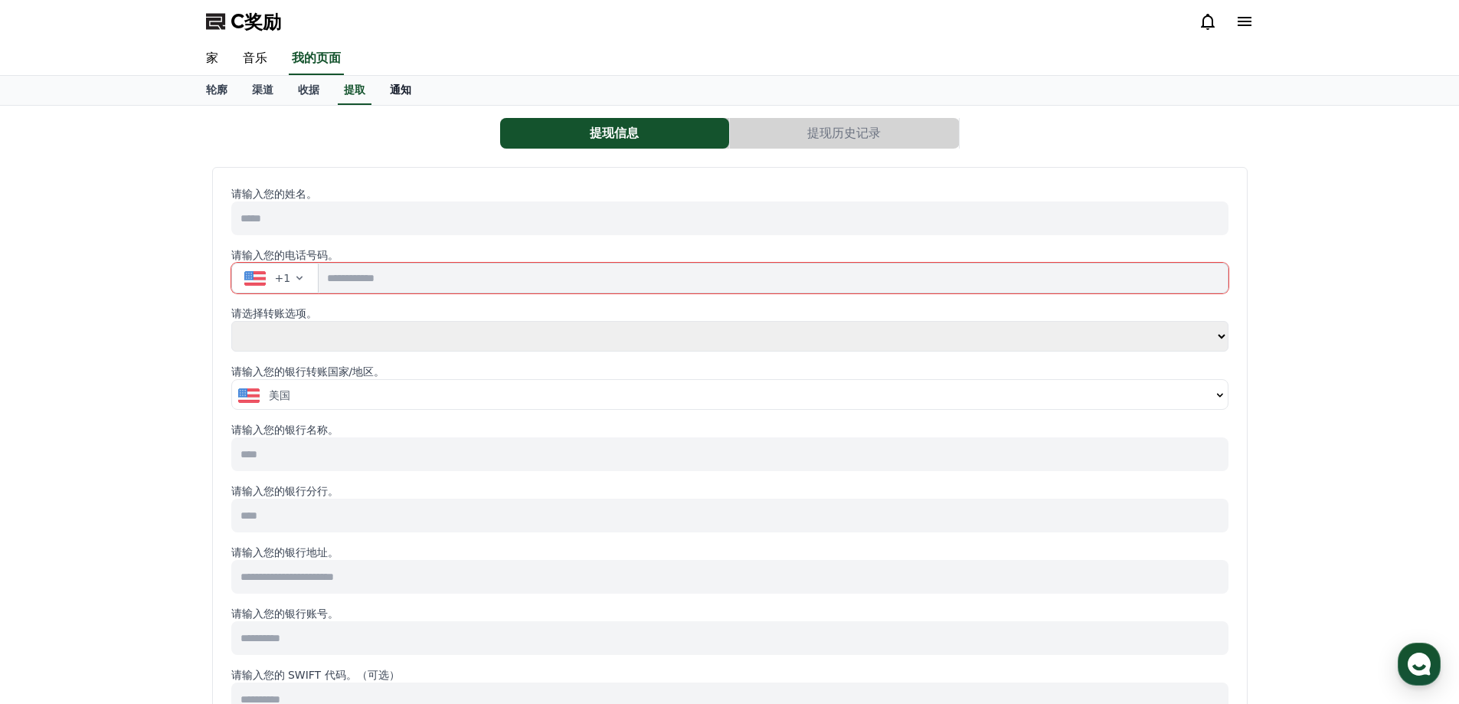
click at [398, 85] on font "通知" at bounding box center [400, 90] width 21 height 12
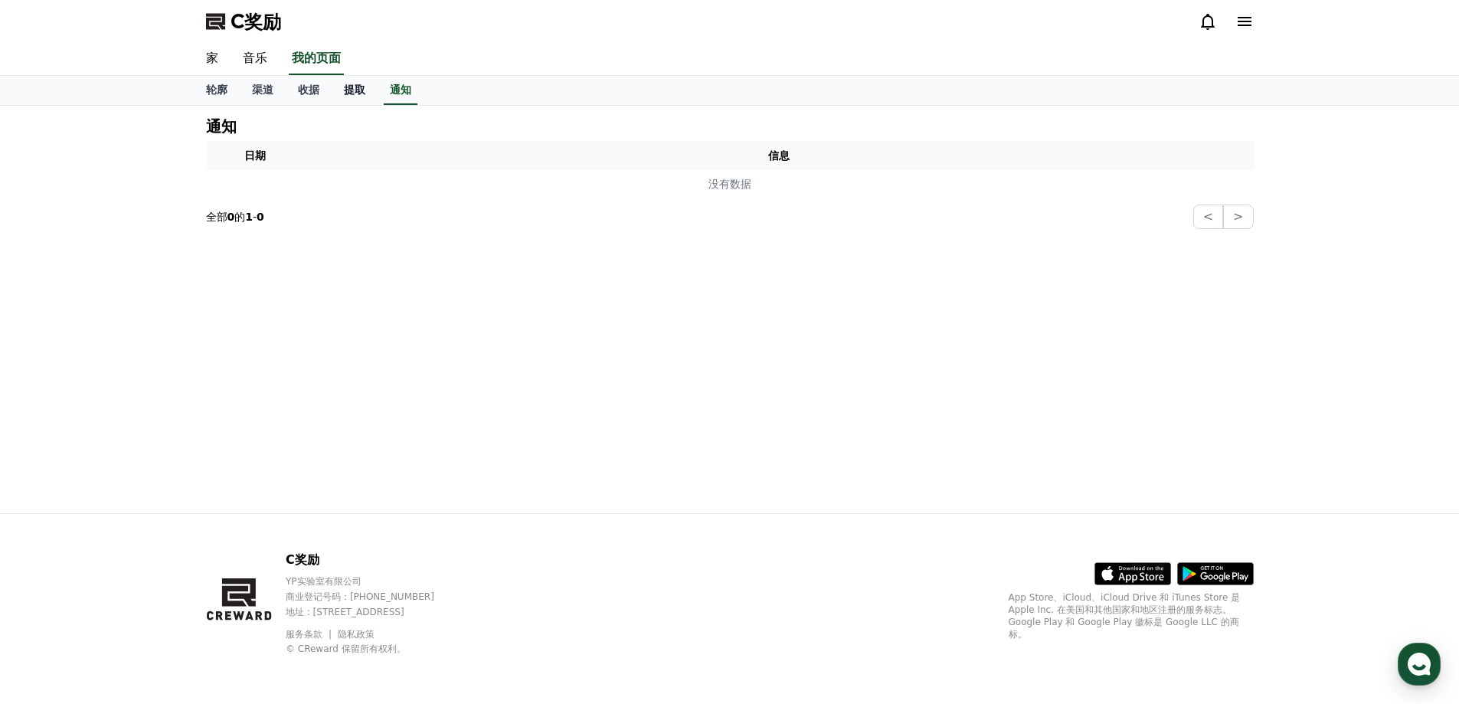
click at [360, 88] on font "提取" at bounding box center [354, 90] width 21 height 12
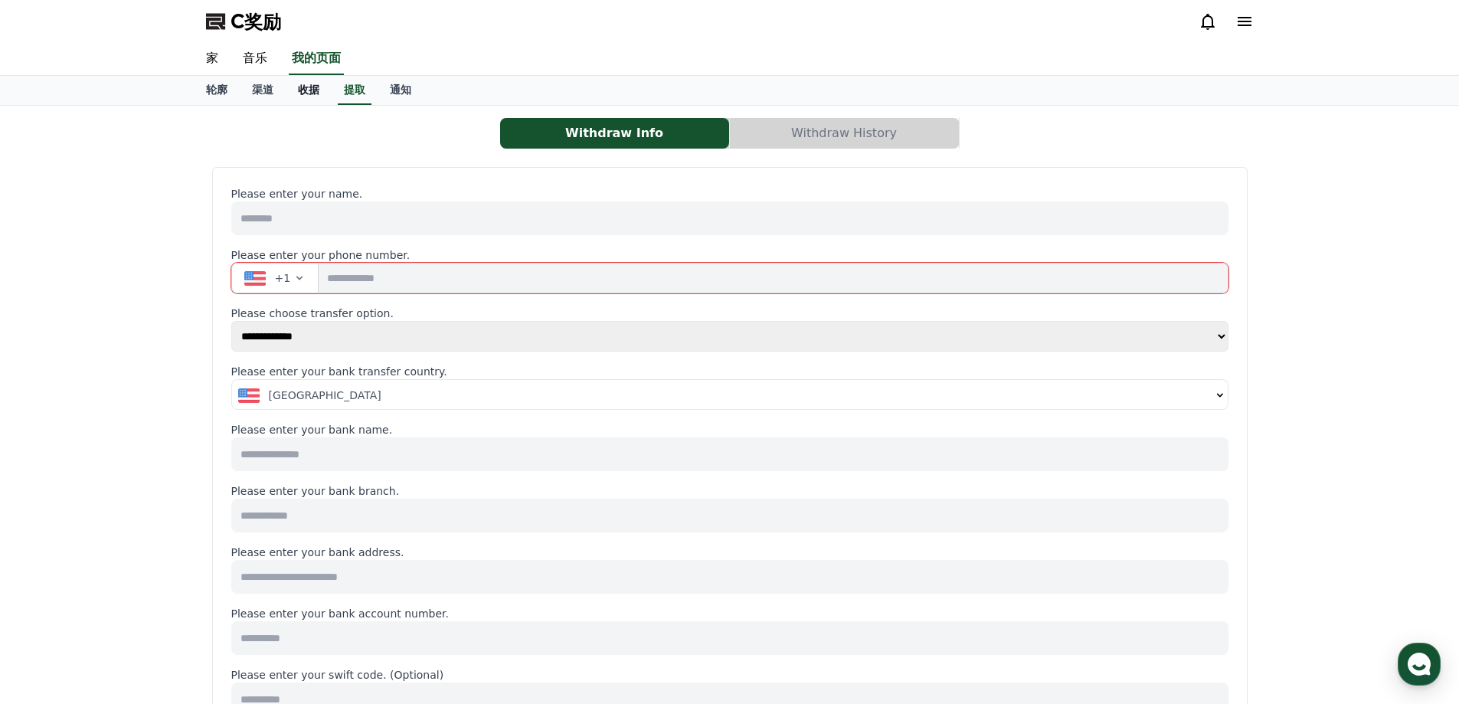
select select
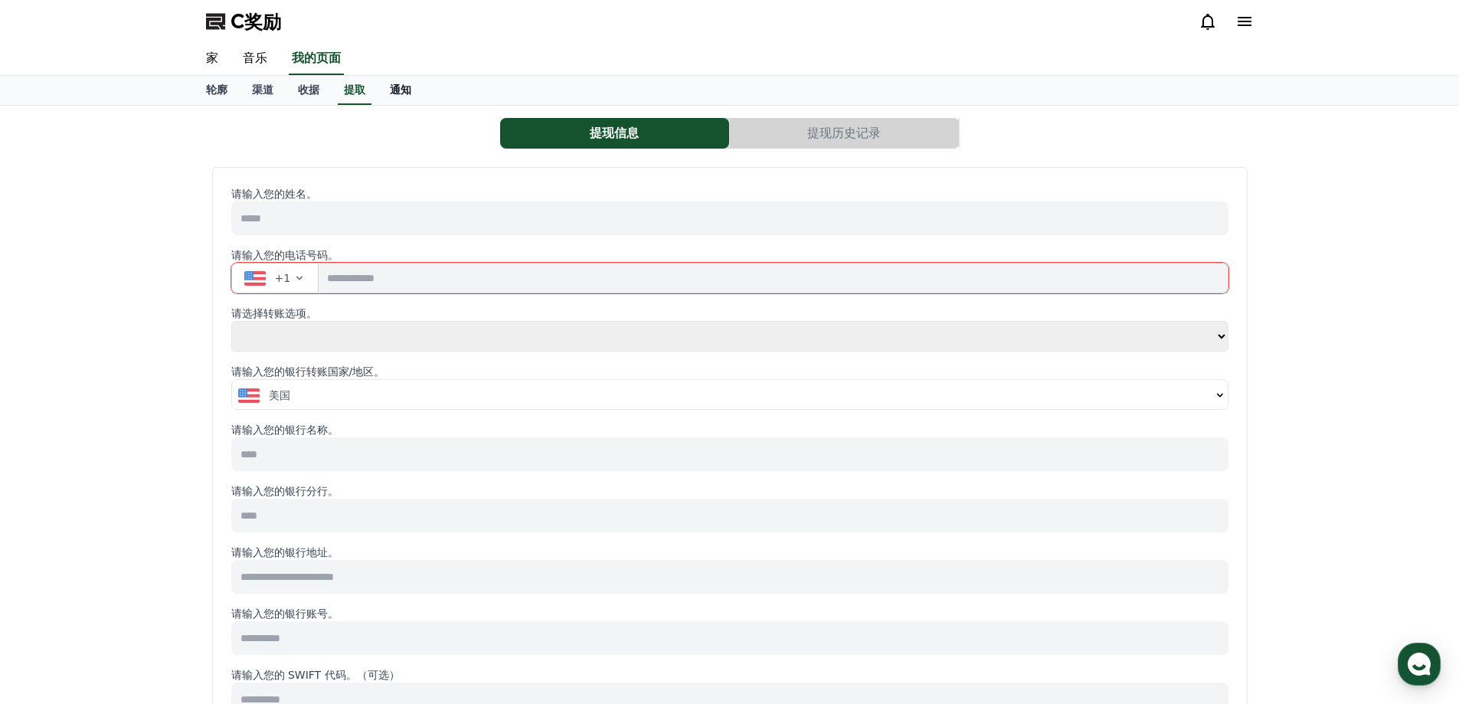
click at [388, 87] on link "通知" at bounding box center [401, 90] width 46 height 29
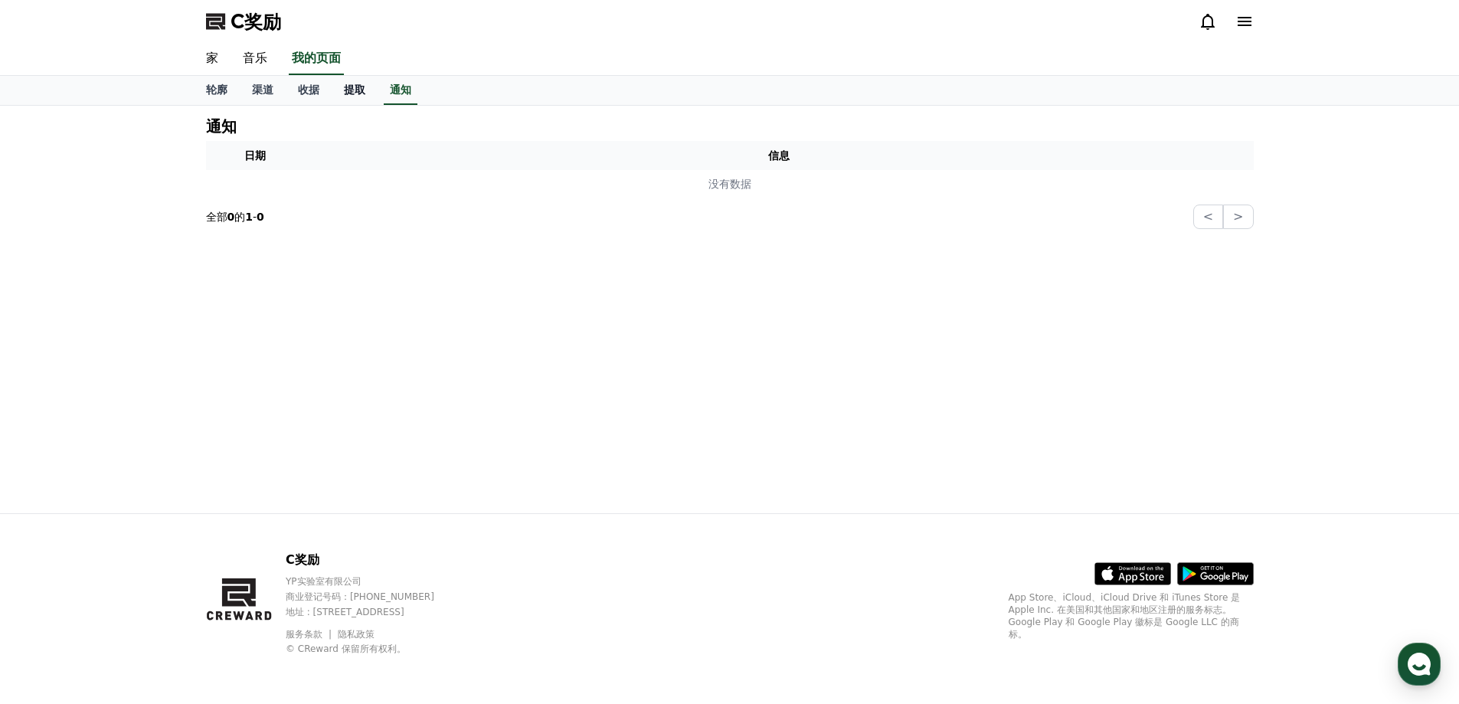
click at [353, 93] on font "提取" at bounding box center [354, 90] width 21 height 12
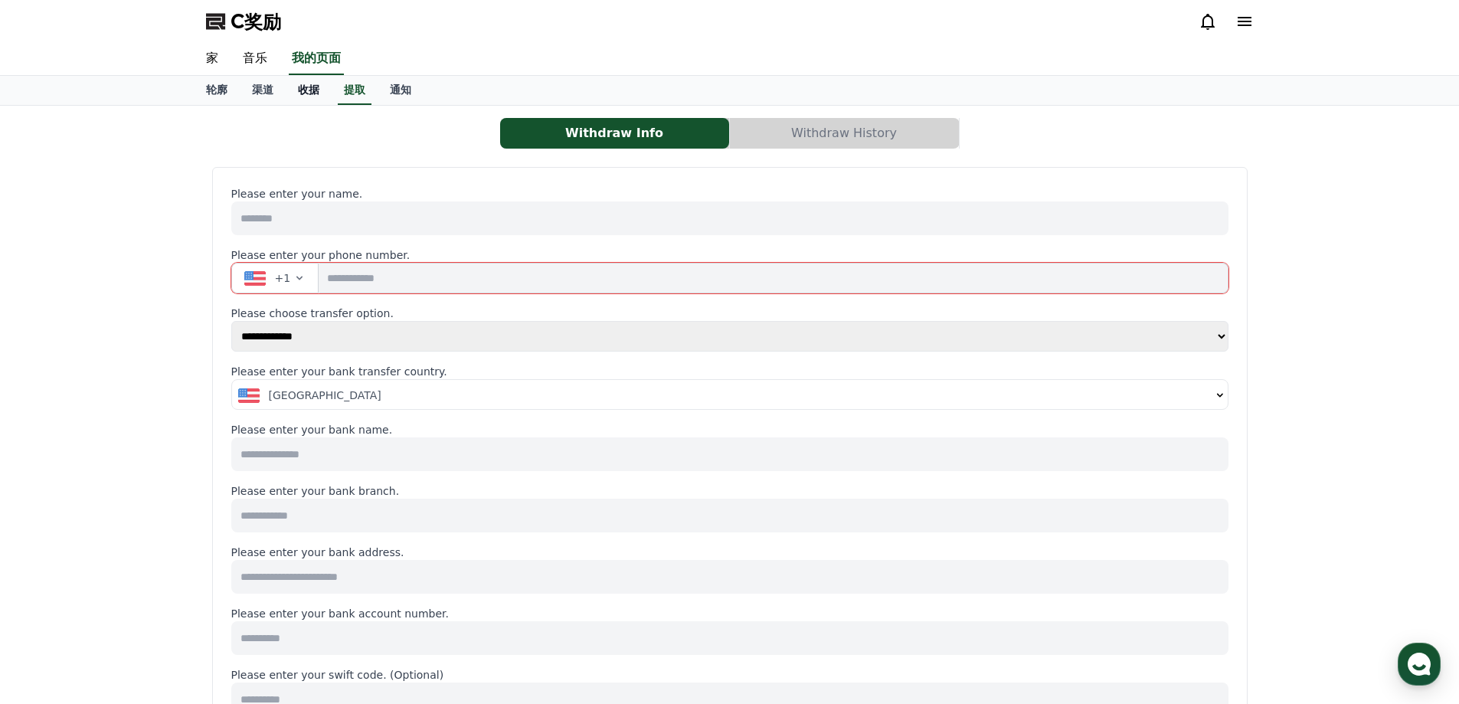
select select
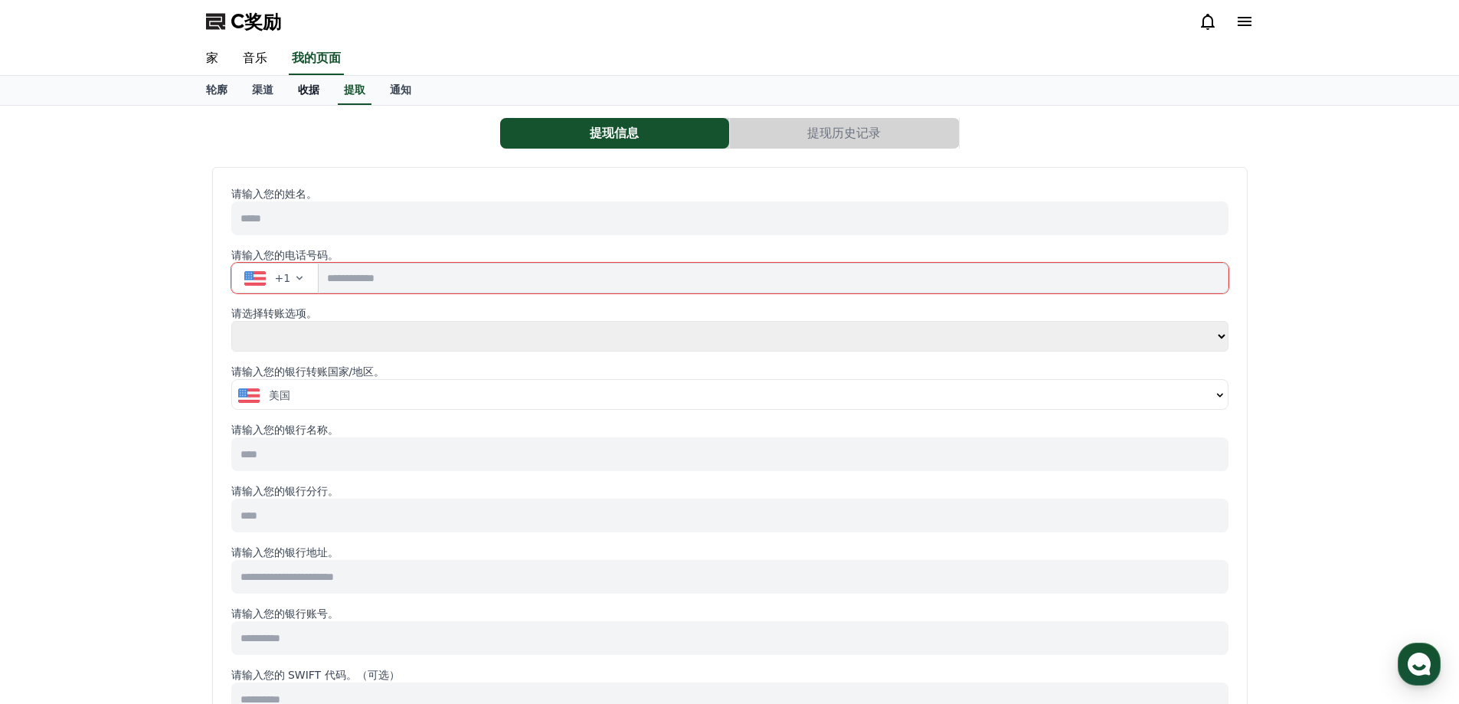
click at [313, 94] on font "收据" at bounding box center [308, 90] width 21 height 12
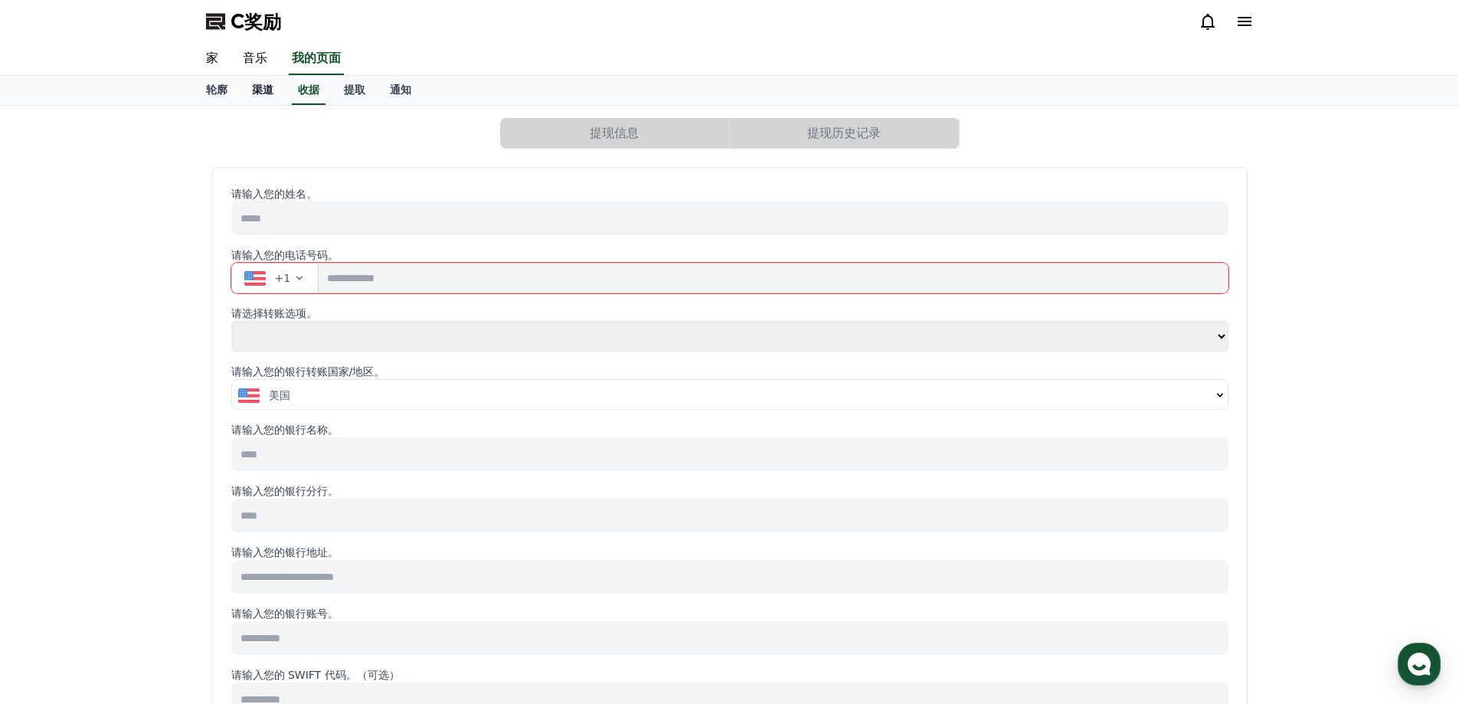
click at [273, 94] on font "渠道" at bounding box center [262, 90] width 21 height 12
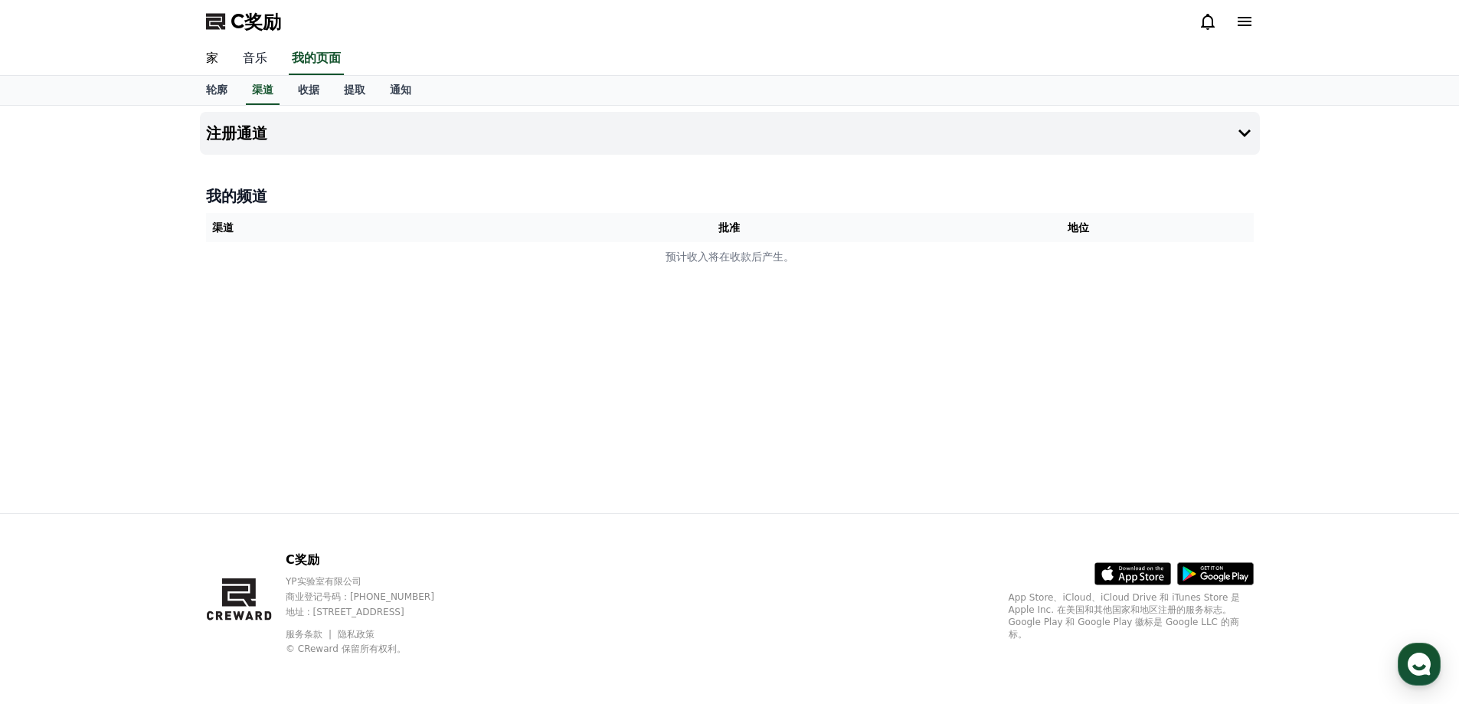
click at [254, 64] on font "音乐" at bounding box center [255, 58] width 25 height 15
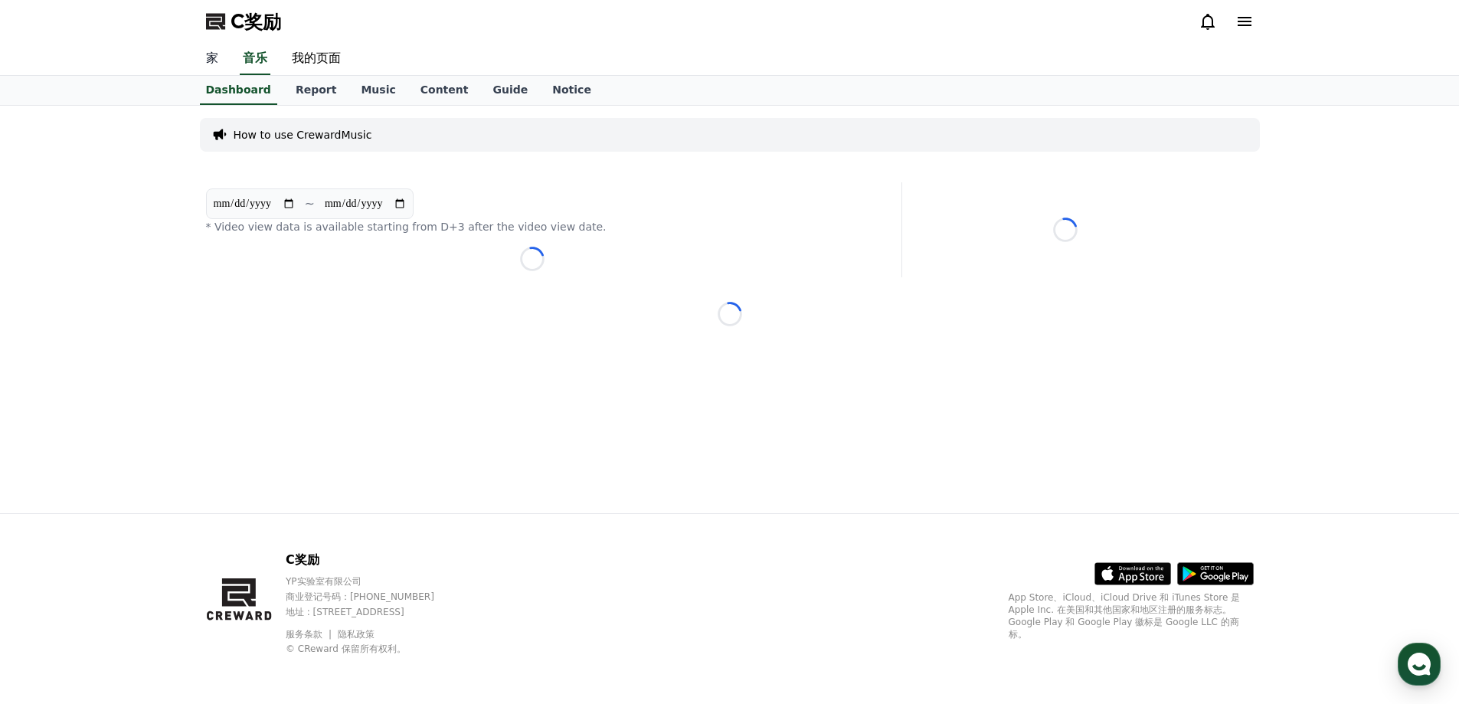
drag, startPoint x: 208, startPoint y: 81, endPoint x: 205, endPoint y: 63, distance: 18.8
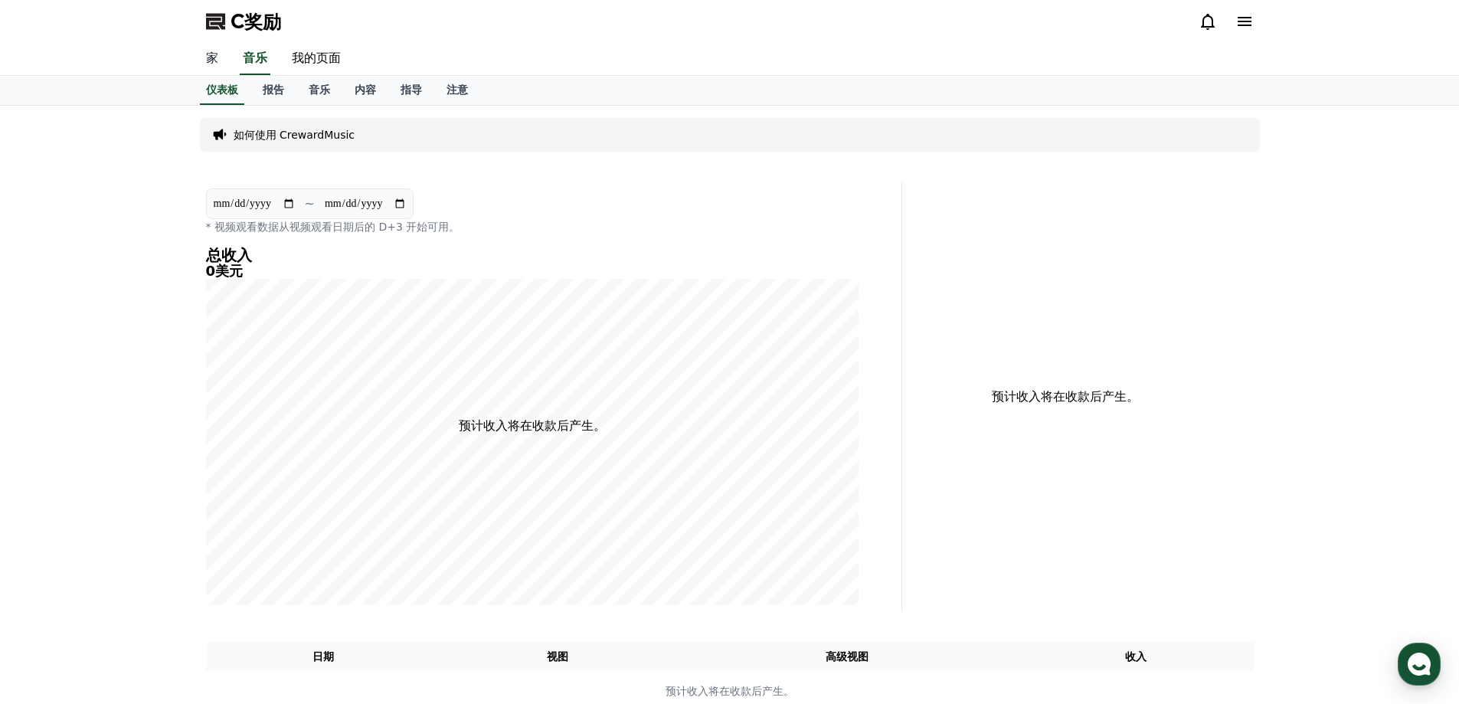
click at [205, 50] on link "家" at bounding box center [212, 59] width 37 height 32
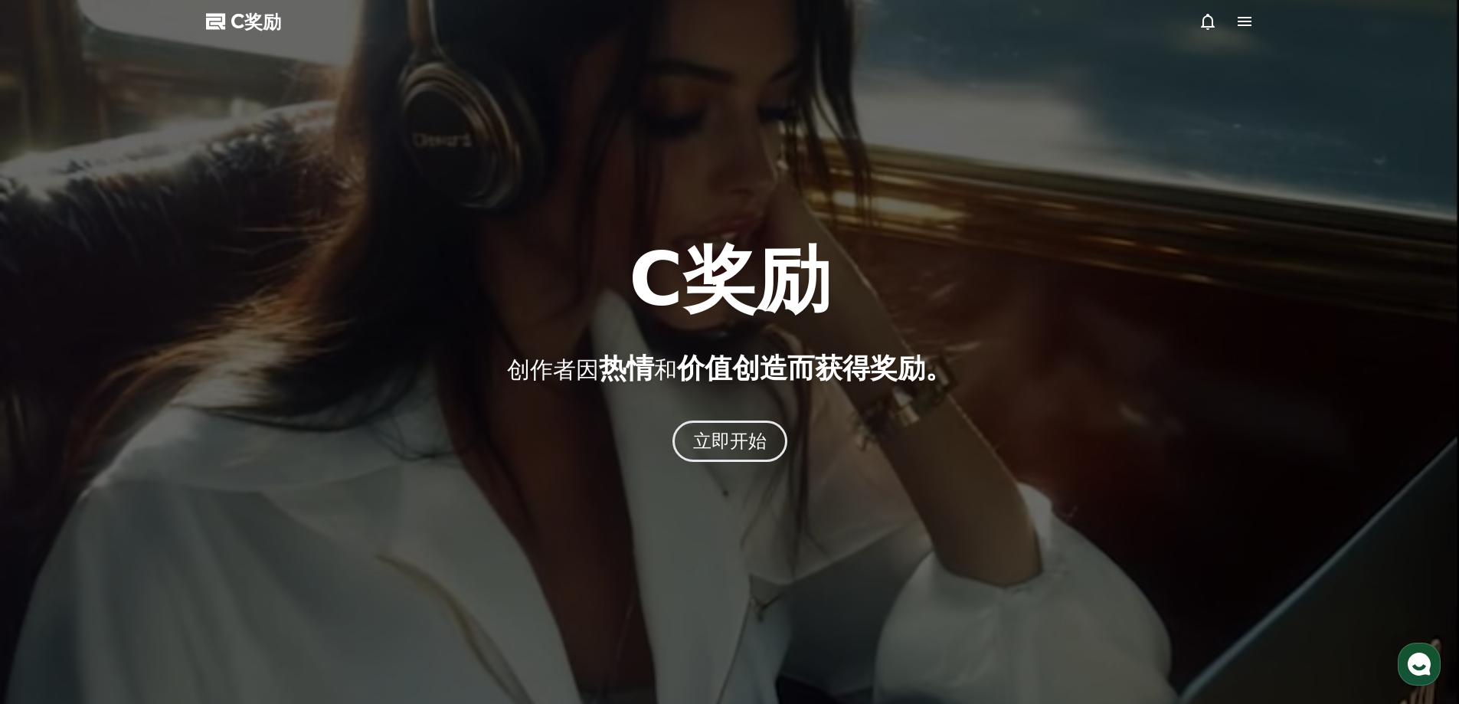
click at [1244, 27] on icon at bounding box center [1245, 21] width 18 height 18
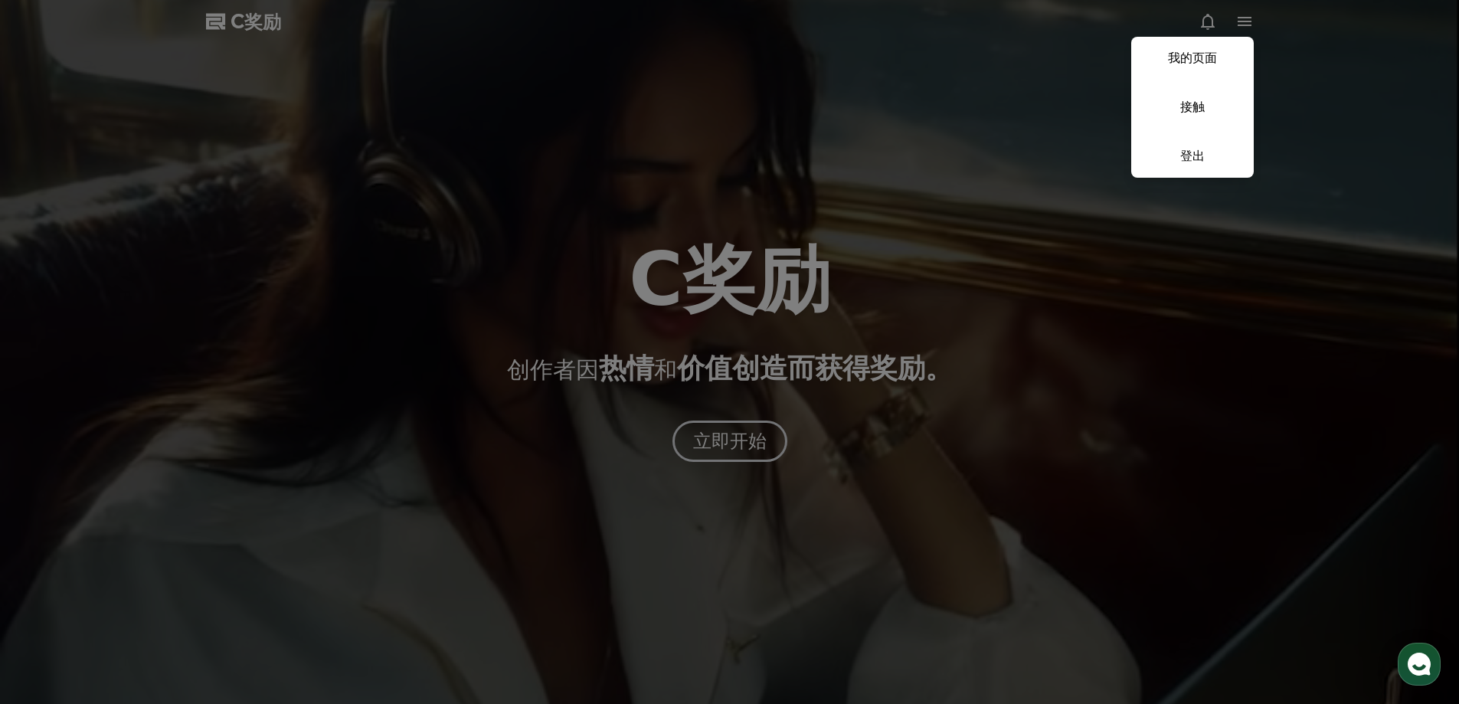
click at [968, 71] on button "关闭" at bounding box center [729, 352] width 1459 height 704
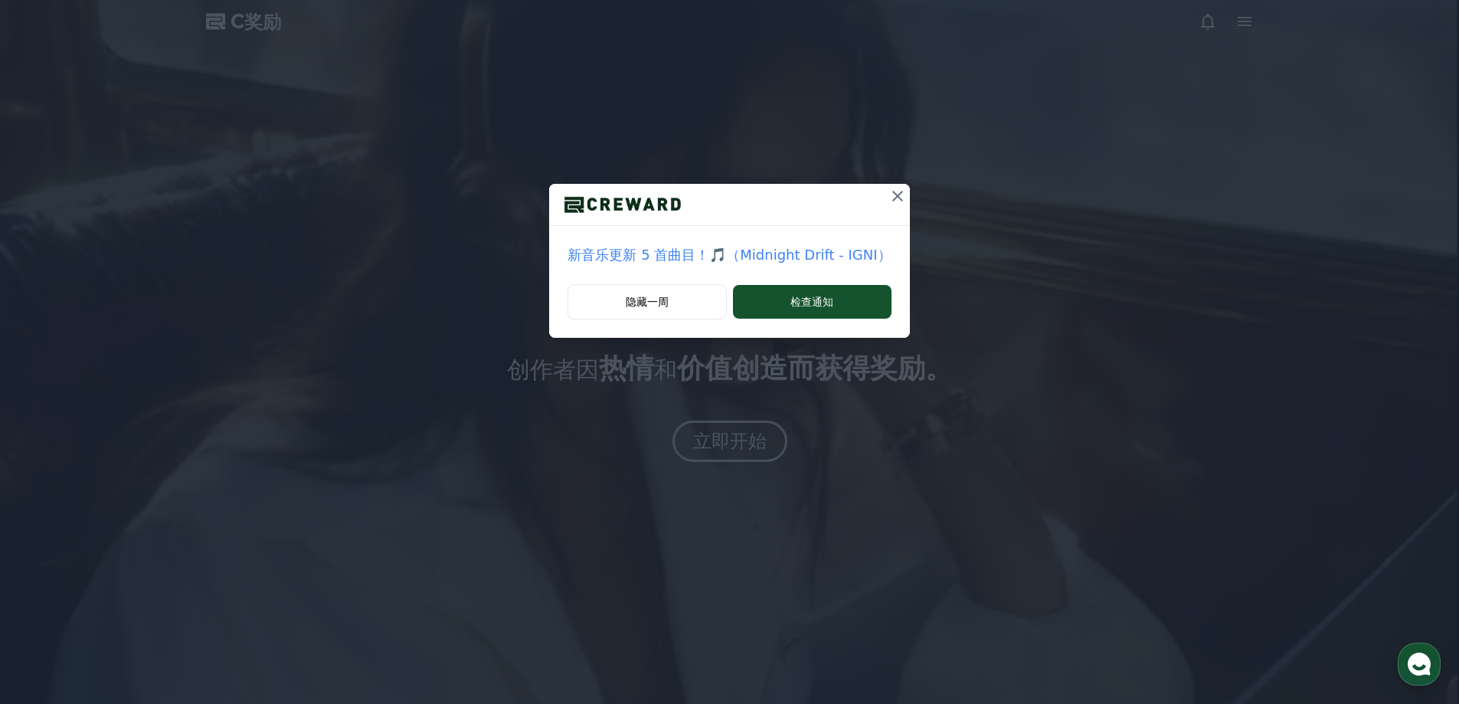
click at [899, 192] on icon at bounding box center [898, 196] width 18 height 18
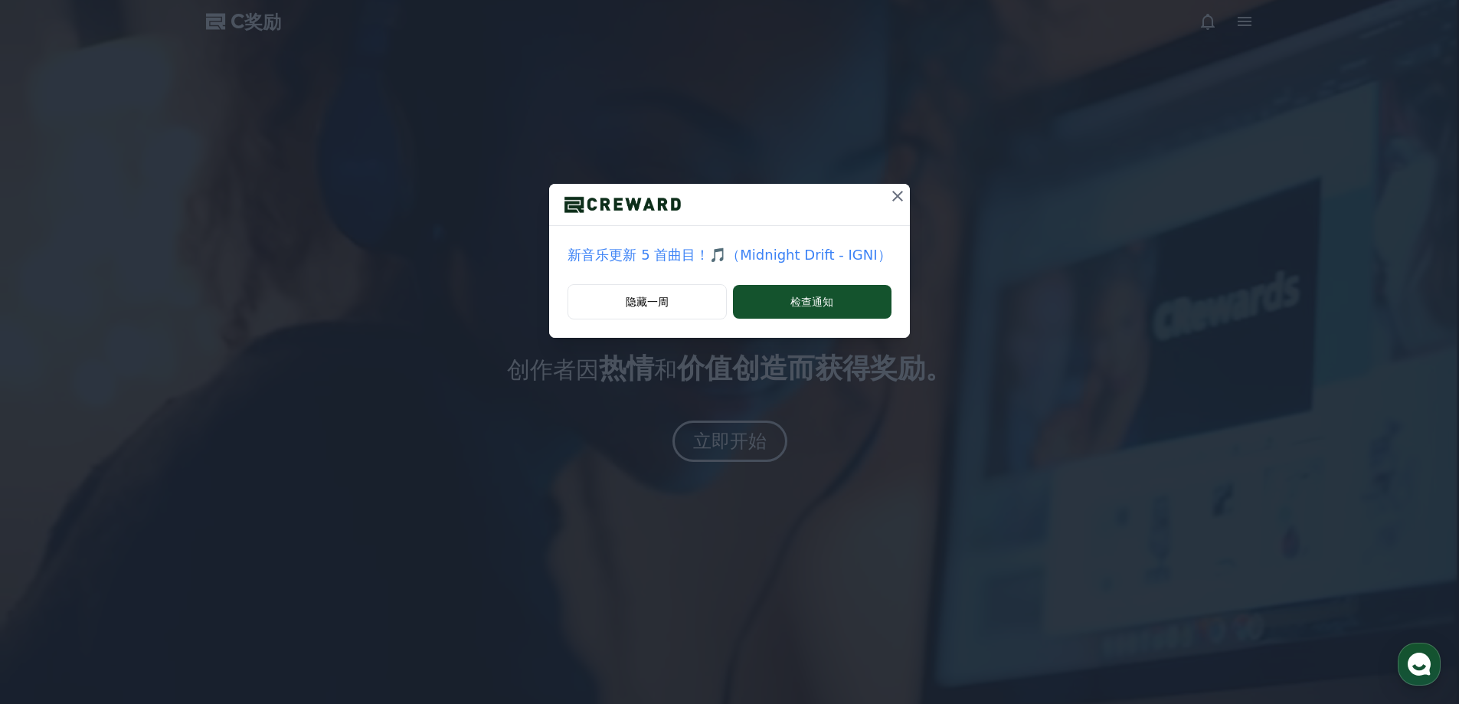
click at [896, 195] on icon at bounding box center [897, 196] width 11 height 11
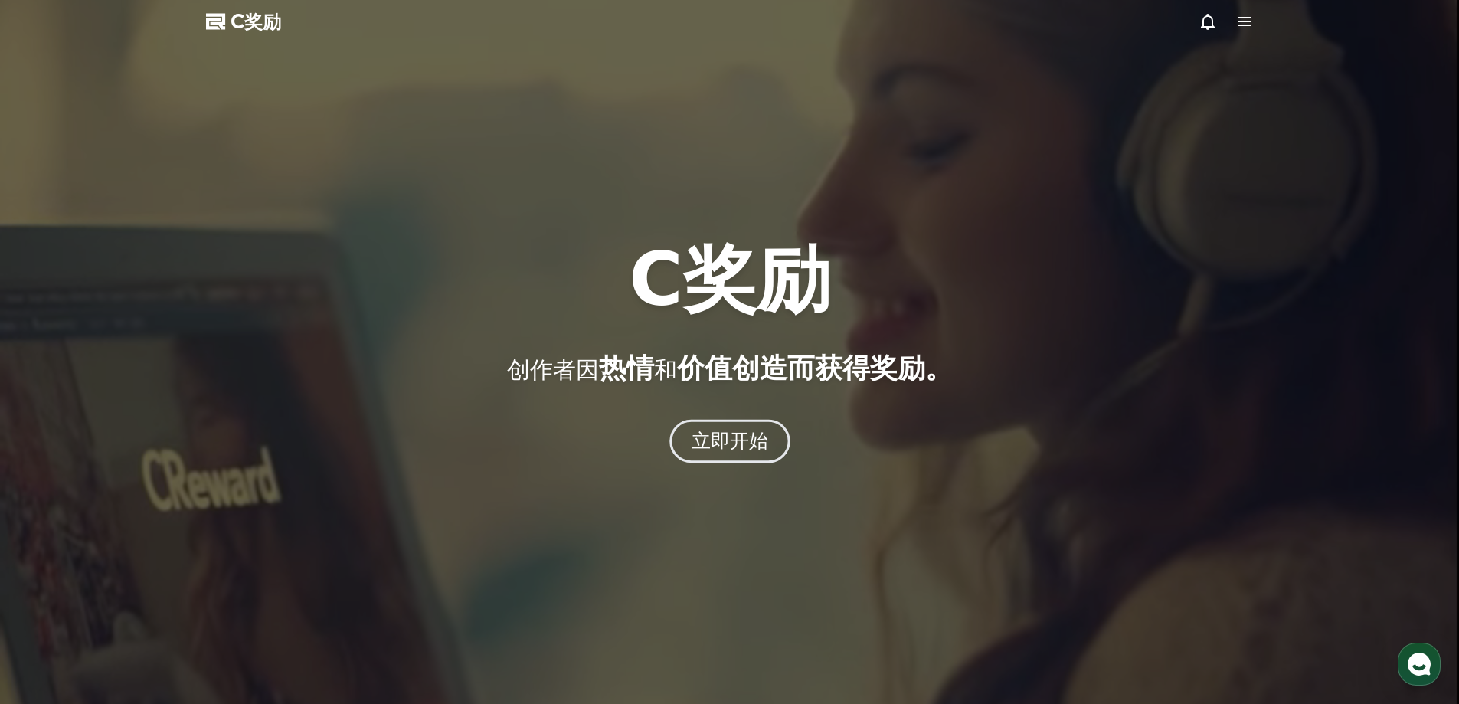
click at [759, 423] on button "立即开始" at bounding box center [730, 441] width 121 height 44
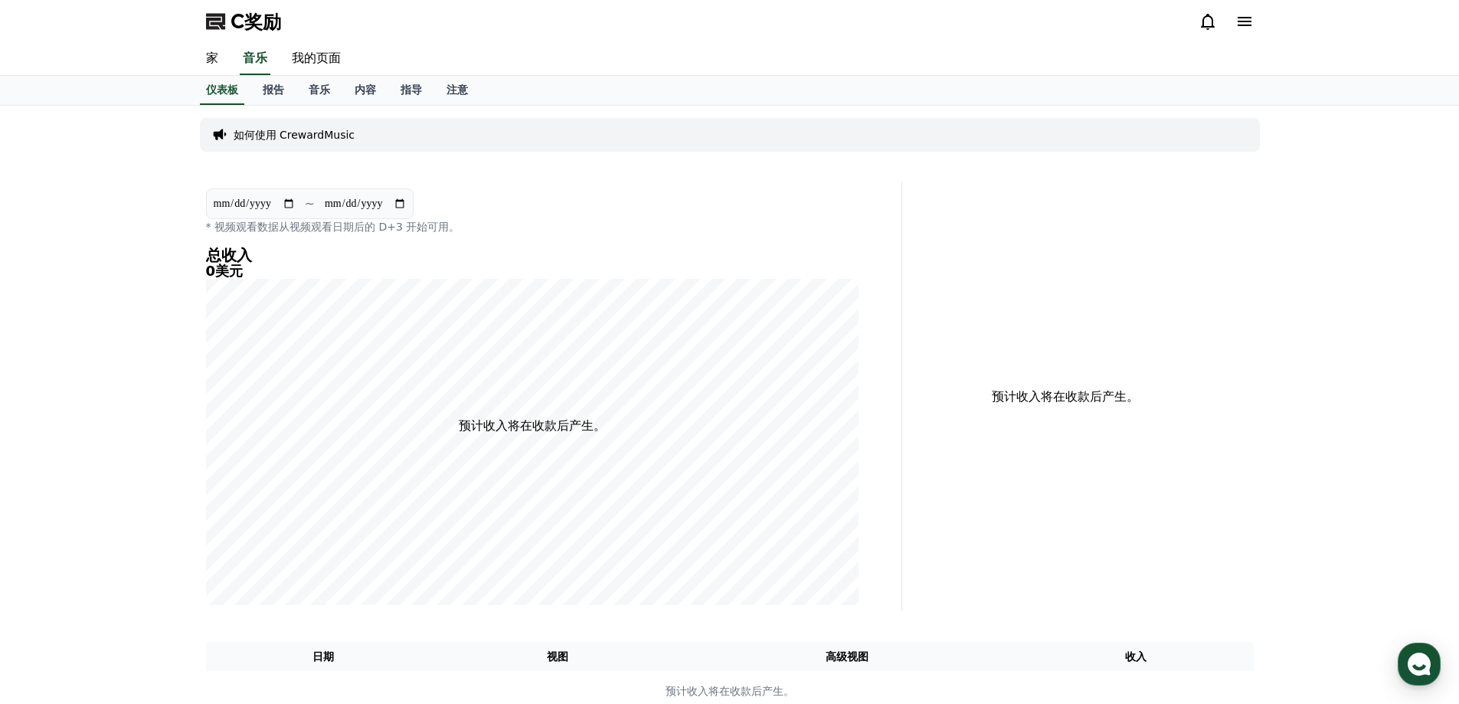
click at [1244, 21] on icon at bounding box center [1245, 21] width 14 height 9
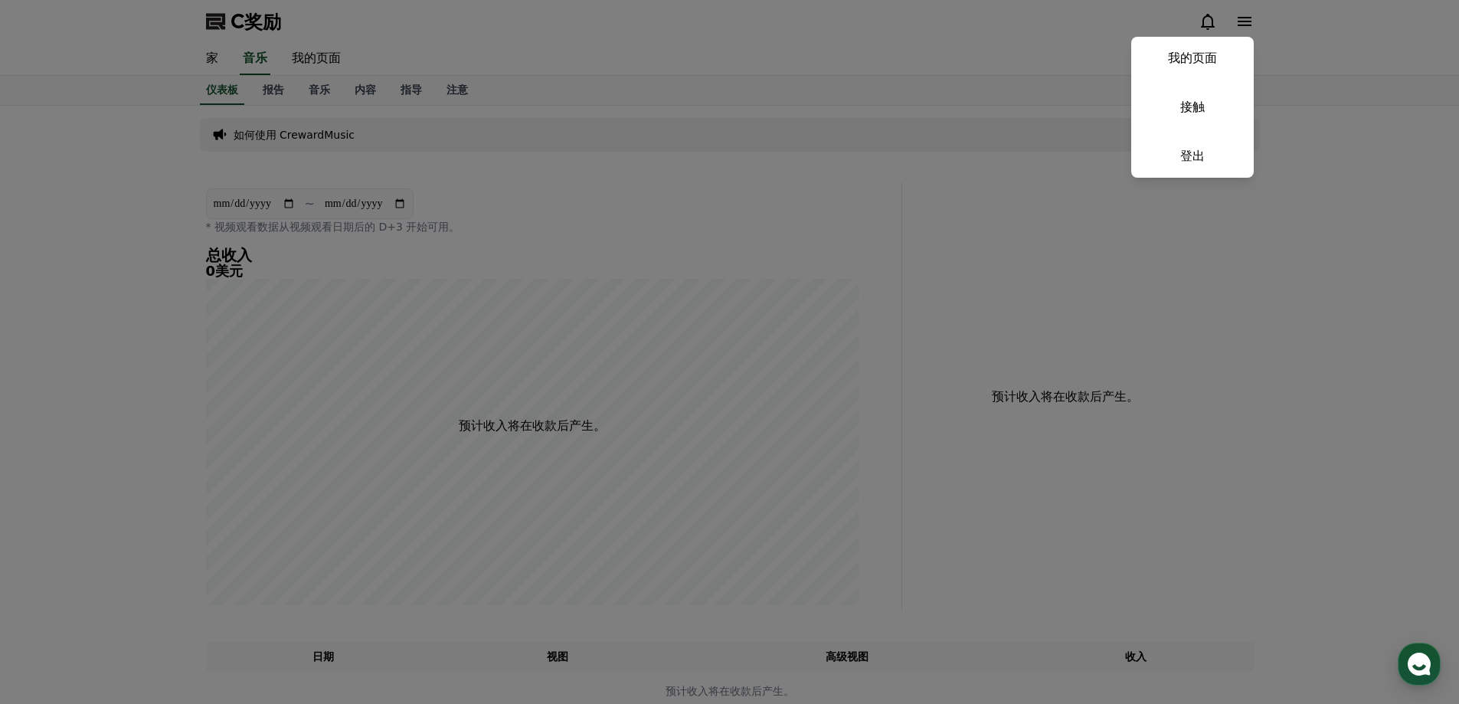
drag, startPoint x: 702, startPoint y: 123, endPoint x: 409, endPoint y: 86, distance: 295.7
click at [700, 123] on button "关闭" at bounding box center [729, 352] width 1459 height 704
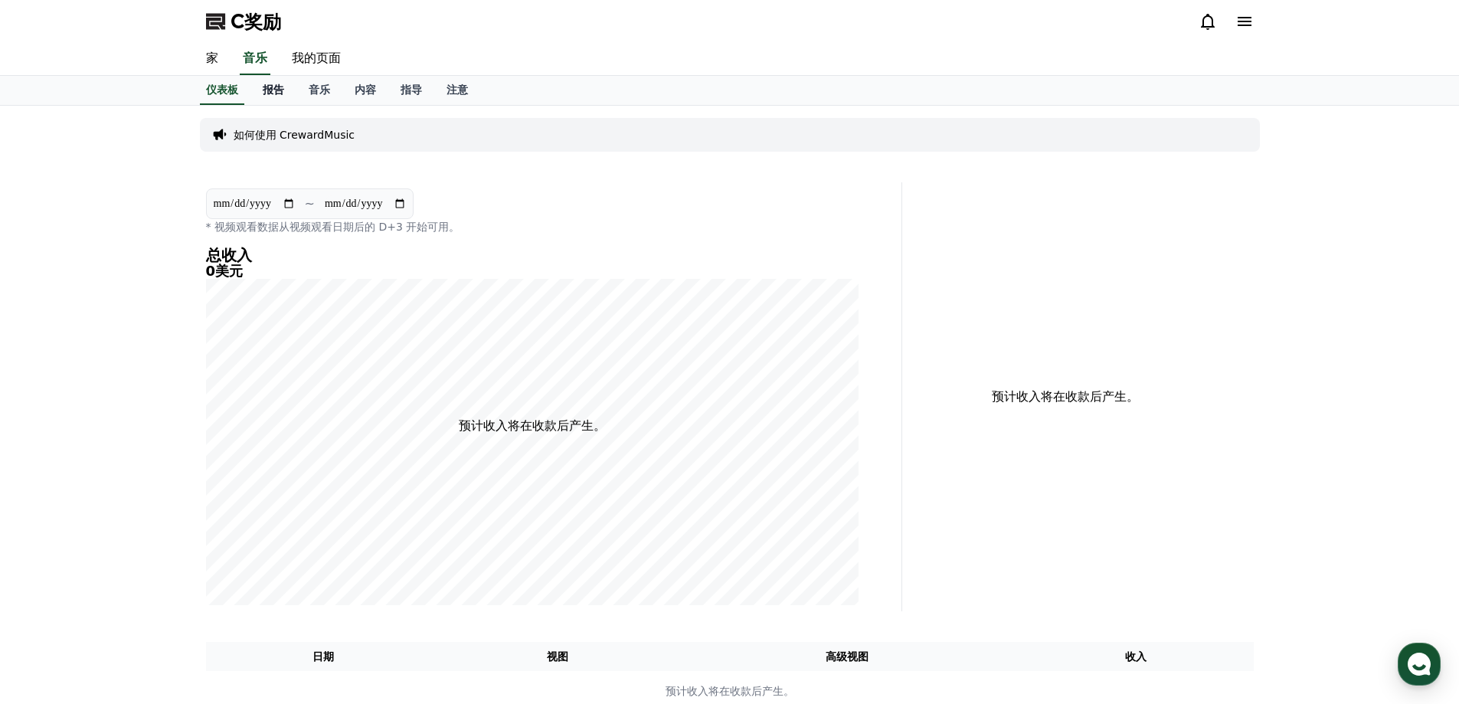
click at [273, 87] on font "报告" at bounding box center [273, 90] width 21 height 12
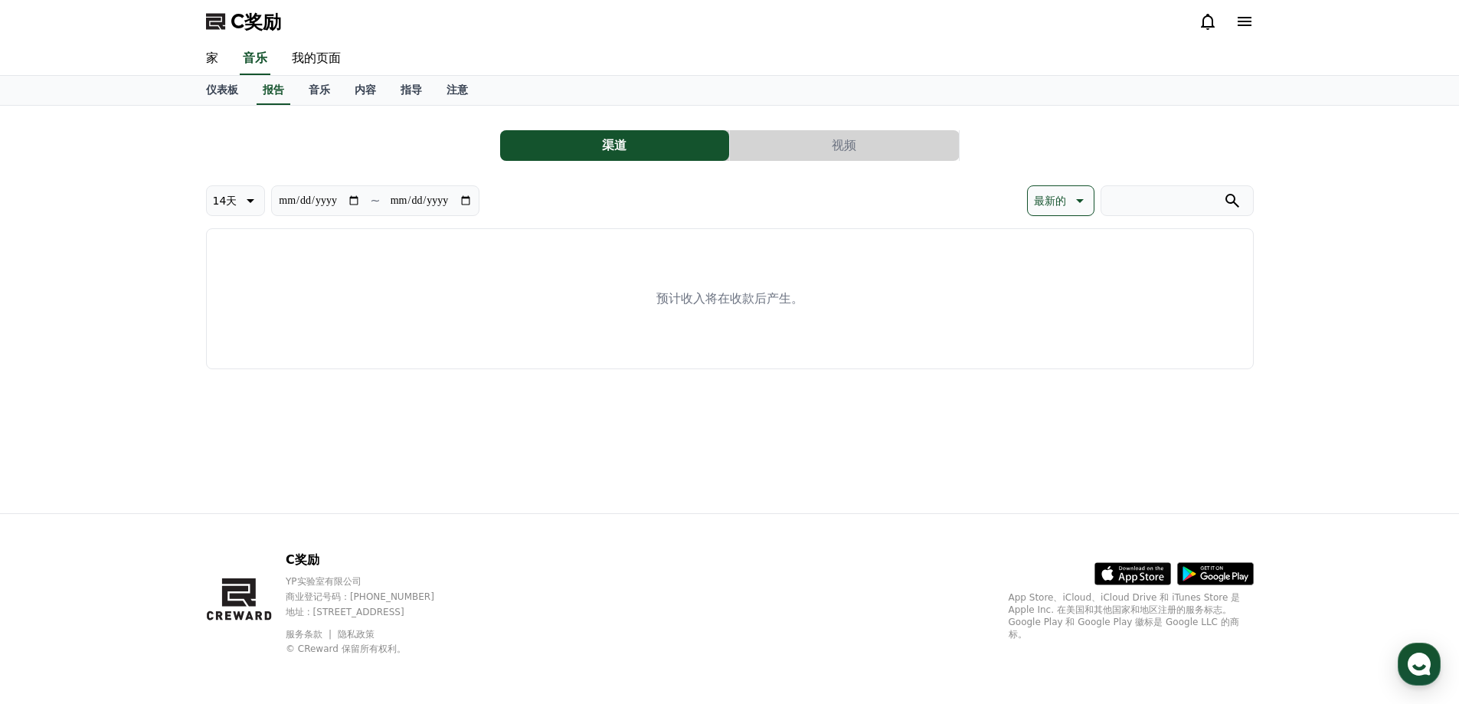
click at [838, 135] on button "视频" at bounding box center [844, 145] width 229 height 31
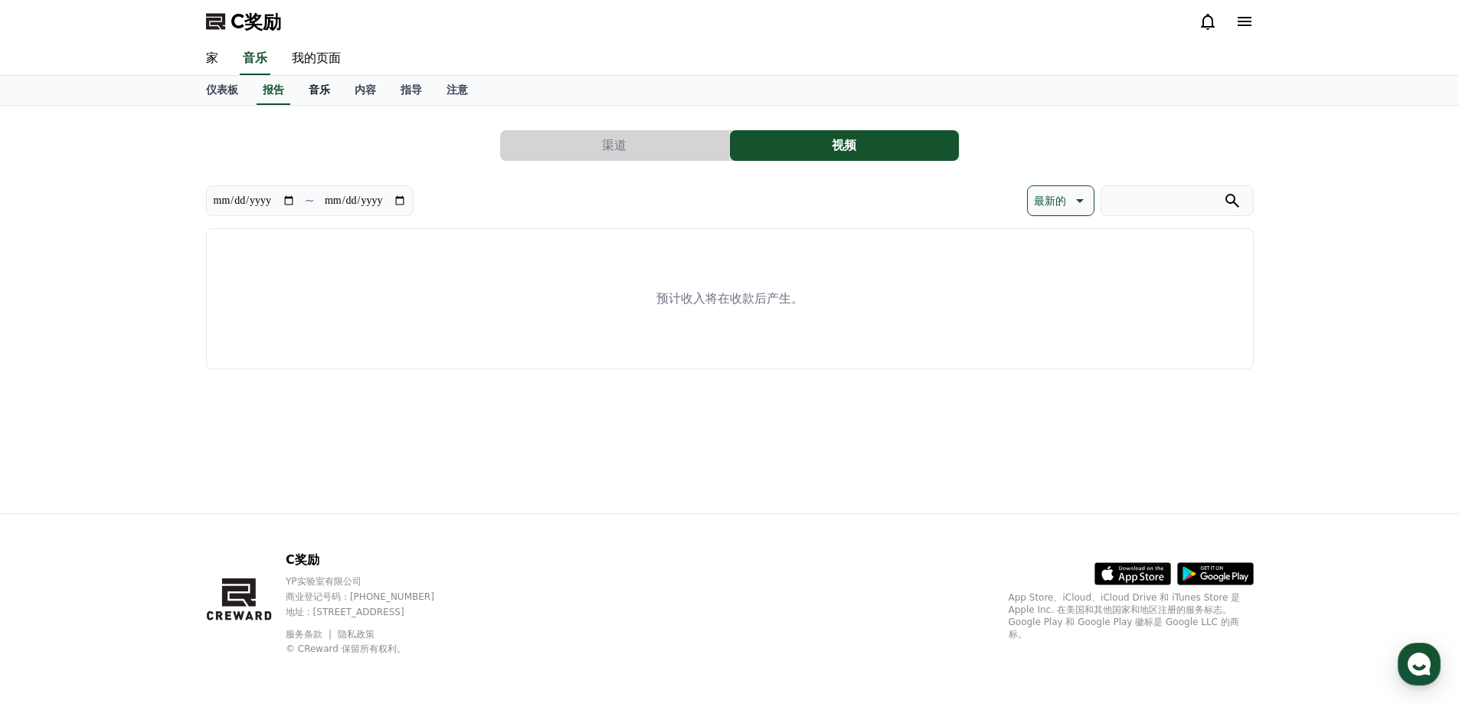
click at [316, 93] on font "音乐" at bounding box center [319, 90] width 21 height 12
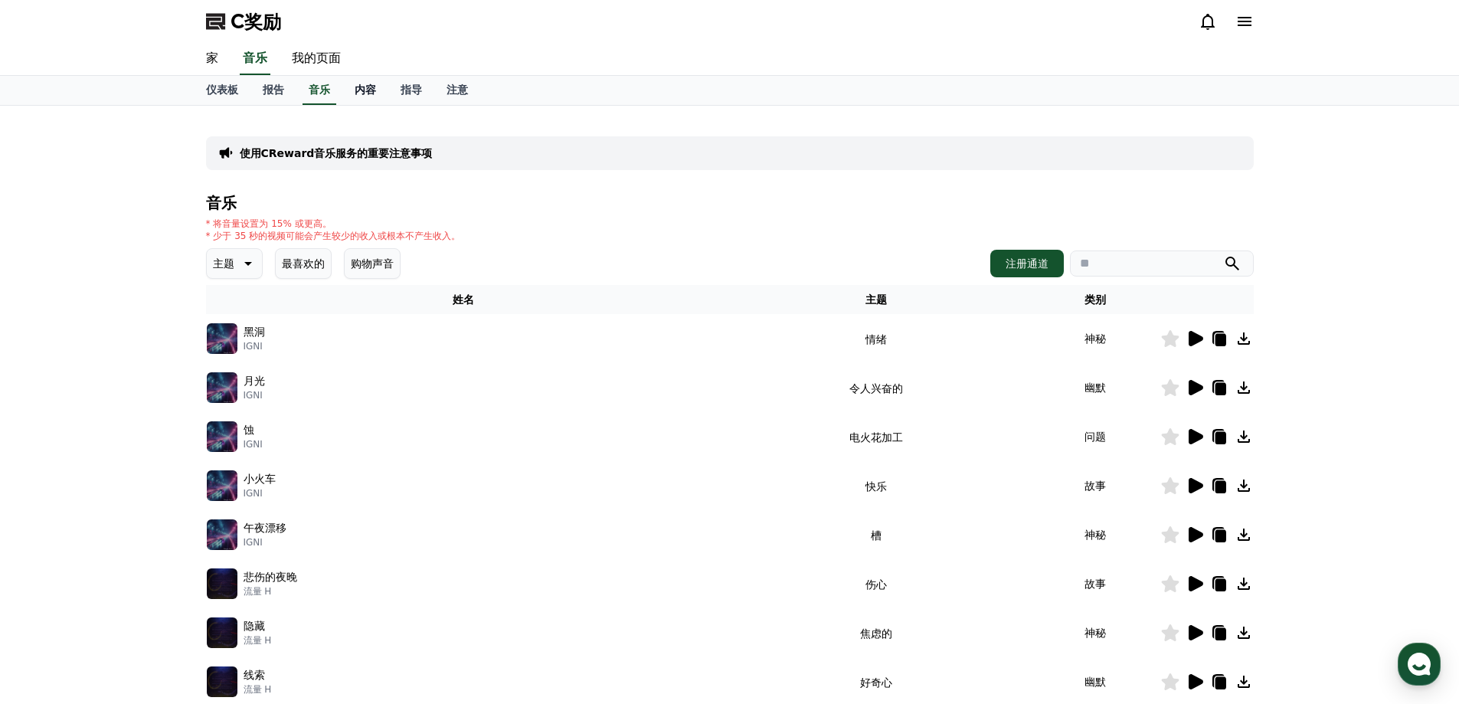
click at [372, 94] on font "内容" at bounding box center [365, 90] width 21 height 12
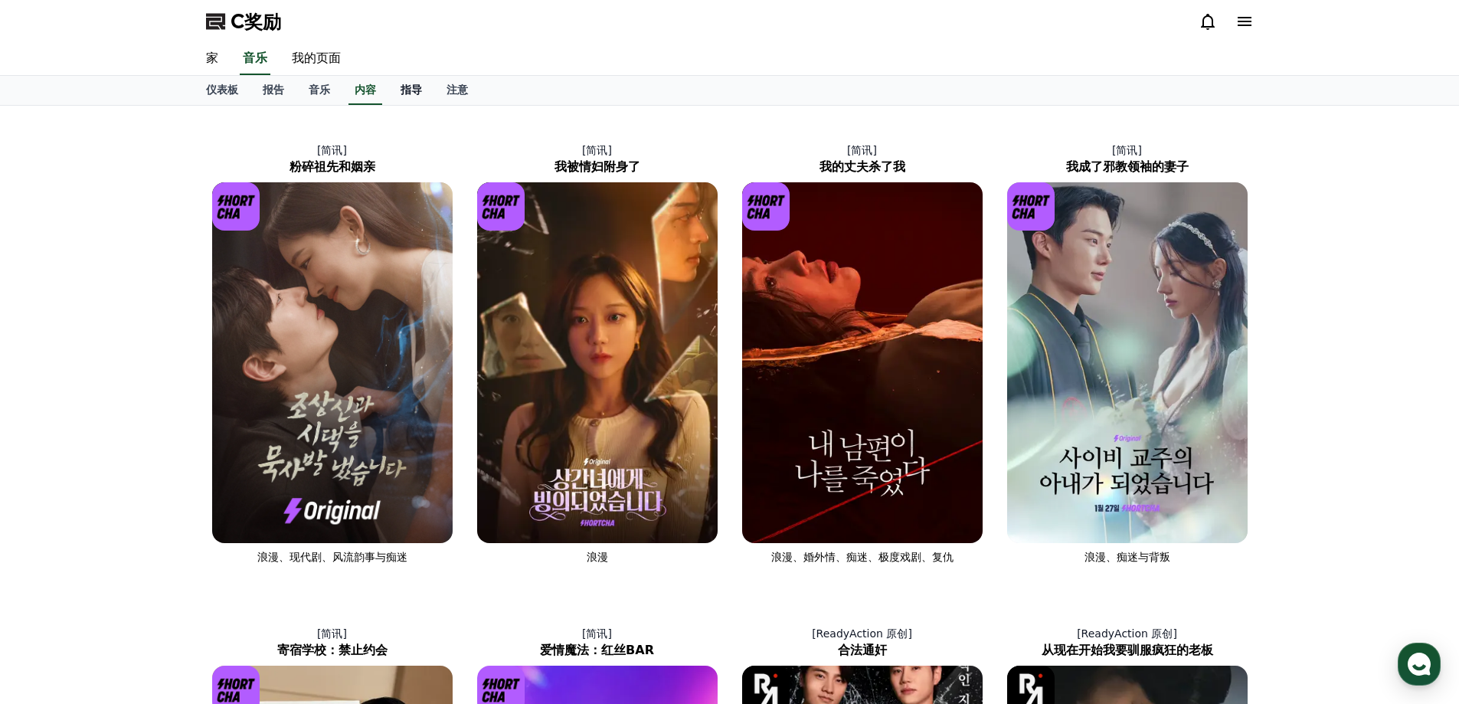
click at [397, 84] on link "指导" at bounding box center [411, 90] width 46 height 29
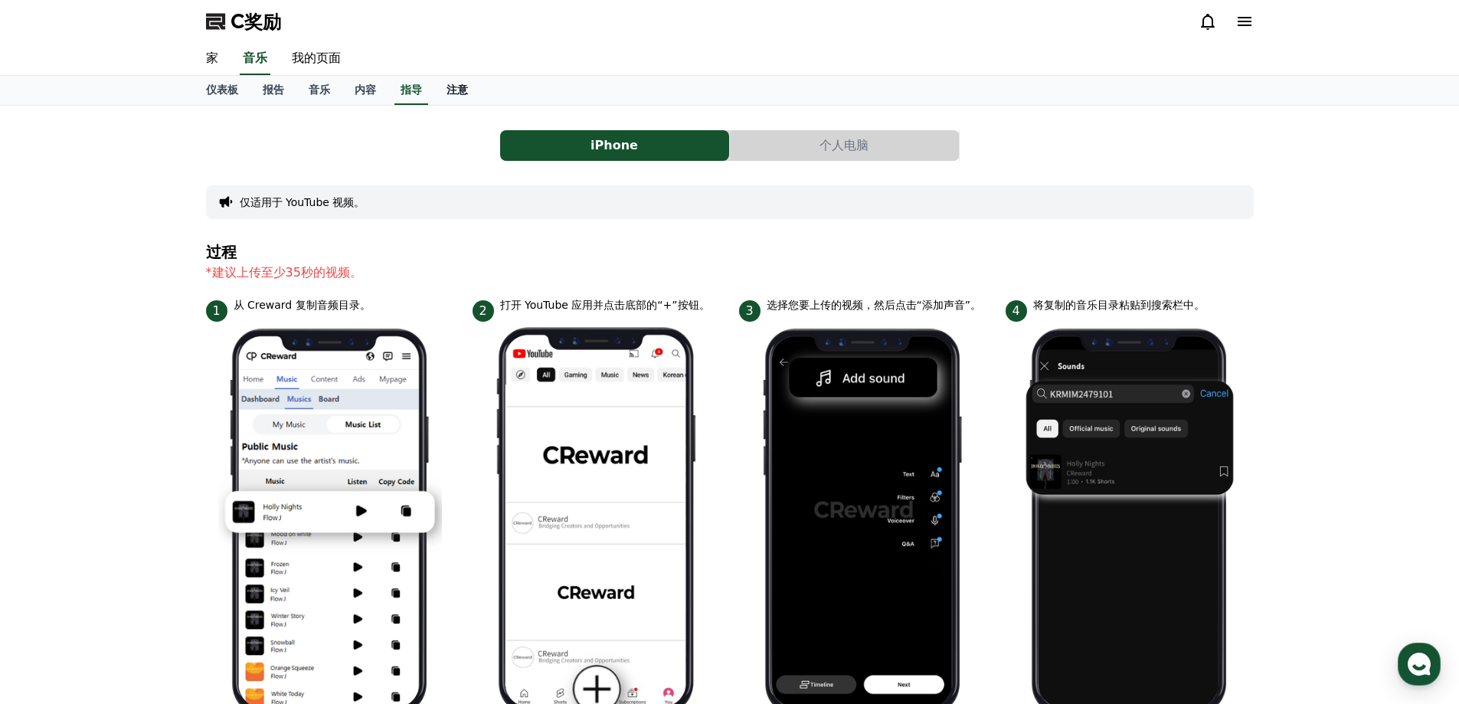
click at [462, 94] on font "注意" at bounding box center [457, 90] width 21 height 12
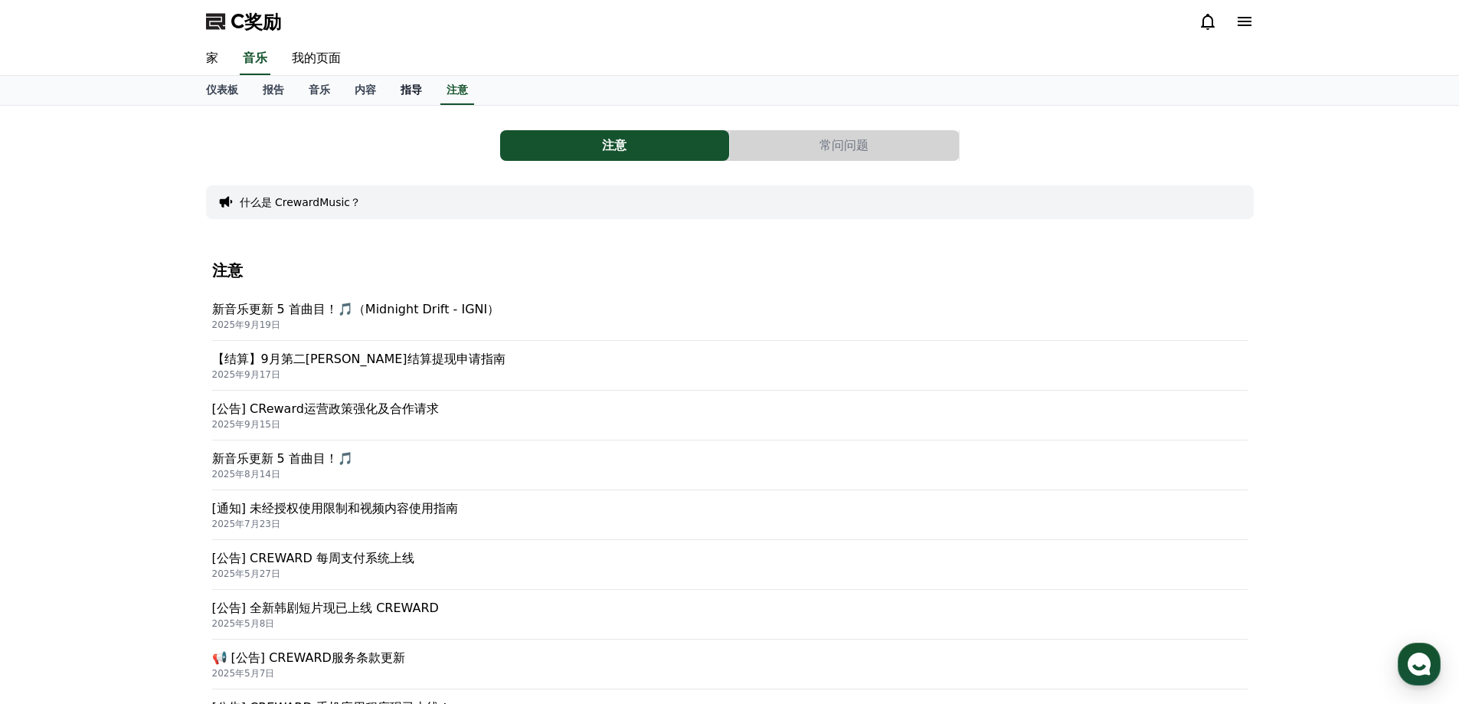
click at [419, 90] on font "指导" at bounding box center [411, 90] width 21 height 12
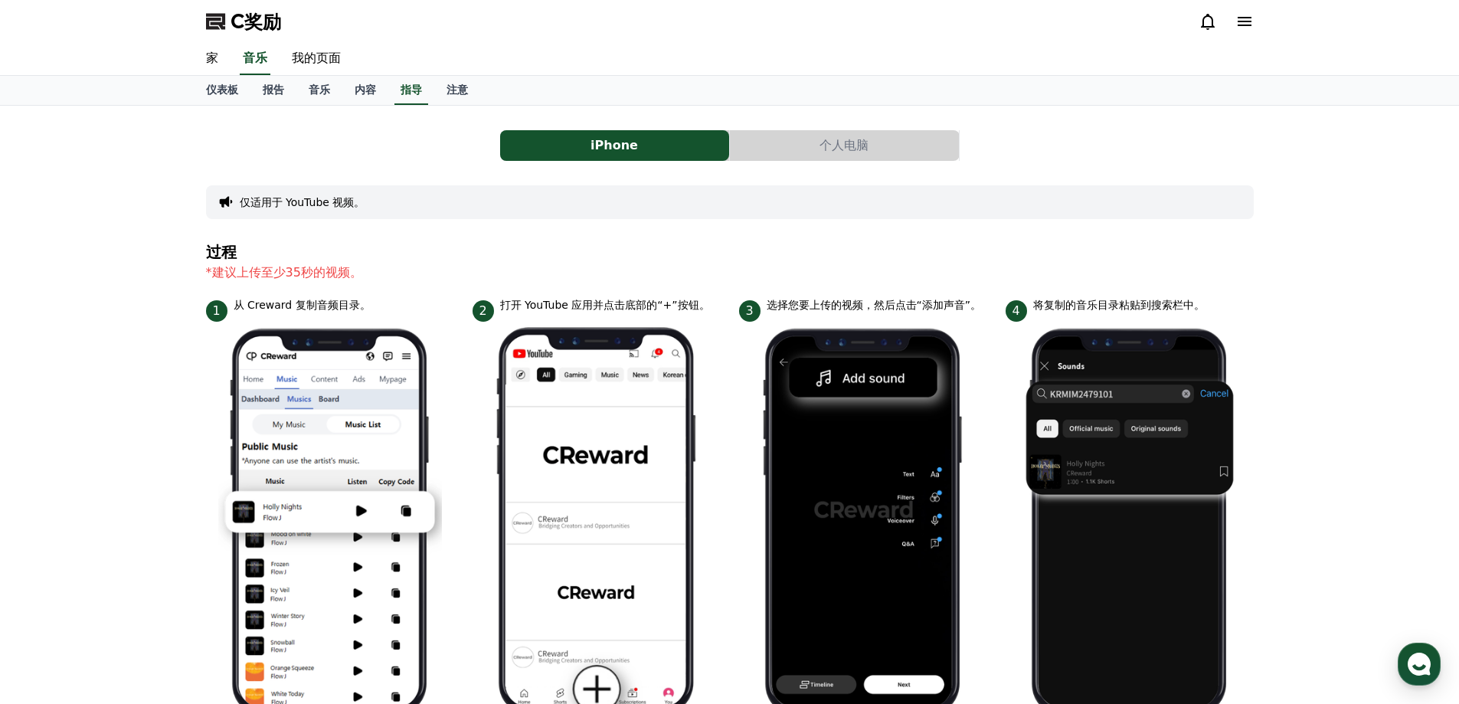
click at [831, 152] on font "个人电脑" at bounding box center [844, 145] width 49 height 15
